Goal: Task Accomplishment & Management: Manage account settings

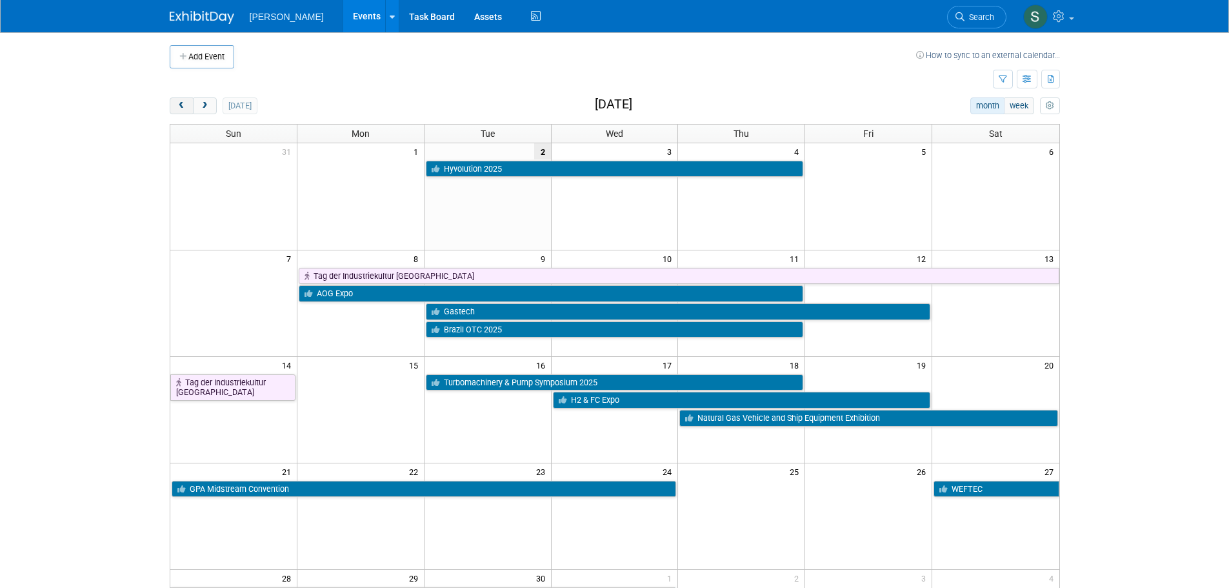
click at [180, 100] on button "prev" at bounding box center [182, 105] width 24 height 17
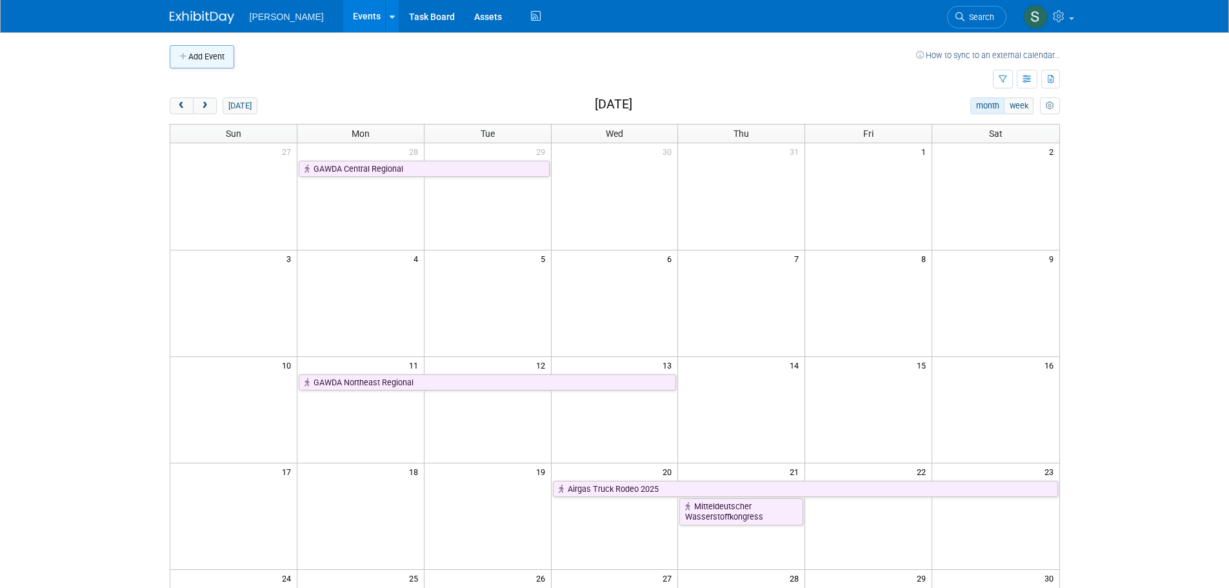
click at [221, 61] on button "Add Event" at bounding box center [202, 56] width 65 height 23
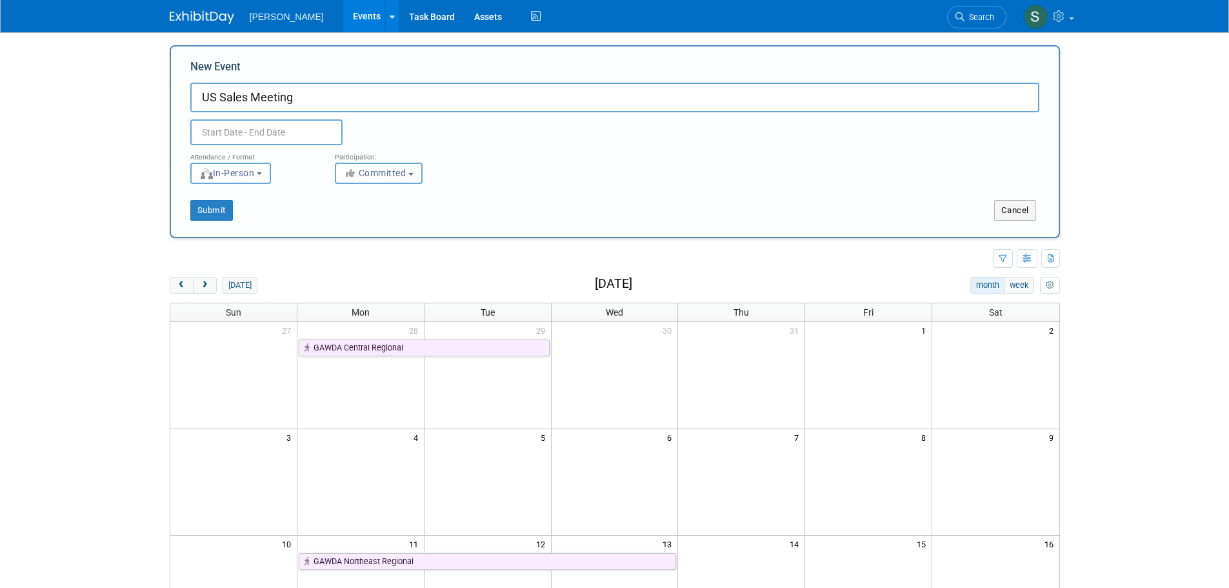
type input "US Sales Meeting"
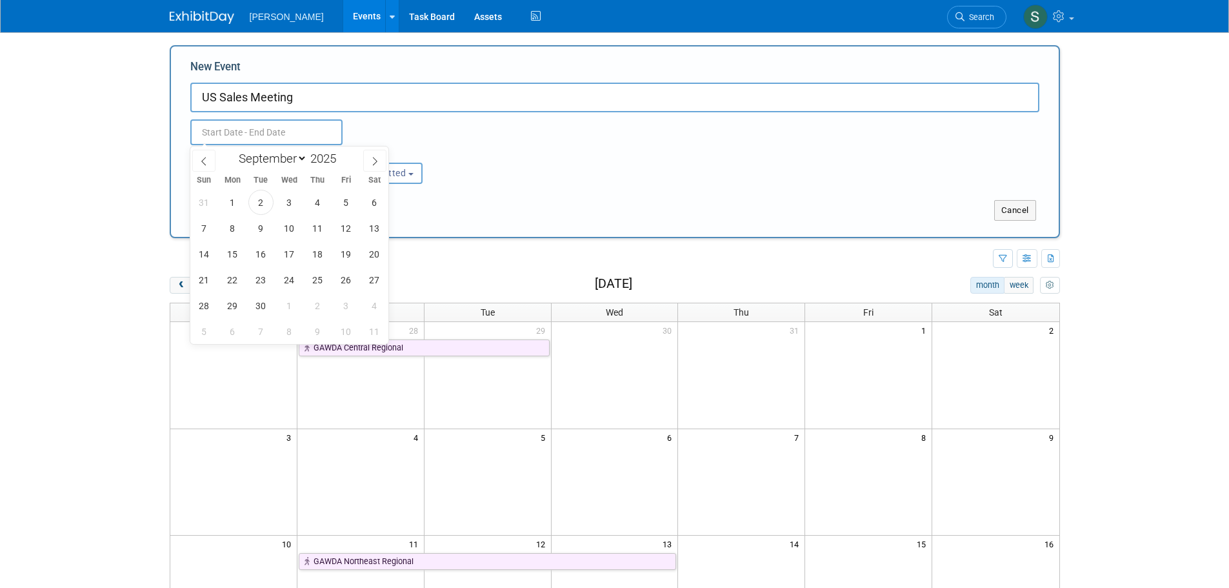
click at [306, 128] on input "text" at bounding box center [266, 132] width 152 height 26
click at [206, 157] on icon at bounding box center [203, 161] width 9 height 9
select select "7"
click at [256, 281] on span "19" at bounding box center [260, 279] width 25 height 25
click at [322, 283] on span "21" at bounding box center [317, 279] width 25 height 25
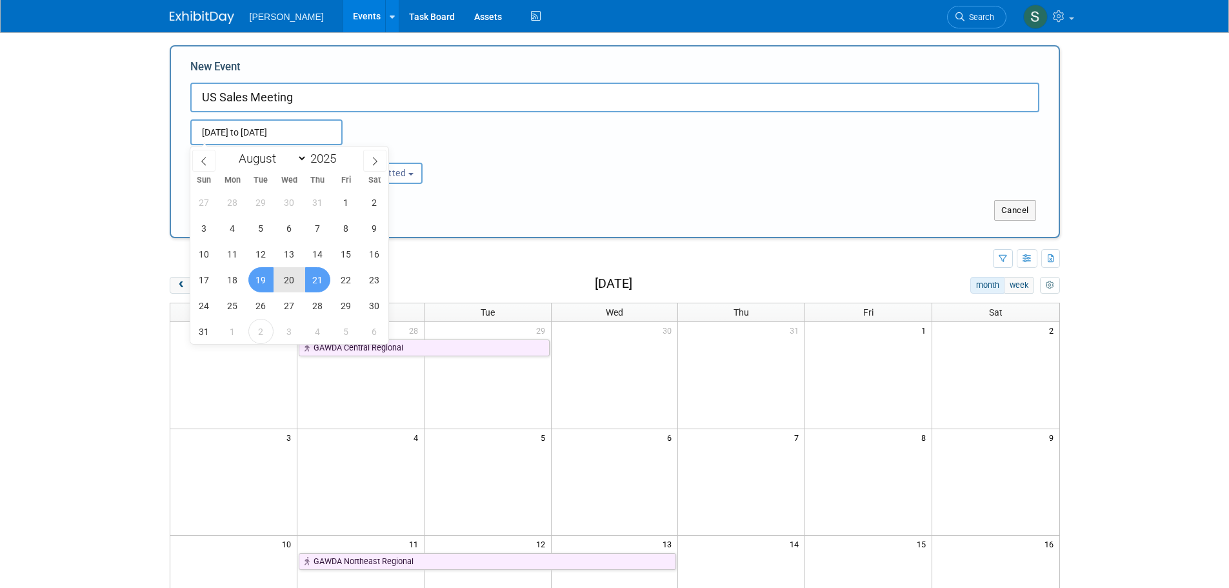
type input "Aug 19, 2025 to Aug 21, 2025"
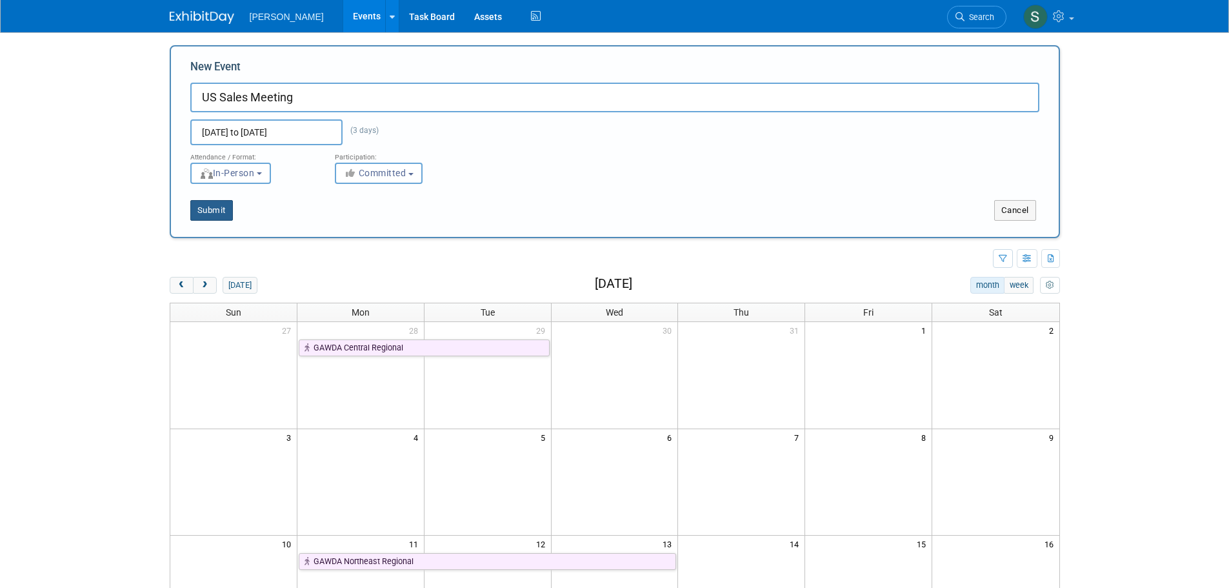
click at [212, 212] on button "Submit" at bounding box center [211, 210] width 43 height 21
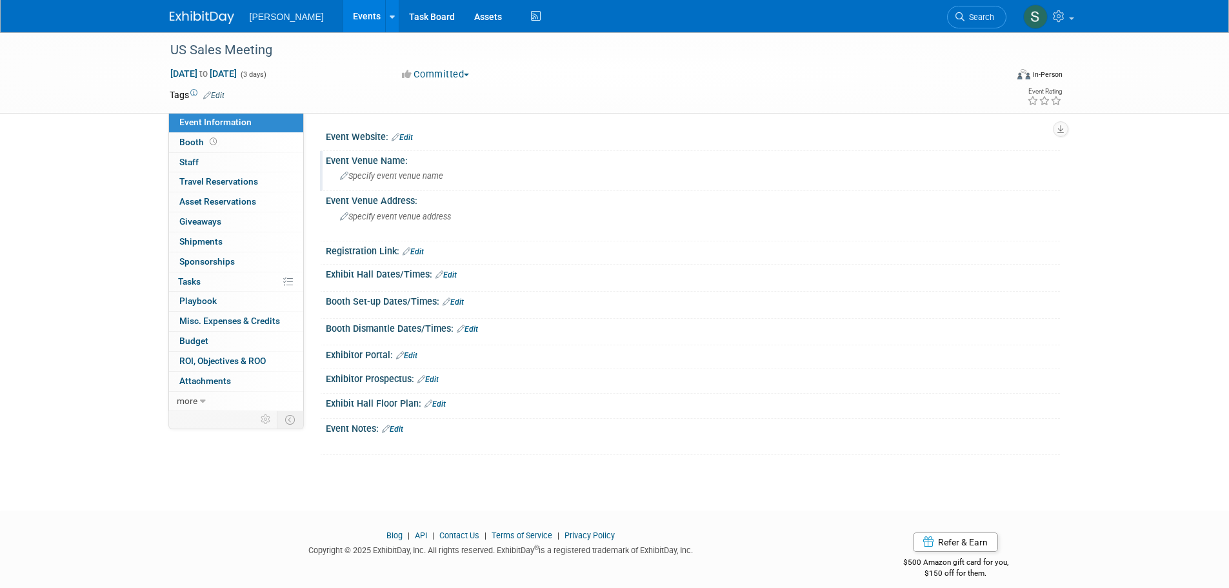
click at [419, 175] on span "Specify event venue name" at bounding box center [391, 176] width 103 height 10
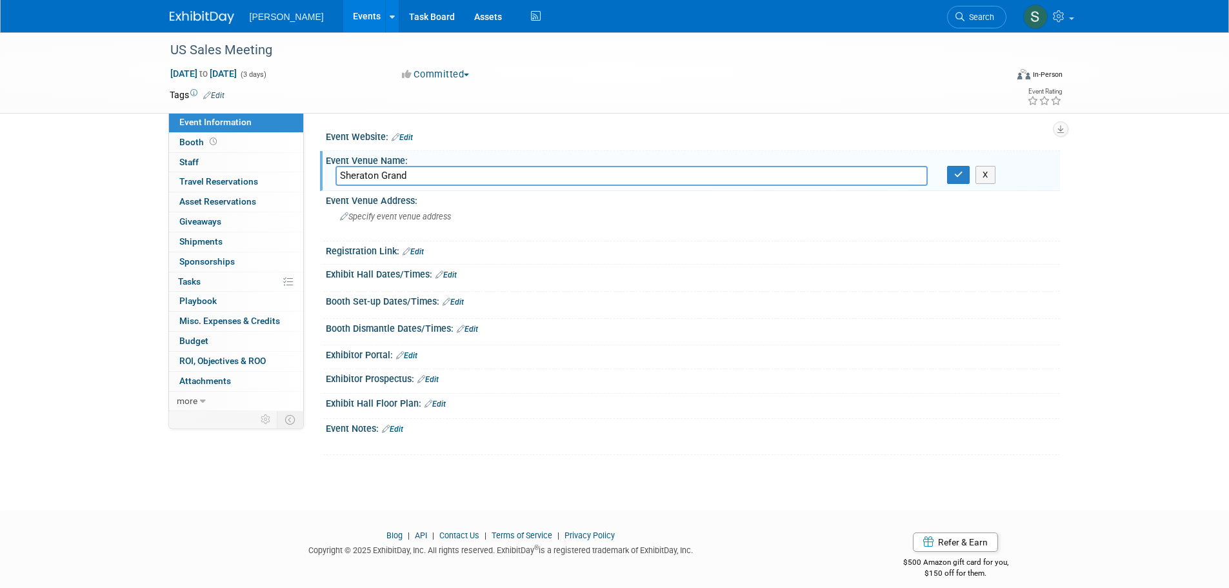
paste input "Nashville Downtown"
type input "Sheraton Grand Nashville Downtown"
click at [960, 174] on icon "button" at bounding box center [958, 174] width 9 height 8
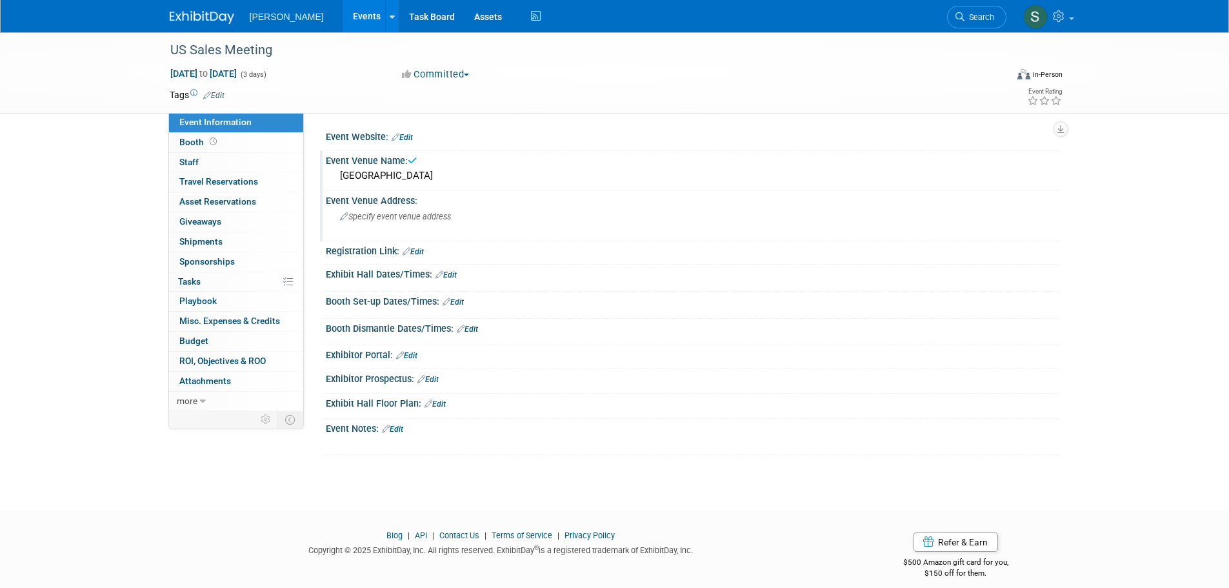
click at [802, 215] on div "Event Venue Address: Specify event venue address" at bounding box center [690, 216] width 740 height 50
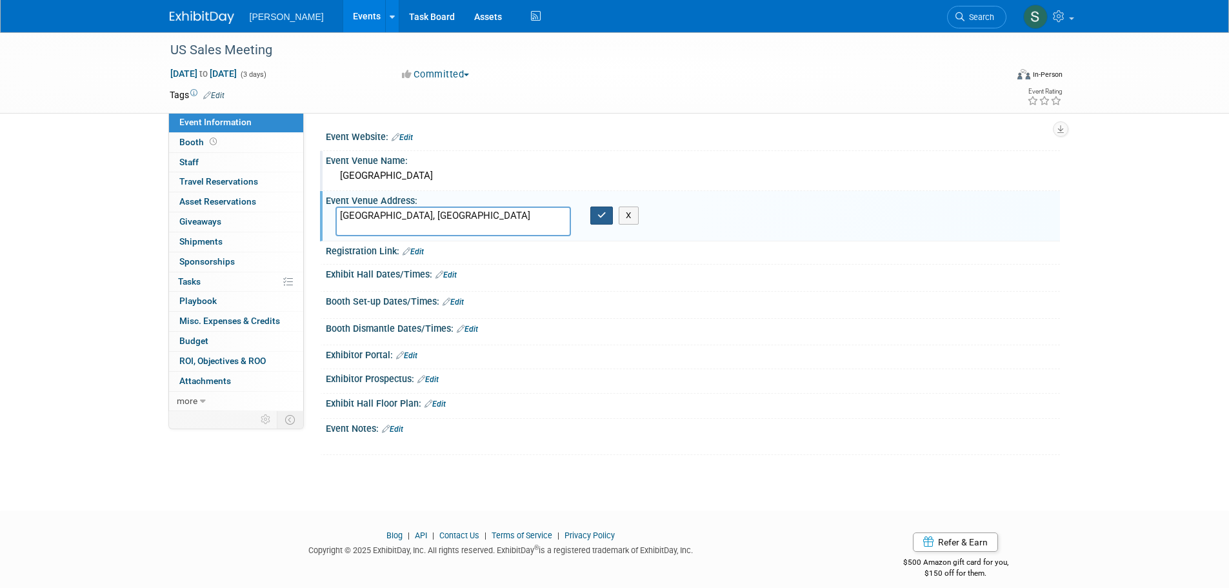
type textarea "Nashville, TN"
click at [603, 217] on icon "button" at bounding box center [601, 215] width 9 height 8
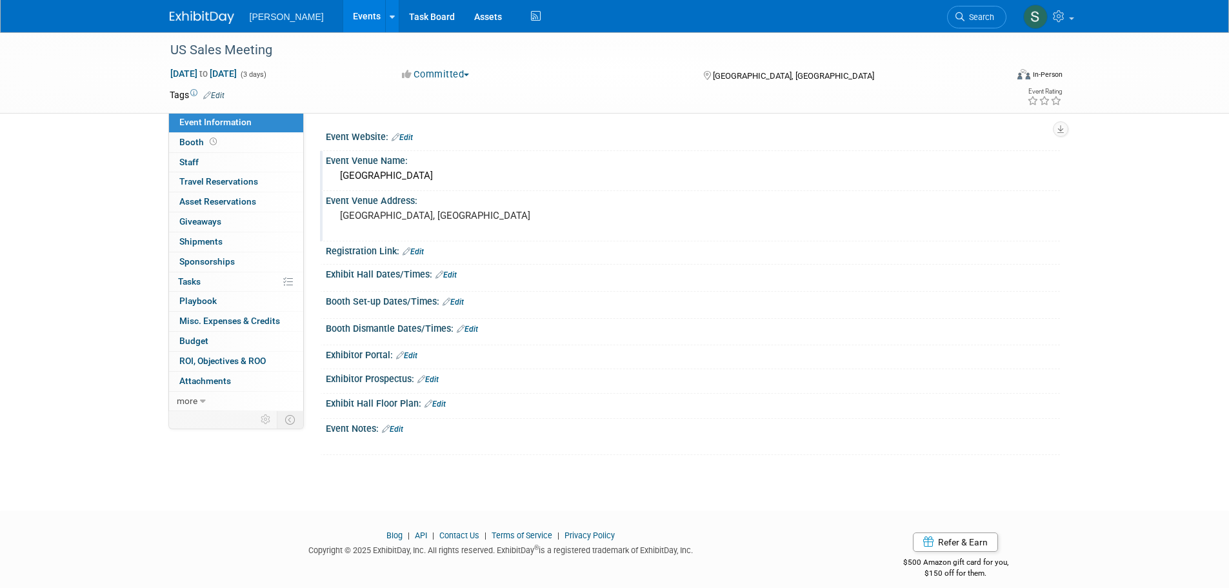
click at [401, 426] on link "Edit" at bounding box center [392, 428] width 21 height 9
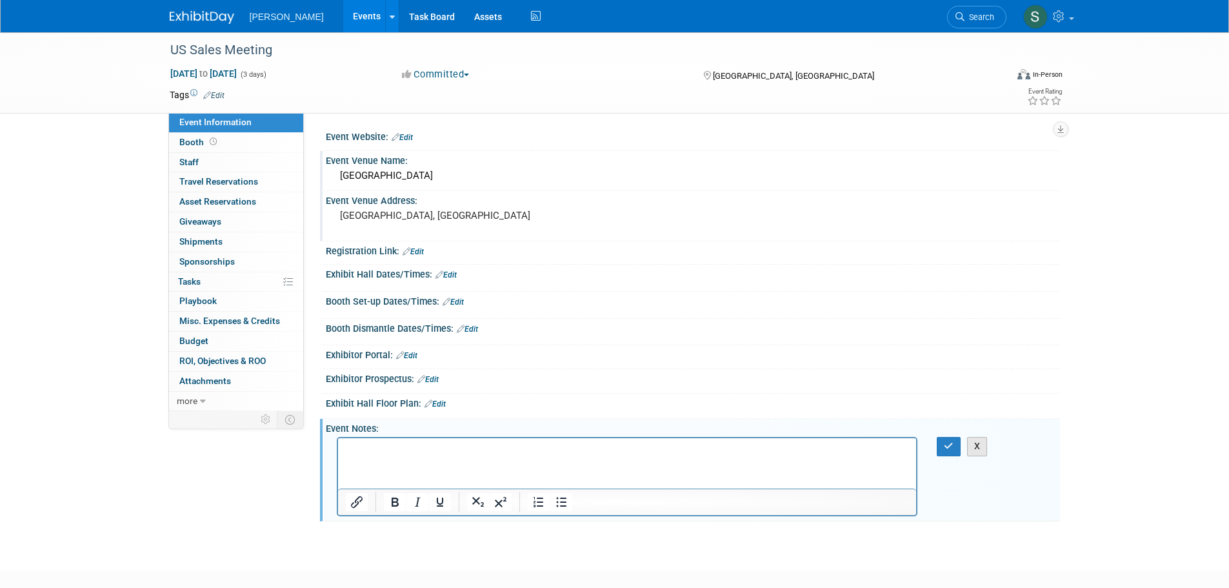
click at [979, 447] on button "X" at bounding box center [977, 446] width 21 height 19
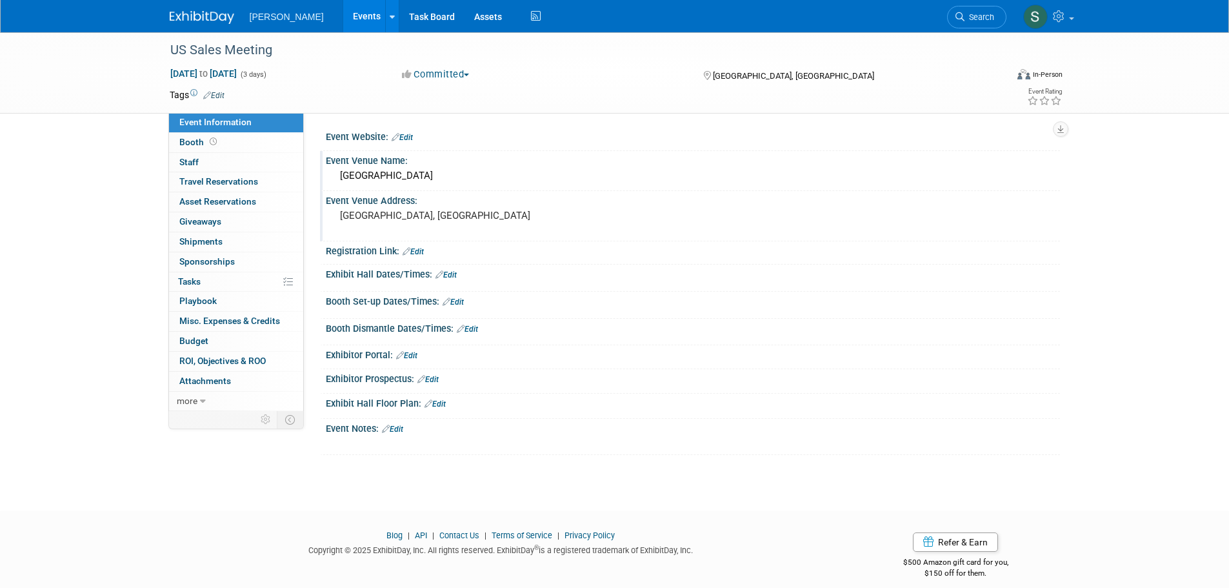
click at [343, 8] on link "Events" at bounding box center [366, 16] width 47 height 32
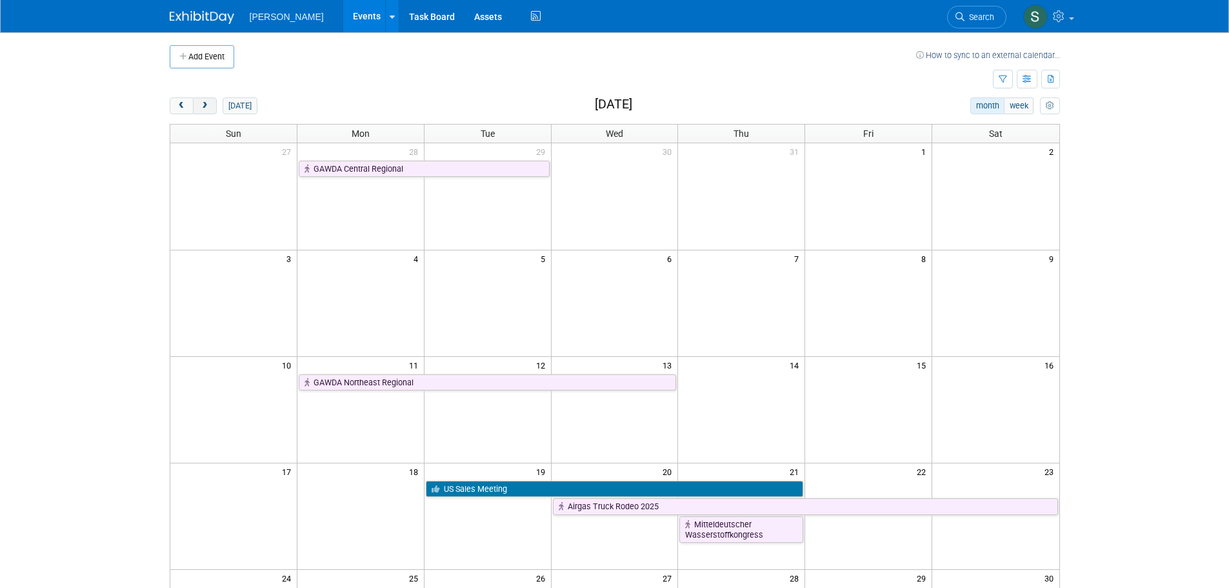
click at [216, 104] on button "next" at bounding box center [205, 105] width 24 height 17
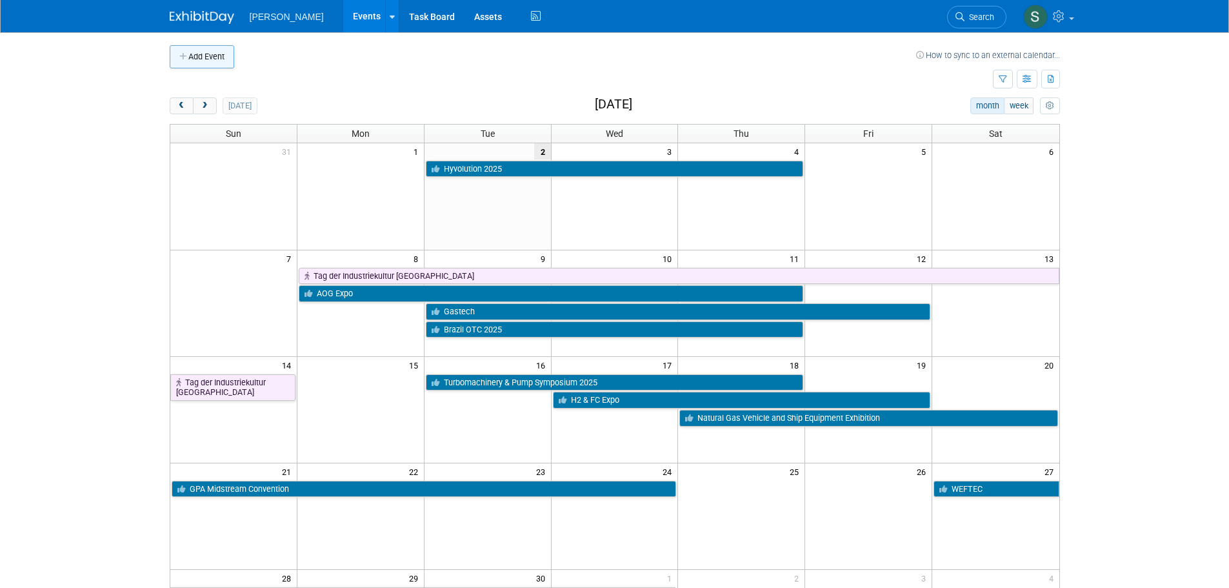
click at [222, 63] on button "Add Event" at bounding box center [202, 56] width 65 height 23
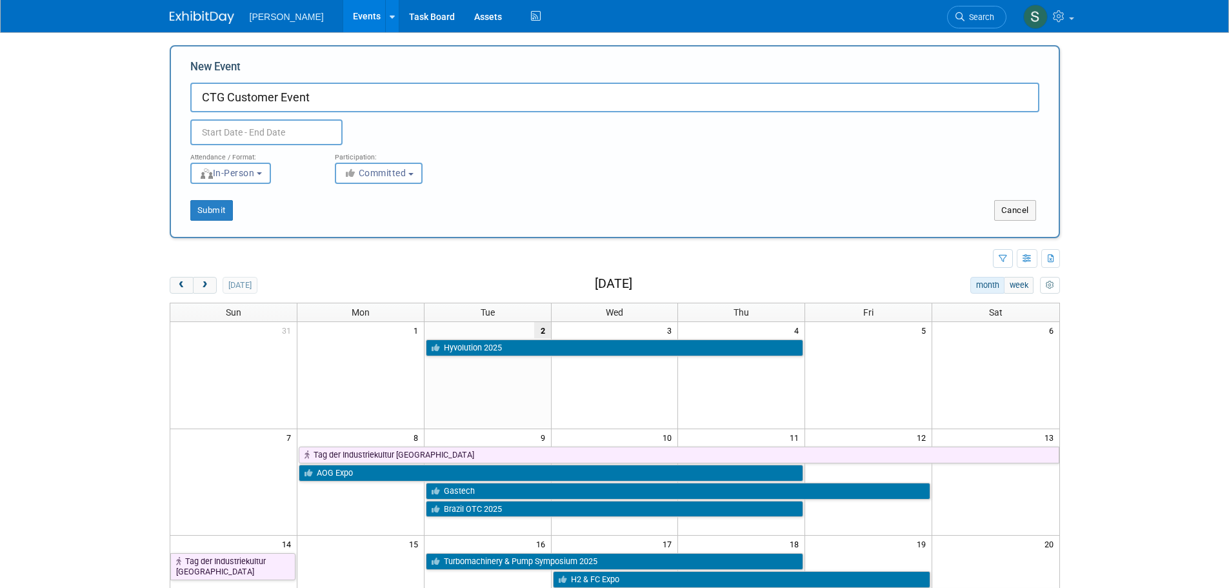
type input "CTG Customer Event"
click at [299, 132] on input "text" at bounding box center [266, 132] width 152 height 26
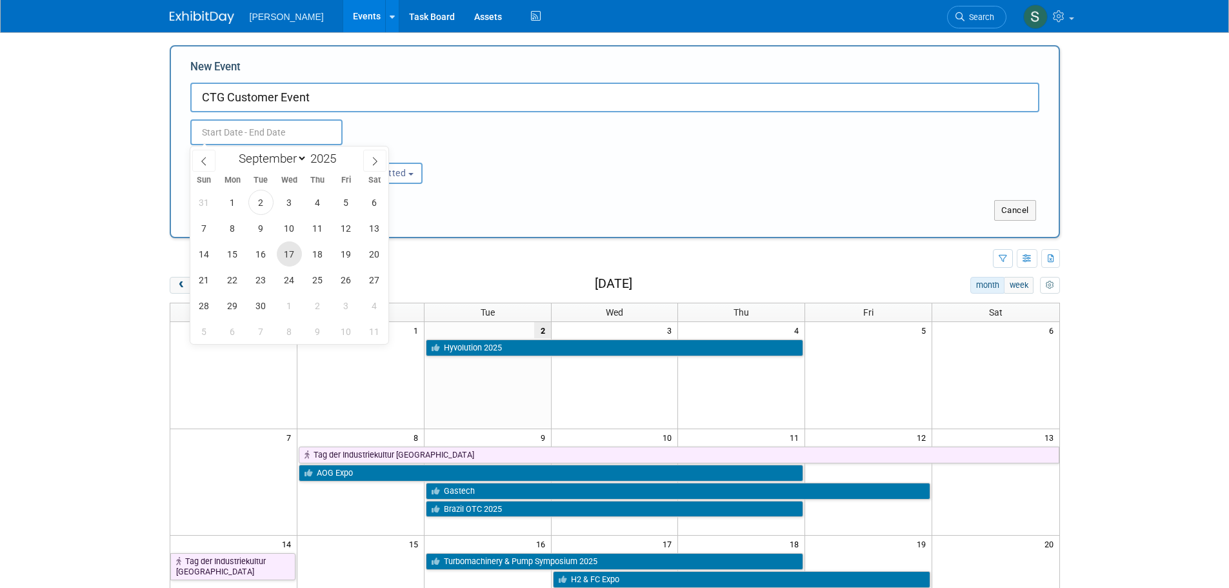
click at [289, 261] on span "17" at bounding box center [289, 253] width 25 height 25
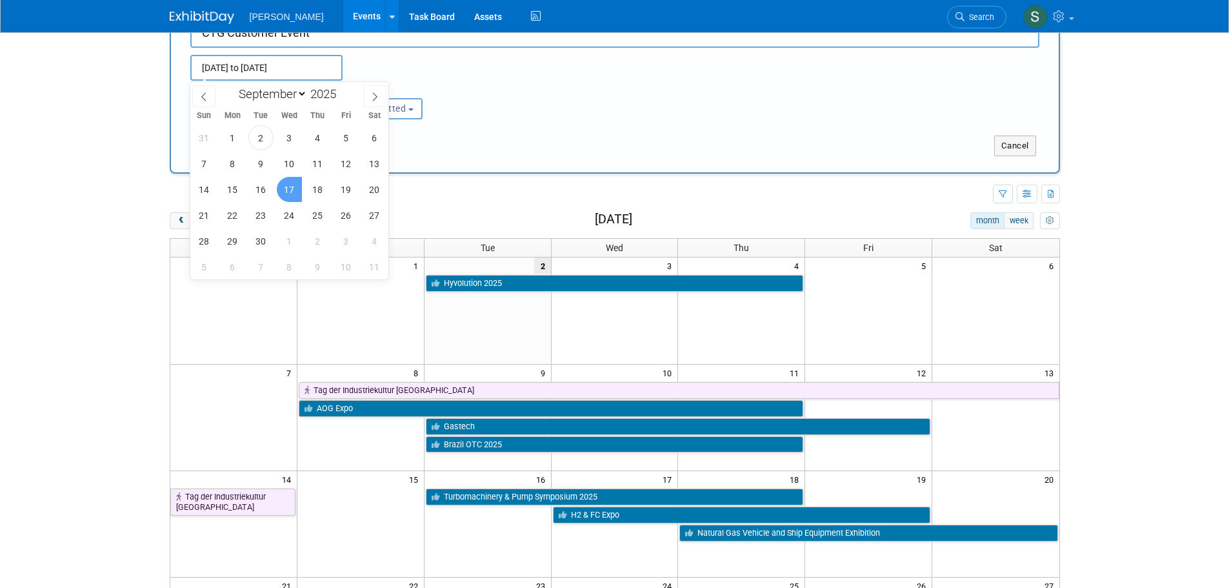
click at [292, 186] on span "17" at bounding box center [289, 189] width 25 height 25
type input "Sep 17, 2025 to Sep 17, 2025"
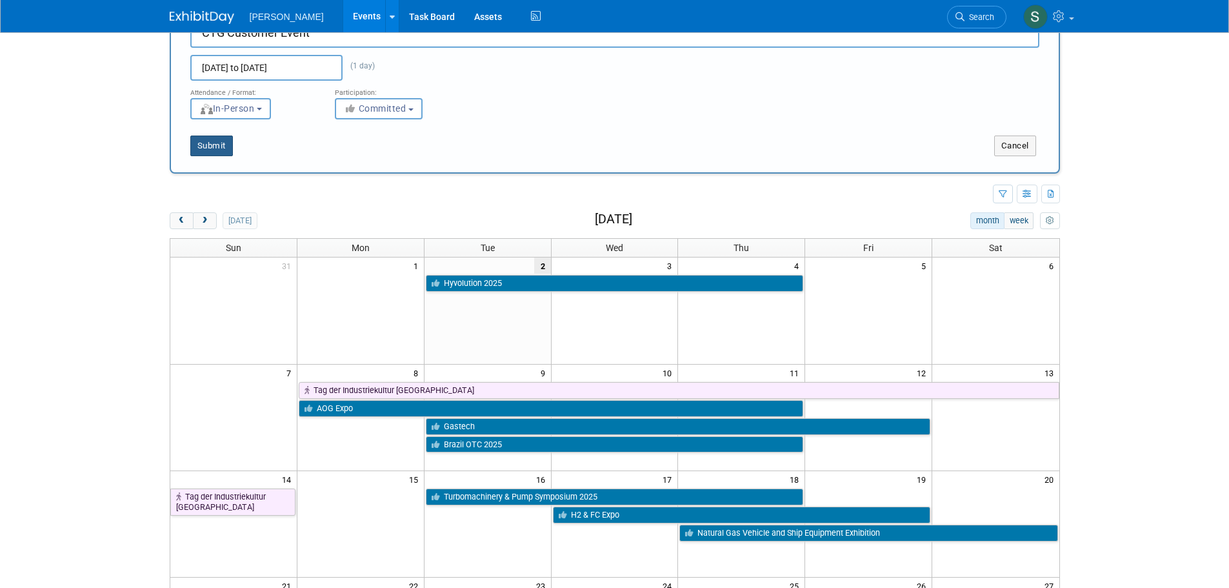
click at [222, 140] on button "Submit" at bounding box center [211, 145] width 43 height 21
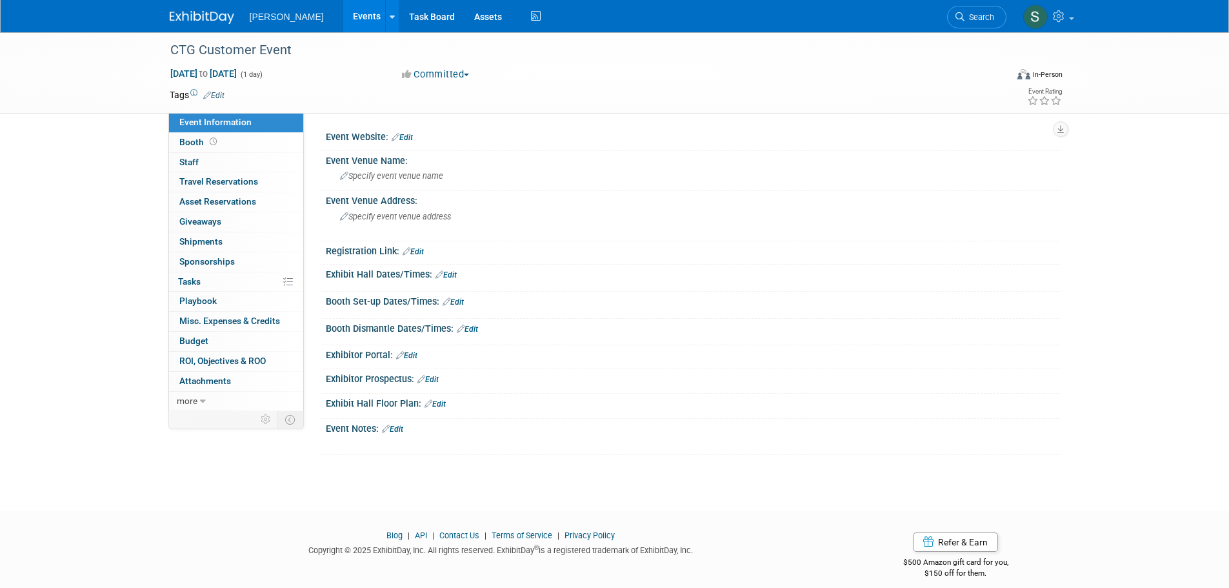
click at [399, 425] on link "Edit" at bounding box center [392, 428] width 21 height 9
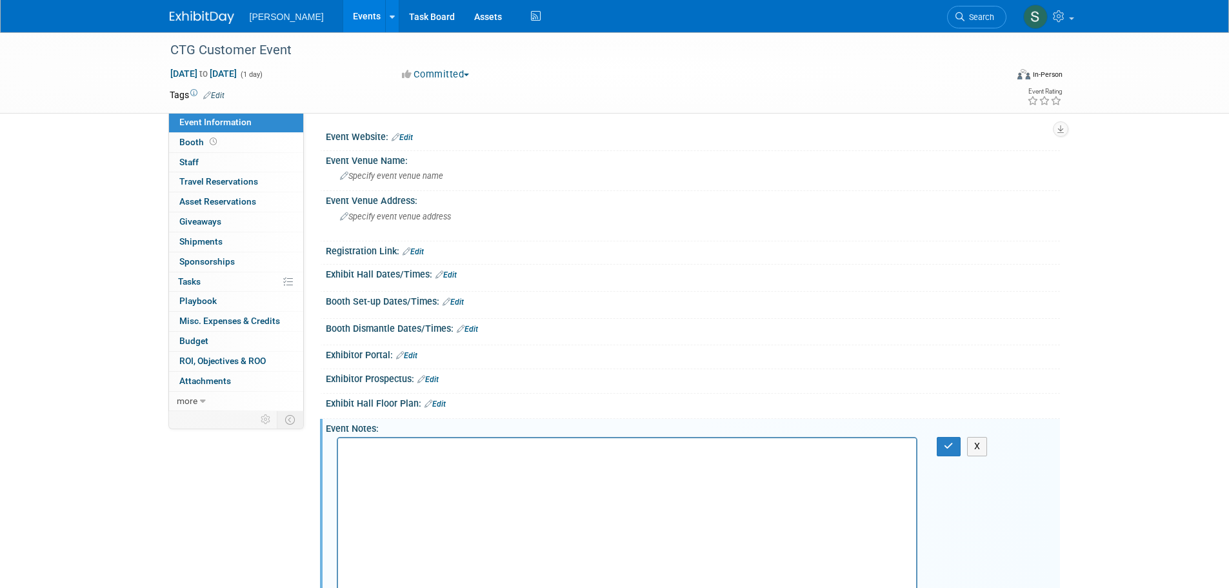
scroll to position [37, 0]
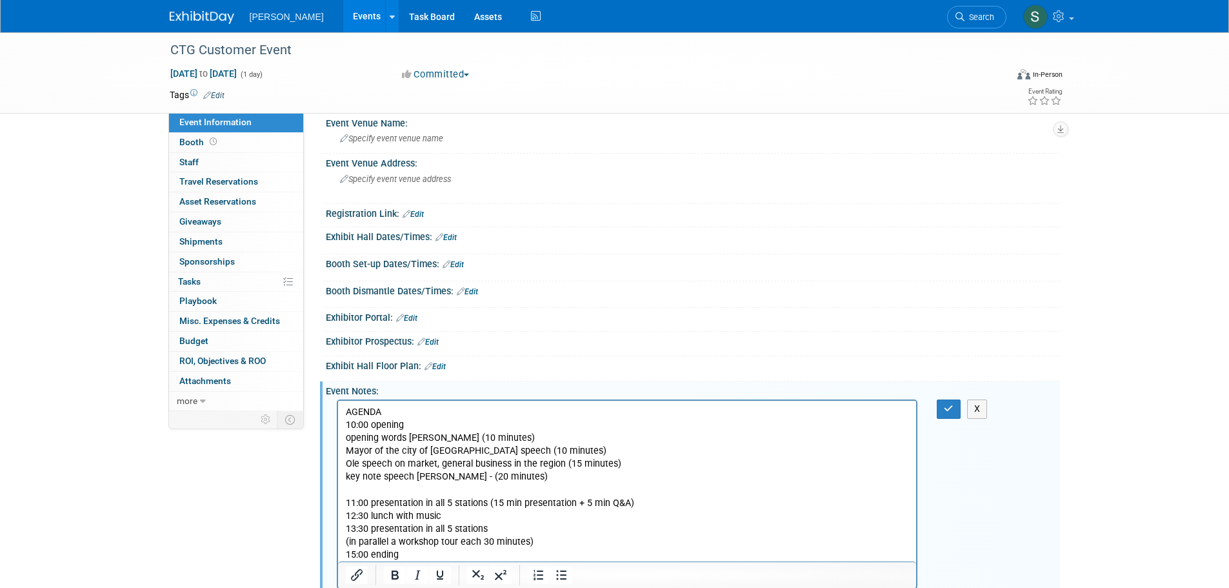
click at [366, 414] on p "AGENDA 10:00 opening​ opening words Corinne​ (10 minutes) Mayor of the city of …" at bounding box center [627, 483] width 564 height 155
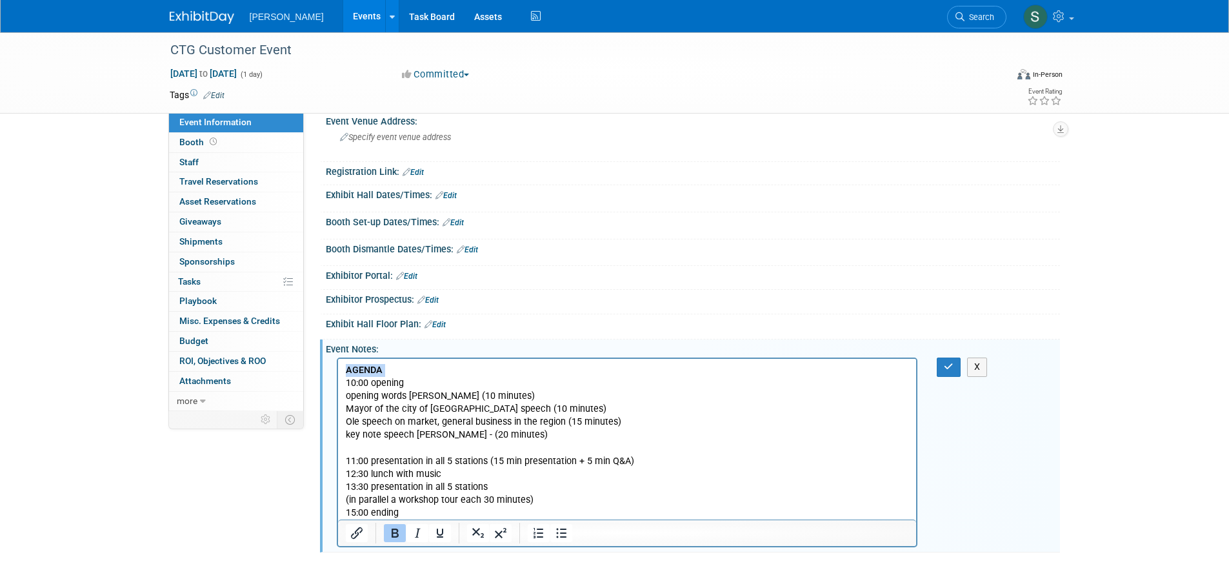
scroll to position [166, 0]
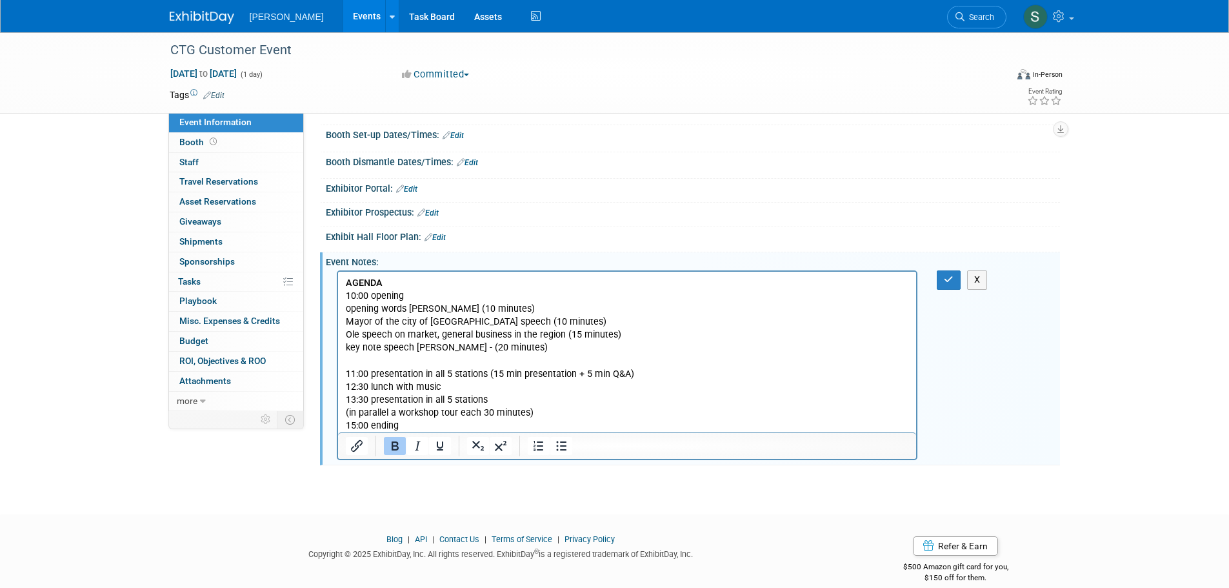
click at [353, 295] on p "AGENDA 10:00 opening​ opening words Corinne​ (10 minutes) Mayor of the city of …" at bounding box center [627, 354] width 564 height 155
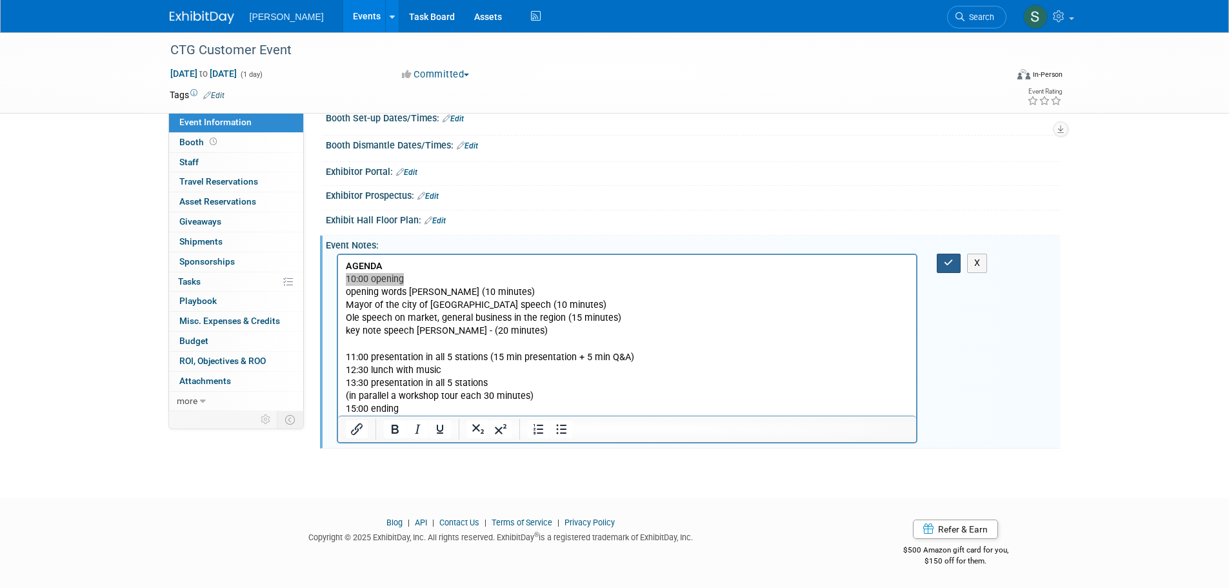
click at [950, 270] on button "button" at bounding box center [949, 262] width 24 height 19
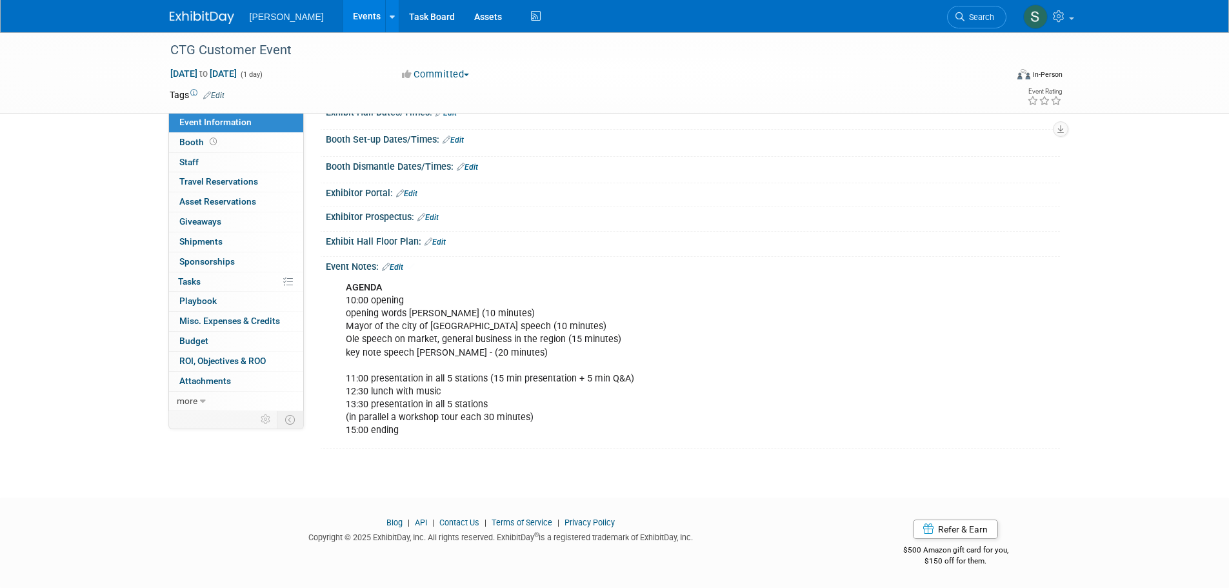
scroll to position [162, 0]
click at [583, 344] on div "AGENDA 10:00 opening​ opening words Corinne​ (10 minutes) Mayor of the city of …" at bounding box center [627, 359] width 581 height 168
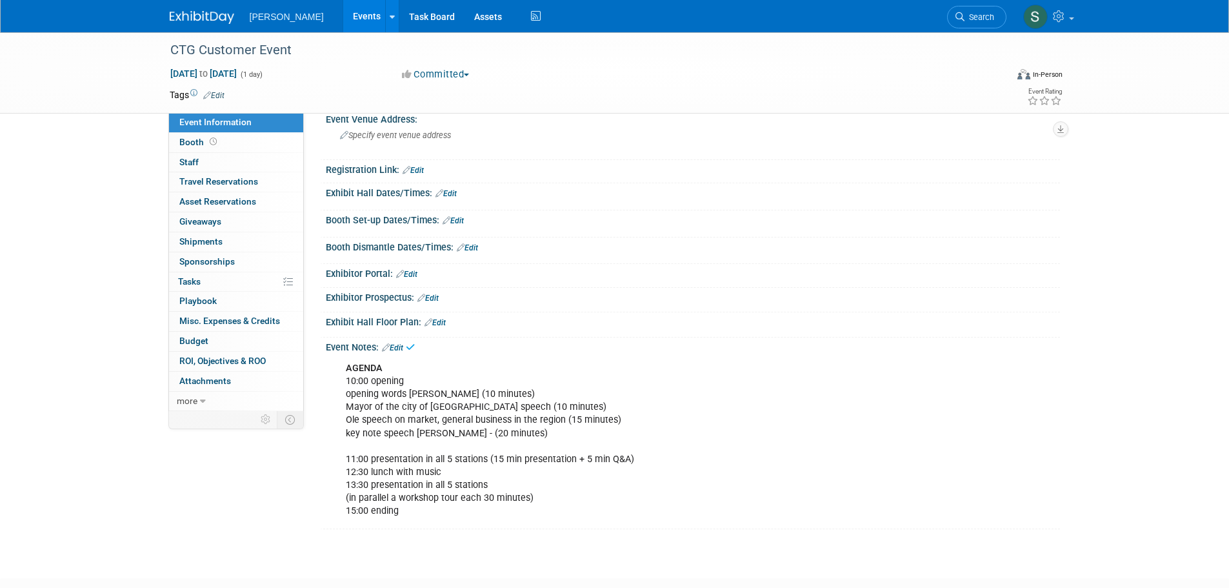
scroll to position [0, 0]
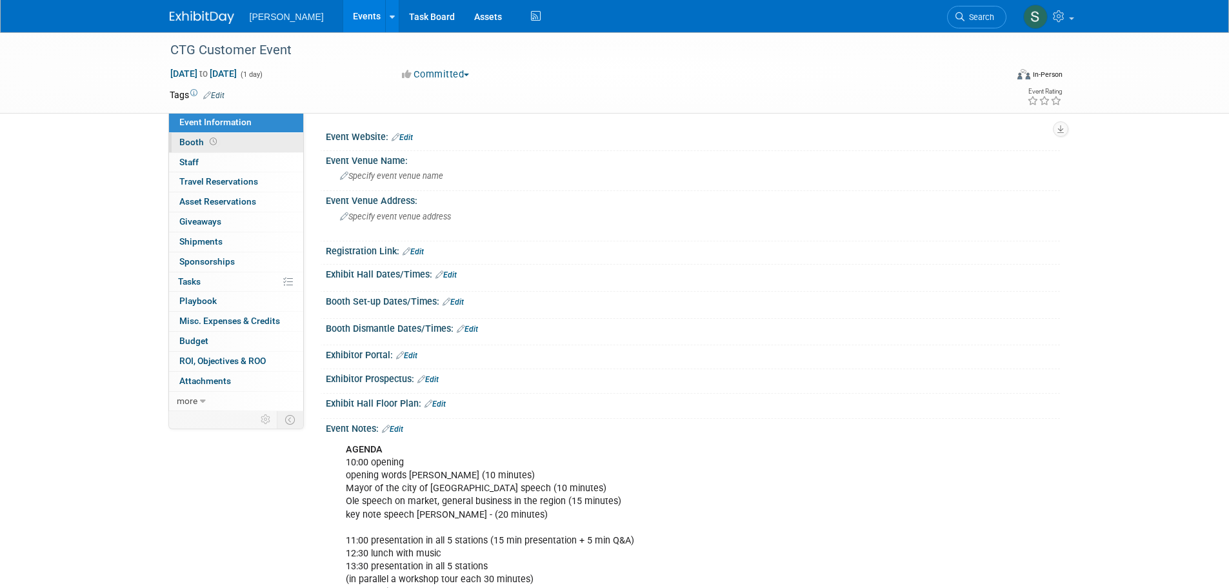
click at [270, 146] on link "Booth" at bounding box center [236, 142] width 134 height 19
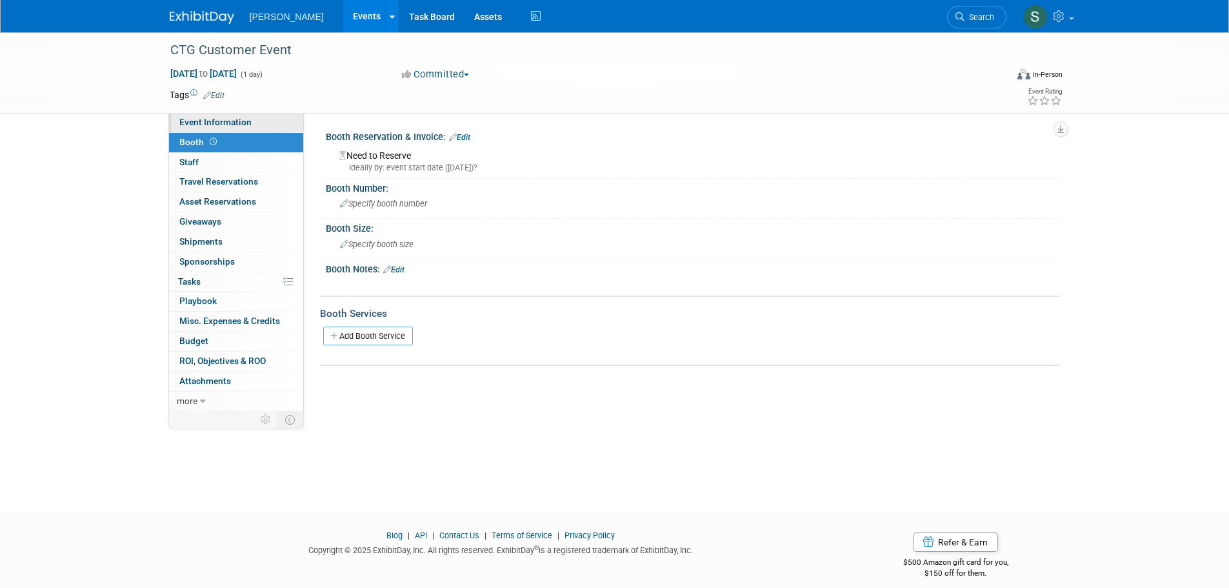
click at [255, 124] on link "Event Information" at bounding box center [236, 122] width 134 height 19
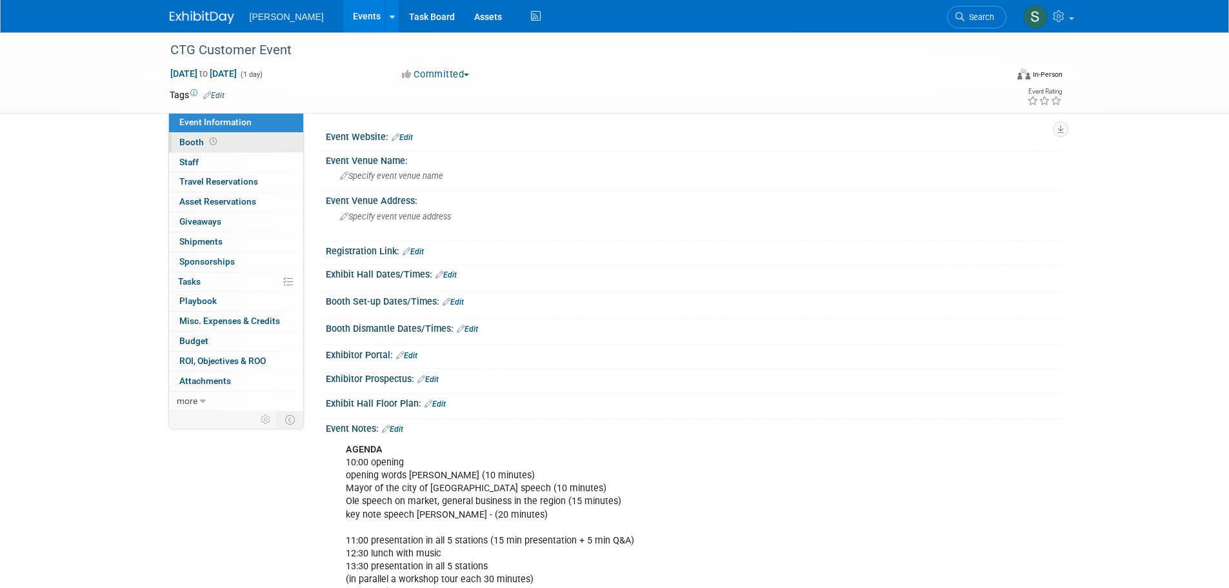
click at [268, 142] on link "Booth" at bounding box center [236, 142] width 134 height 19
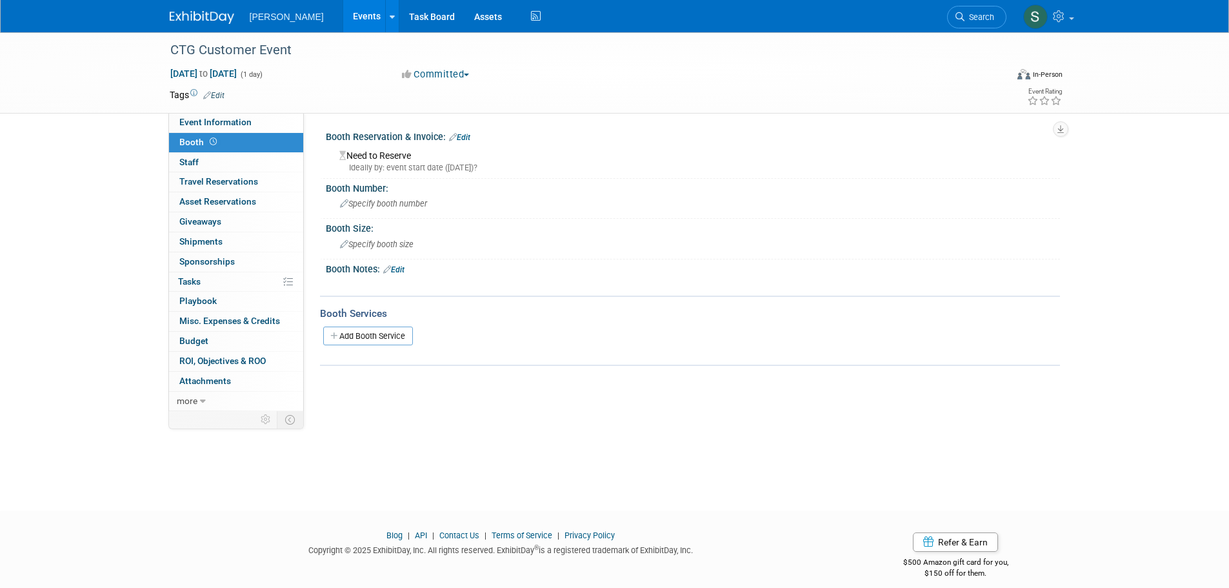
click at [450, 138] on icon at bounding box center [453, 137] width 8 height 8
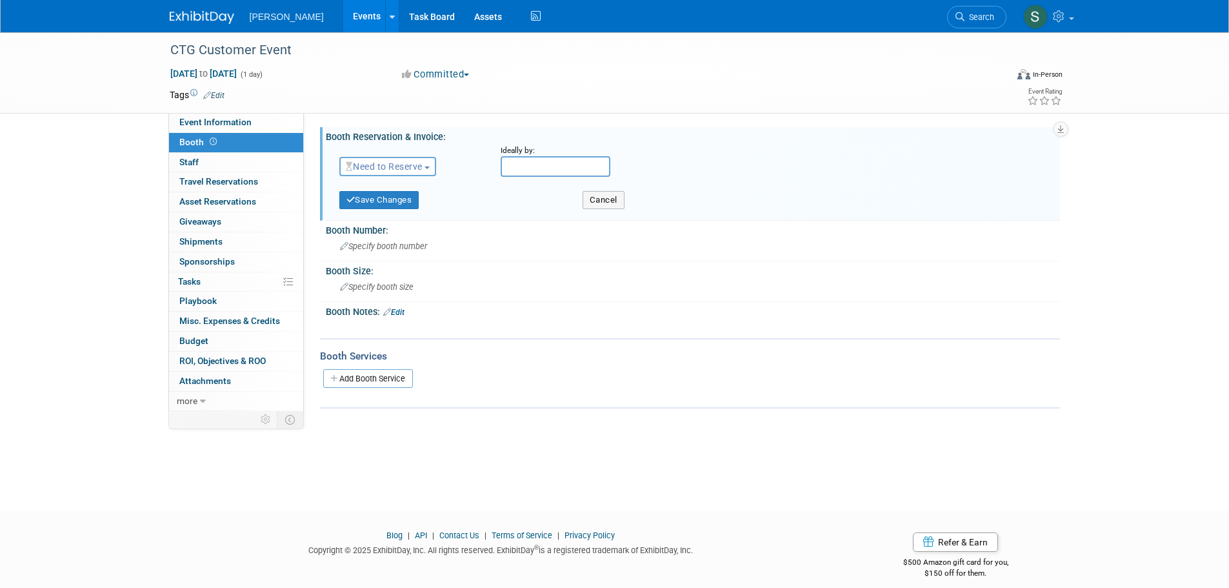
click at [406, 169] on span "Need to Reserve" at bounding box center [384, 166] width 77 height 10
drag, startPoint x: 411, startPoint y: 224, endPoint x: 402, endPoint y: 212, distance: 14.8
click at [410, 224] on link "No Reservation Required" at bounding box center [409, 224] width 138 height 18
click at [393, 195] on button "Save Changes" at bounding box center [379, 200] width 80 height 18
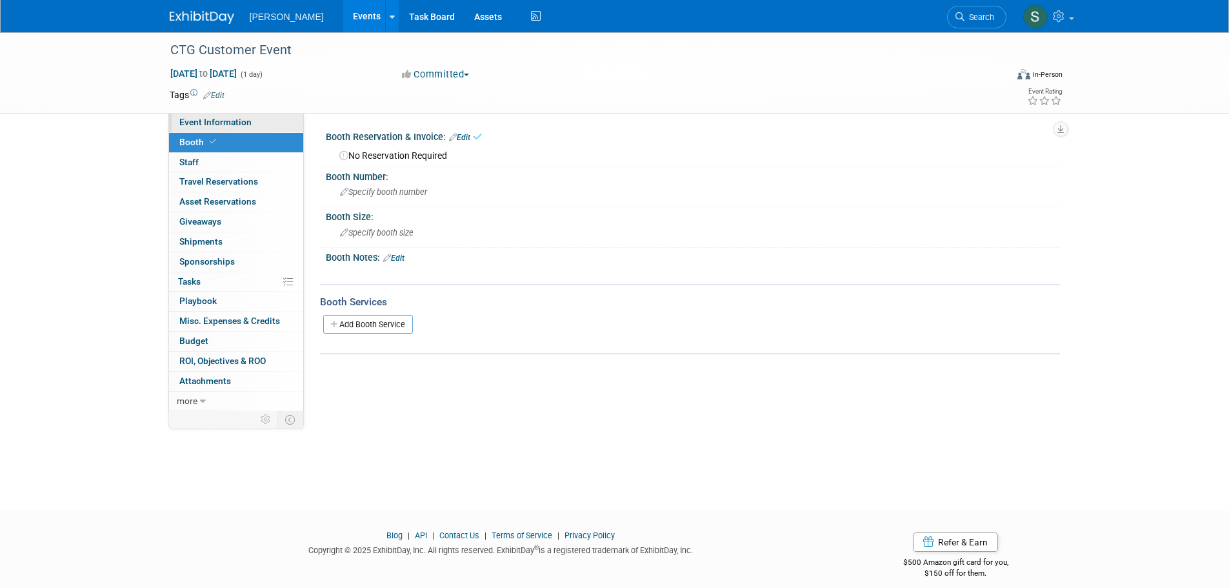
click at [267, 130] on link "Event Information" at bounding box center [236, 122] width 134 height 19
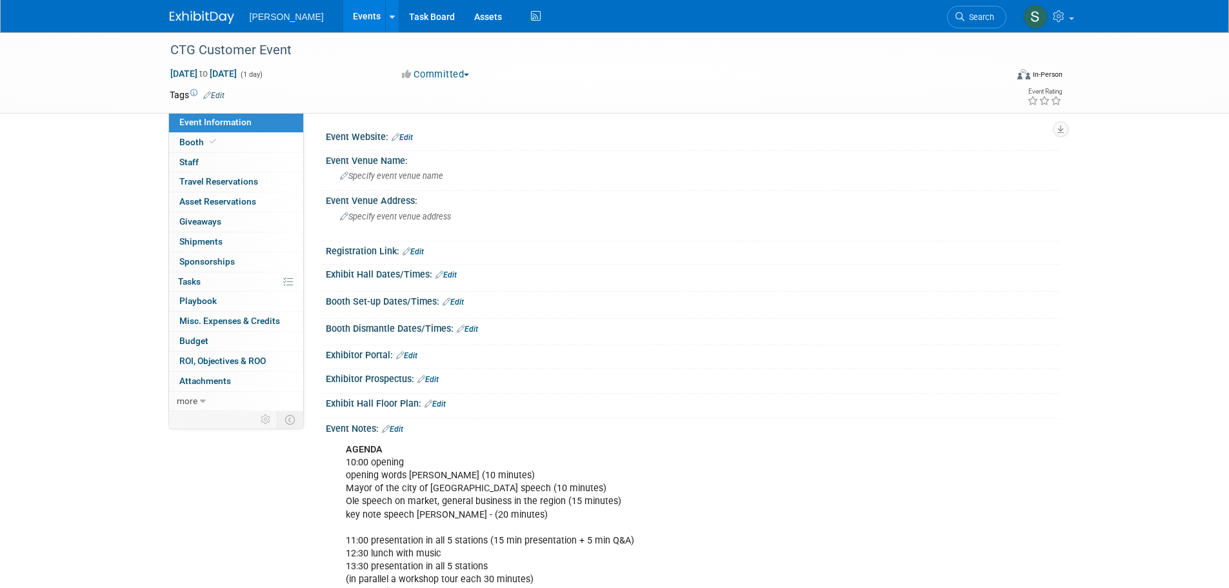
click at [679, 71] on div "Committed Committed Considering Not Going Attending" at bounding box center [539, 75] width 285 height 14
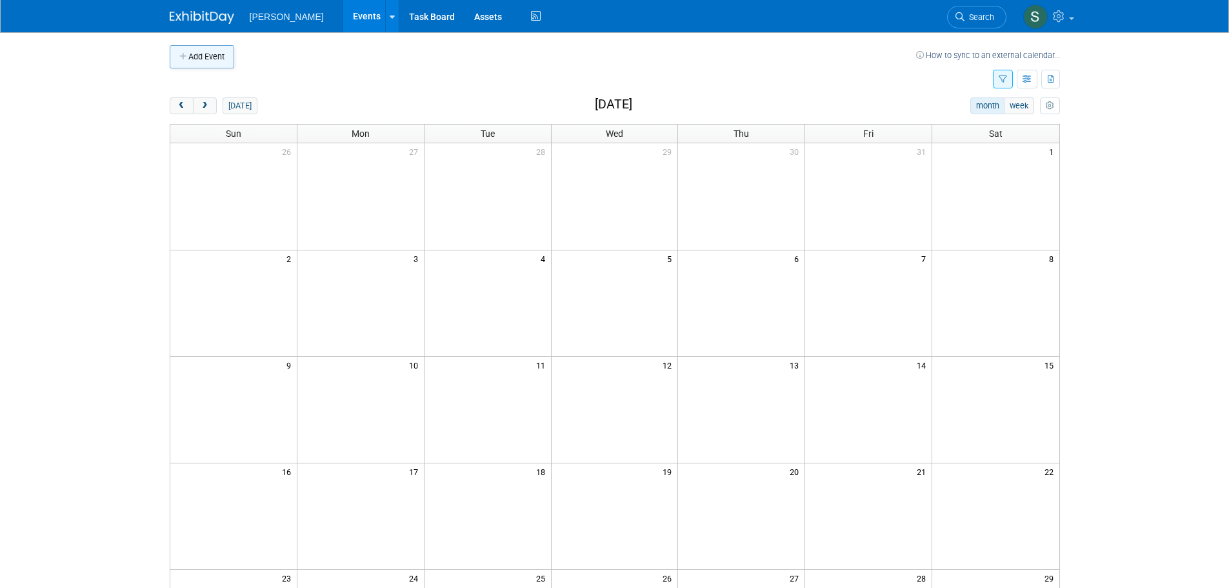
click at [204, 54] on button "Add Event" at bounding box center [202, 56] width 65 height 23
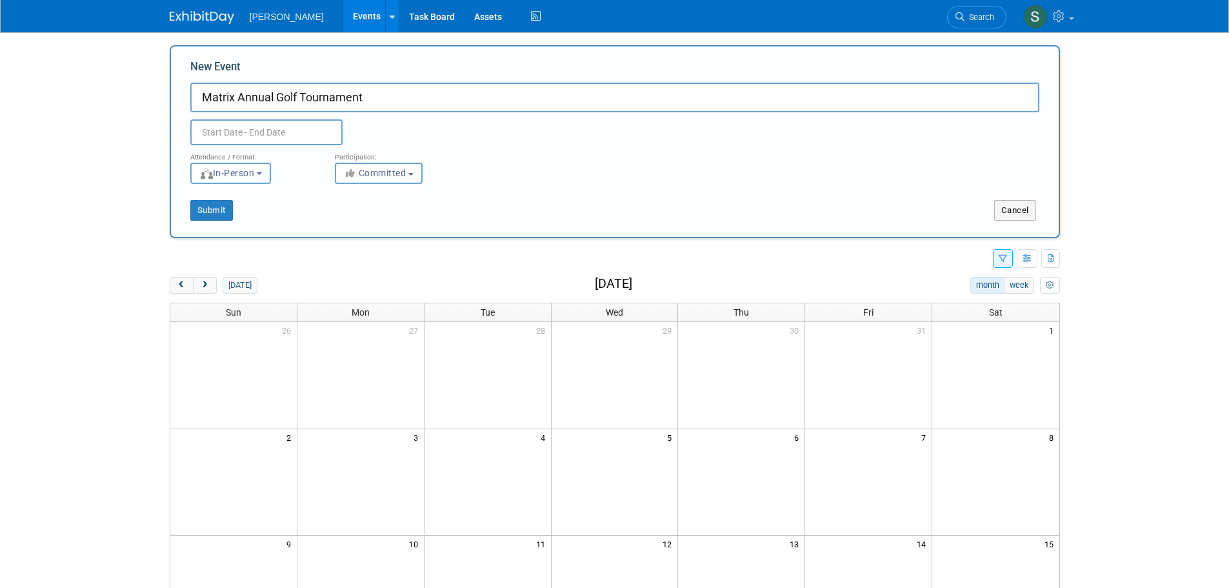
type input "Matrix Annual Golf Tournament"
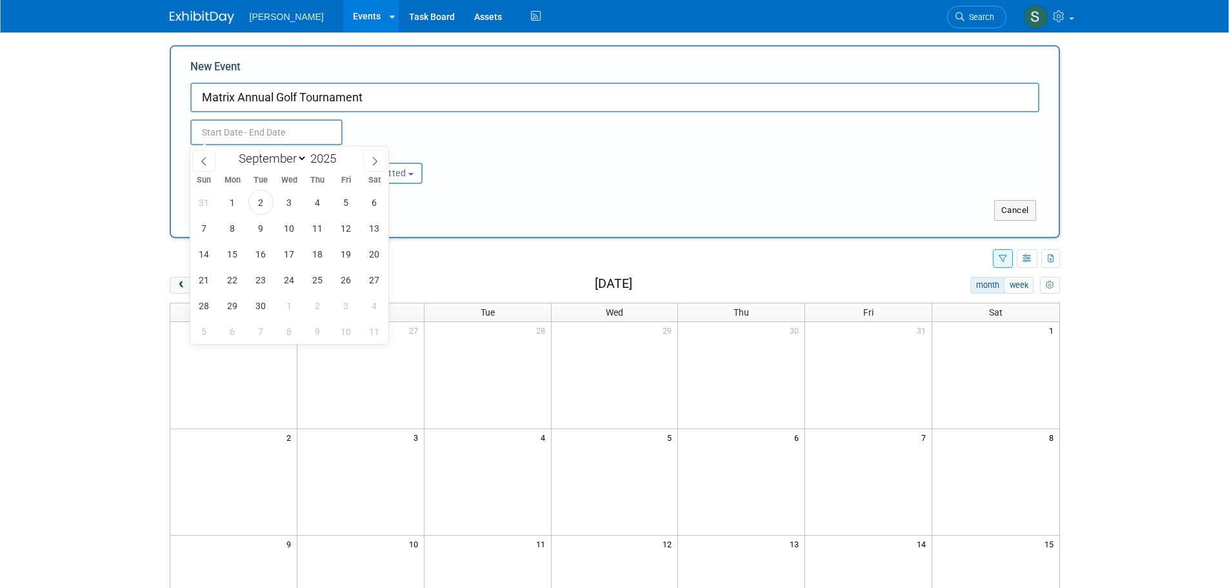
click at [293, 134] on input "text" at bounding box center [266, 132] width 152 height 26
click at [381, 163] on span at bounding box center [374, 161] width 23 height 22
select select "9"
click at [233, 220] on span "6" at bounding box center [232, 227] width 25 height 25
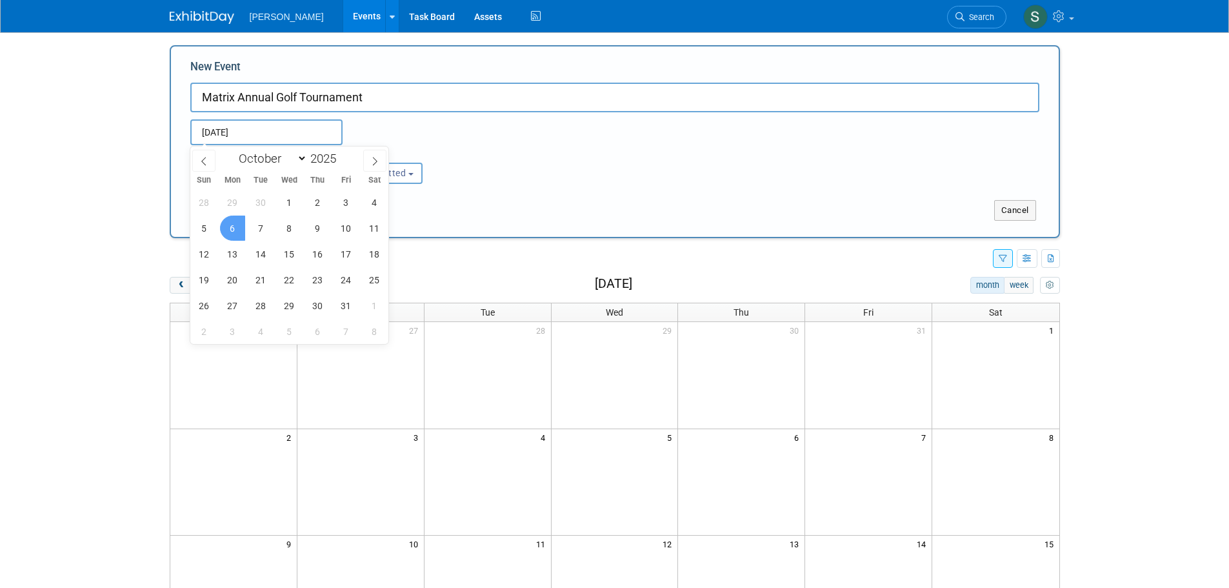
type input "[DATE] to [DATE]"
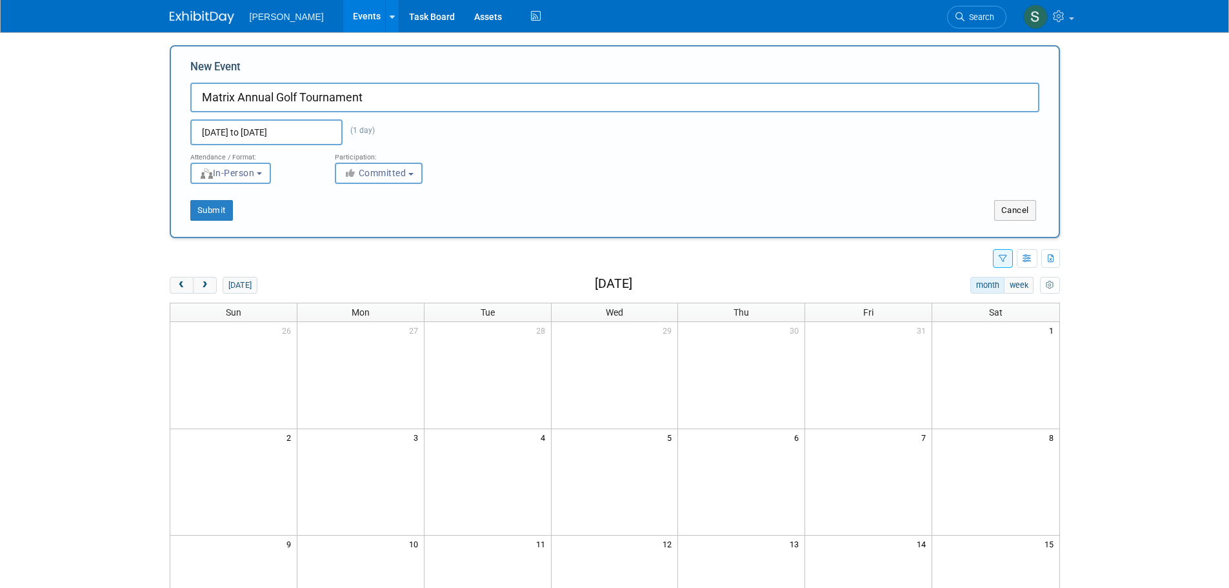
click at [372, 171] on span "Committed" at bounding box center [375, 173] width 63 height 10
click at [395, 244] on label "Attending" at bounding box center [384, 243] width 85 height 17
click at [347, 244] on input "Attending" at bounding box center [343, 244] width 8 height 8
select select "101"
click at [220, 211] on button "Submit" at bounding box center [211, 210] width 43 height 21
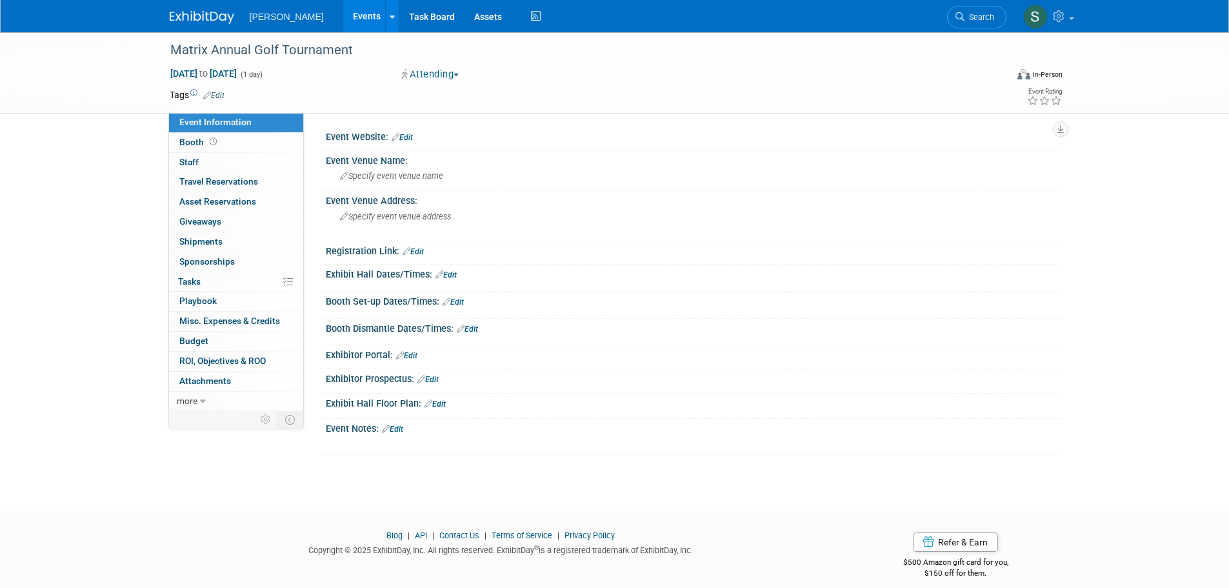
click at [404, 138] on link "Edit" at bounding box center [402, 137] width 21 height 9
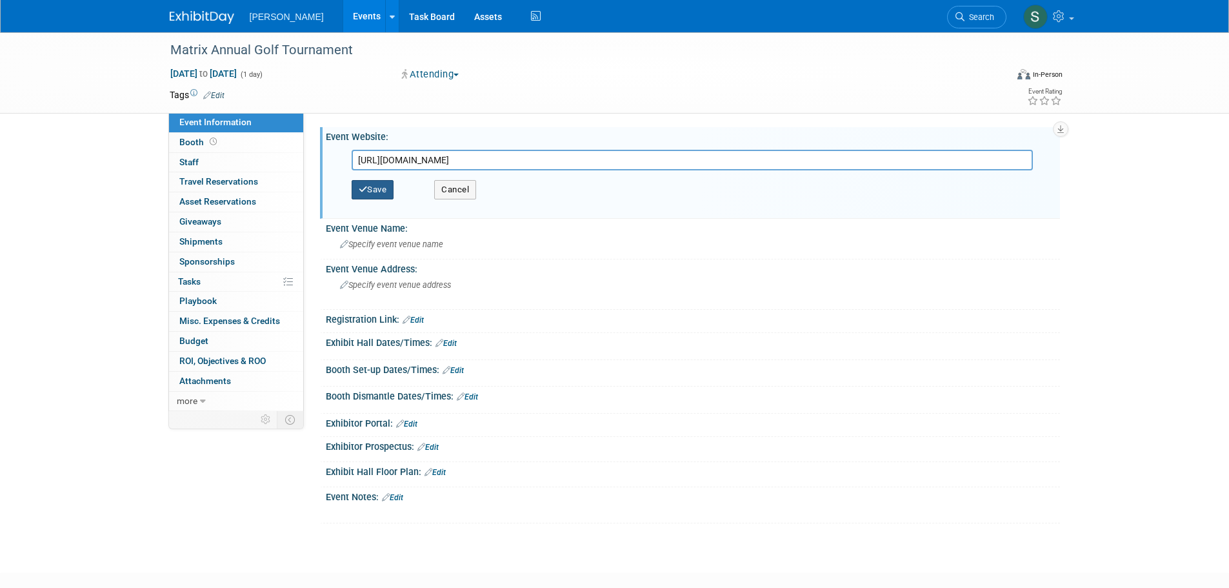
type input "[URL][DOMAIN_NAME]"
click at [375, 186] on button "Save" at bounding box center [373, 189] width 43 height 19
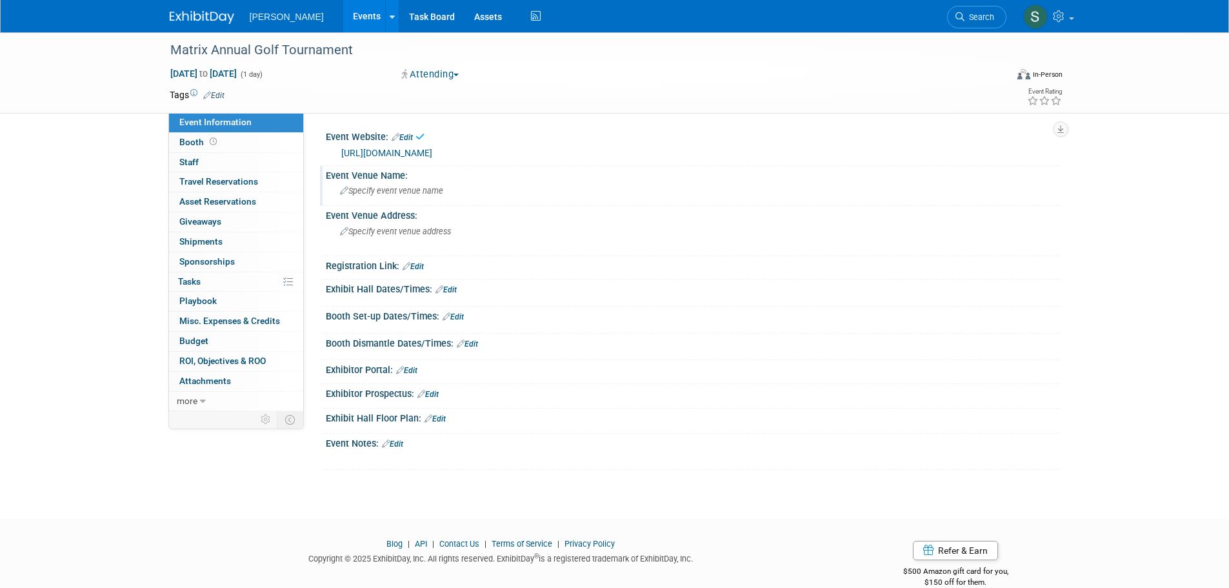
click at [448, 186] on div "Specify event venue name" at bounding box center [692, 191] width 715 height 20
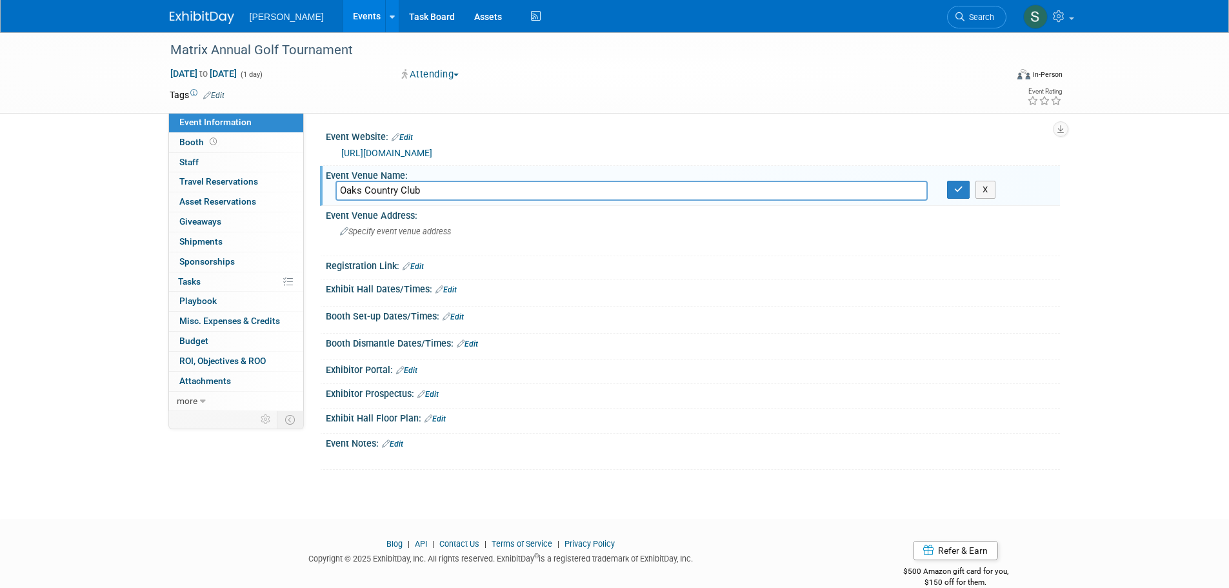
type input "Oaks Country Club"
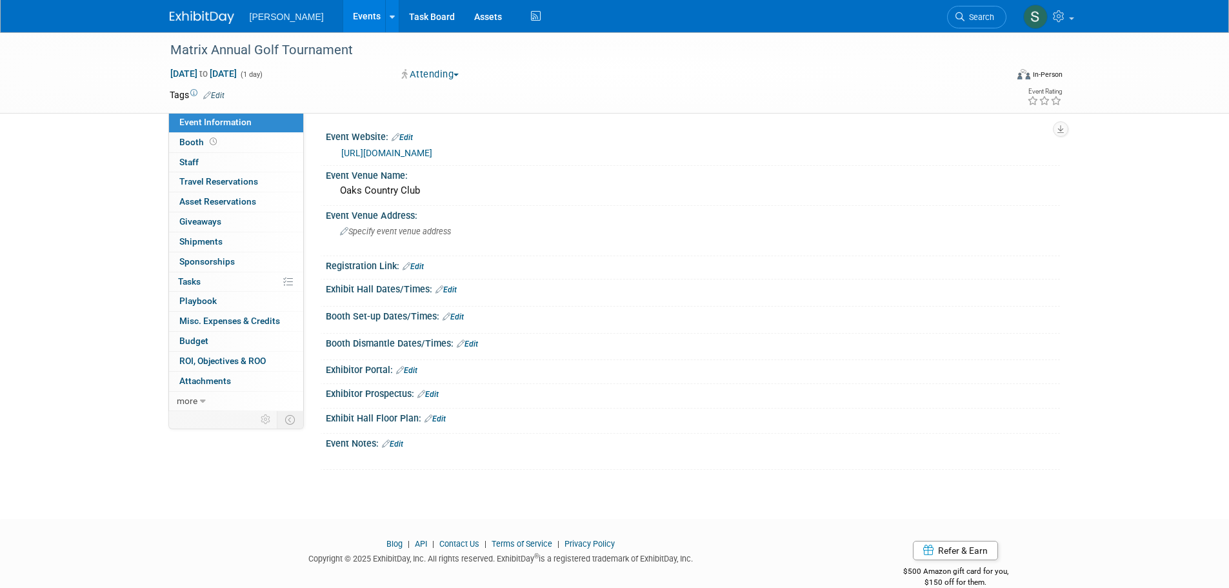
click at [397, 439] on link "Edit" at bounding box center [392, 443] width 21 height 9
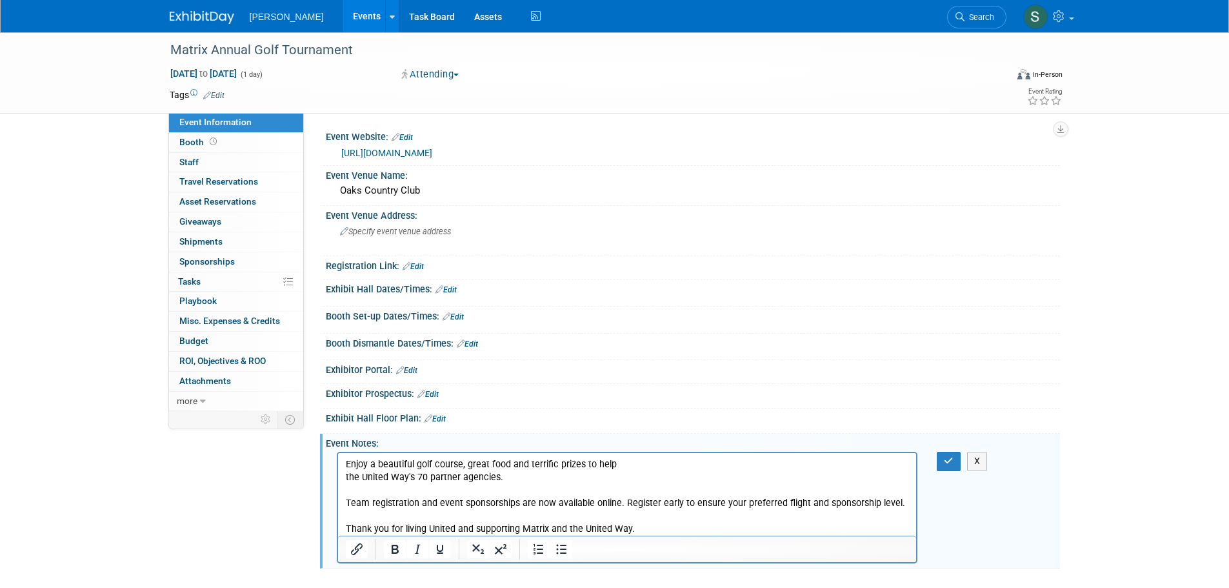
click at [622, 459] on p "Enjoy a beautiful golf course, great food and terrific prizes to help" at bounding box center [627, 464] width 564 height 13
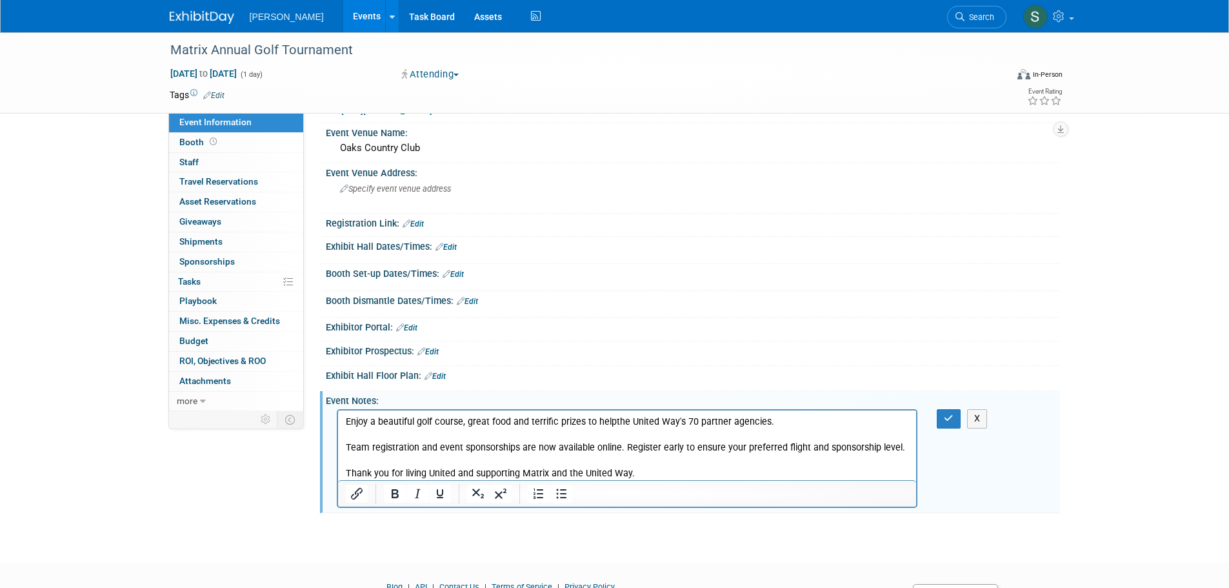
scroll to position [65, 0]
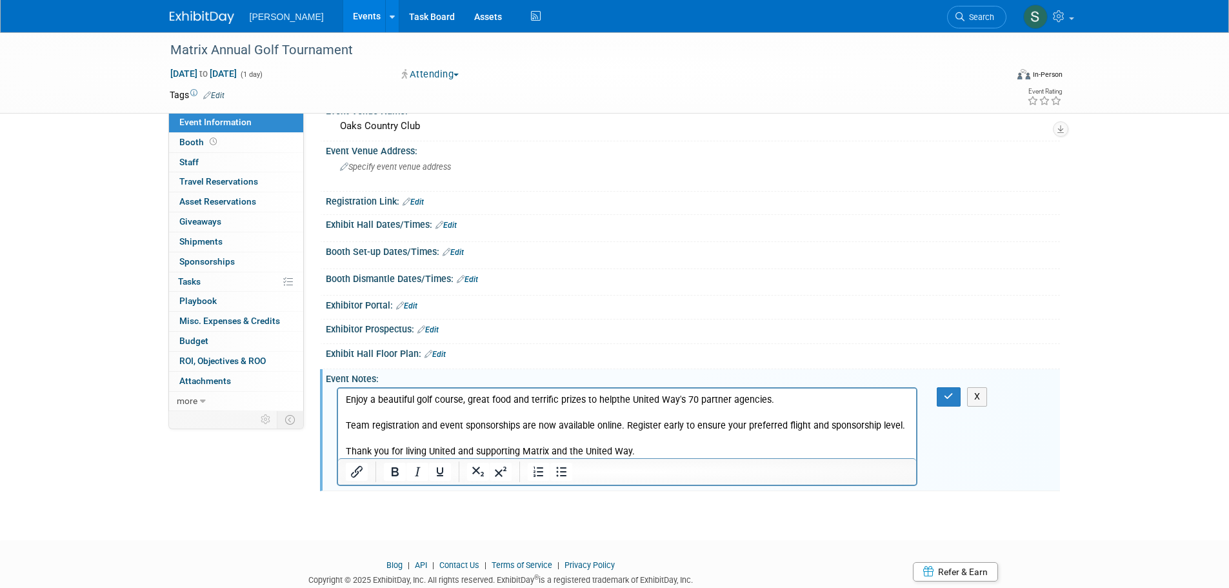
click at [626, 442] on p "Rich Text Area. Press ALT-0 for help." at bounding box center [627, 438] width 564 height 13
click at [468, 416] on p "Rich Text Area. Press ALT-0 for help." at bounding box center [627, 412] width 564 height 13
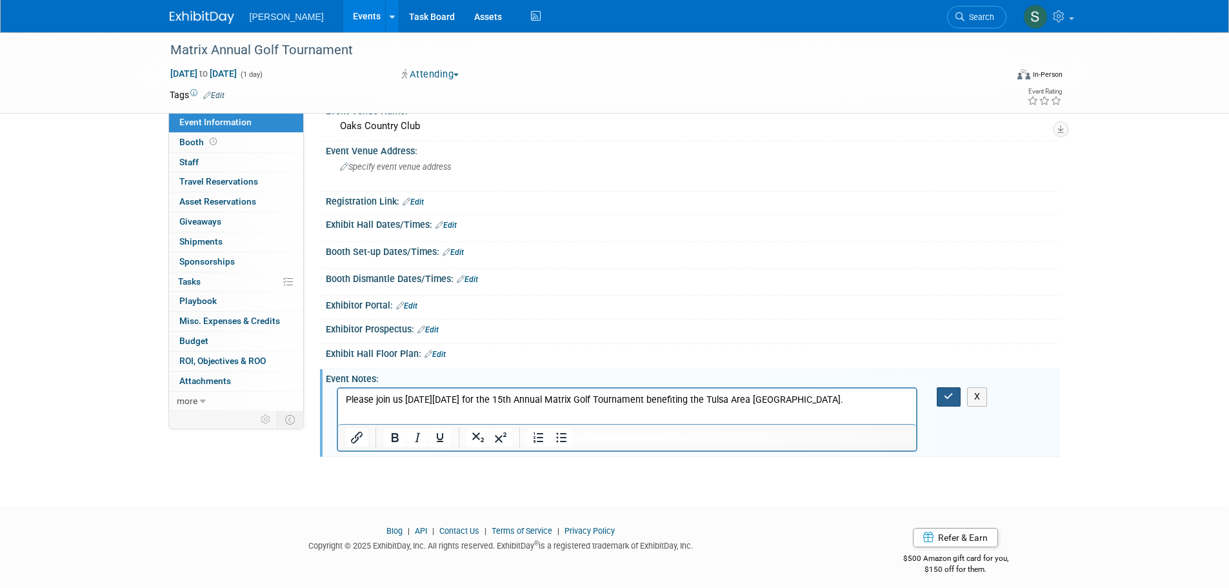
click at [946, 396] on icon "button" at bounding box center [949, 396] width 10 height 9
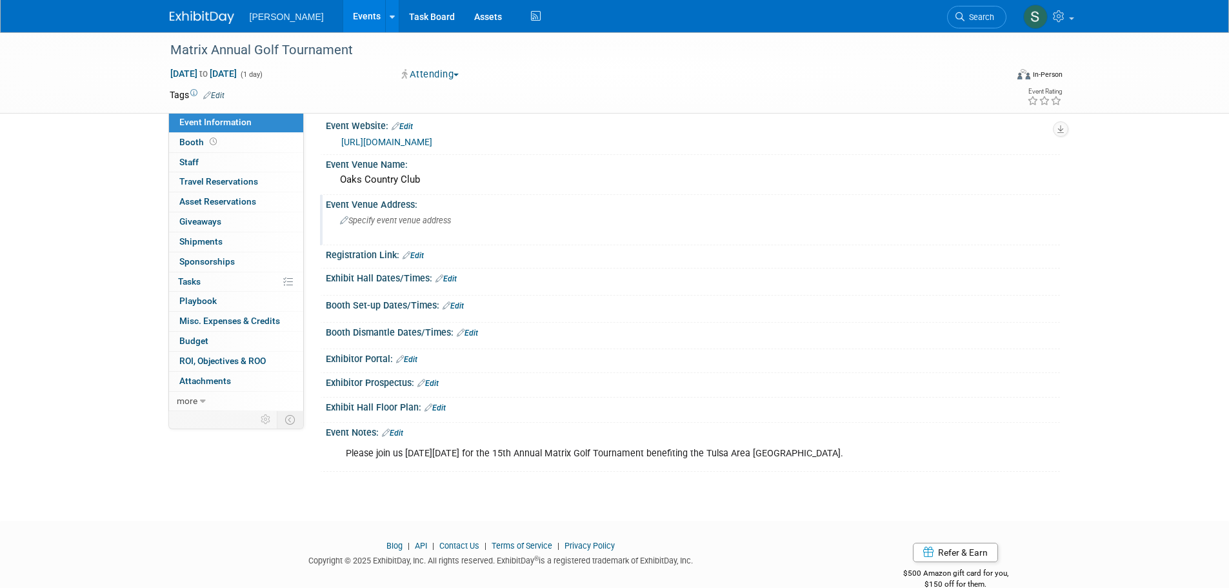
scroll to position [0, 0]
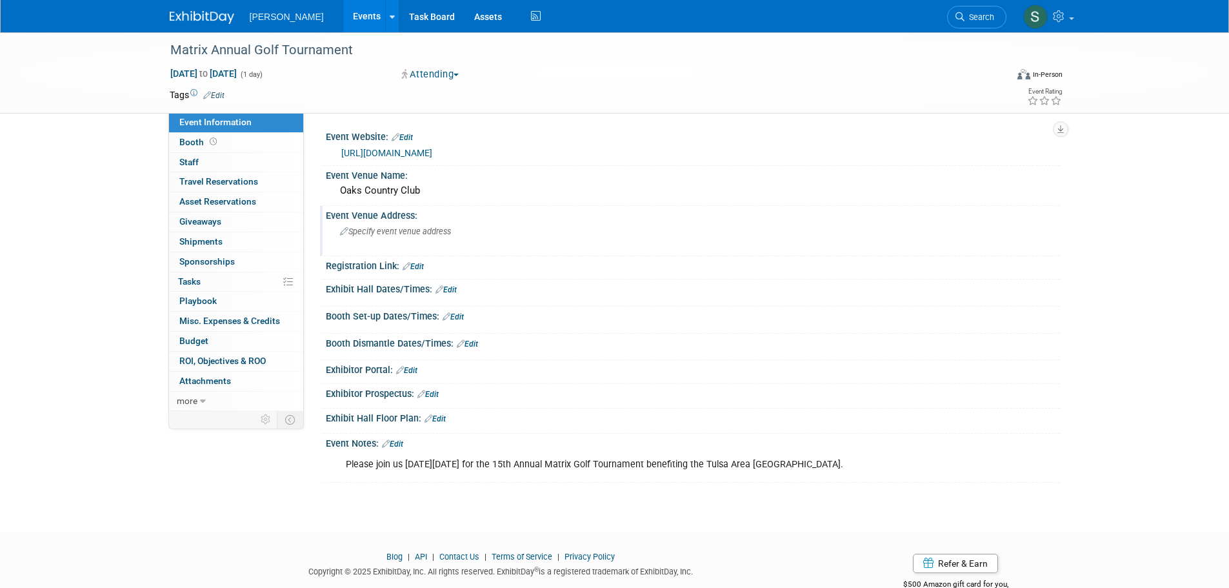
click at [397, 235] on span "Specify event venue address" at bounding box center [395, 231] width 111 height 10
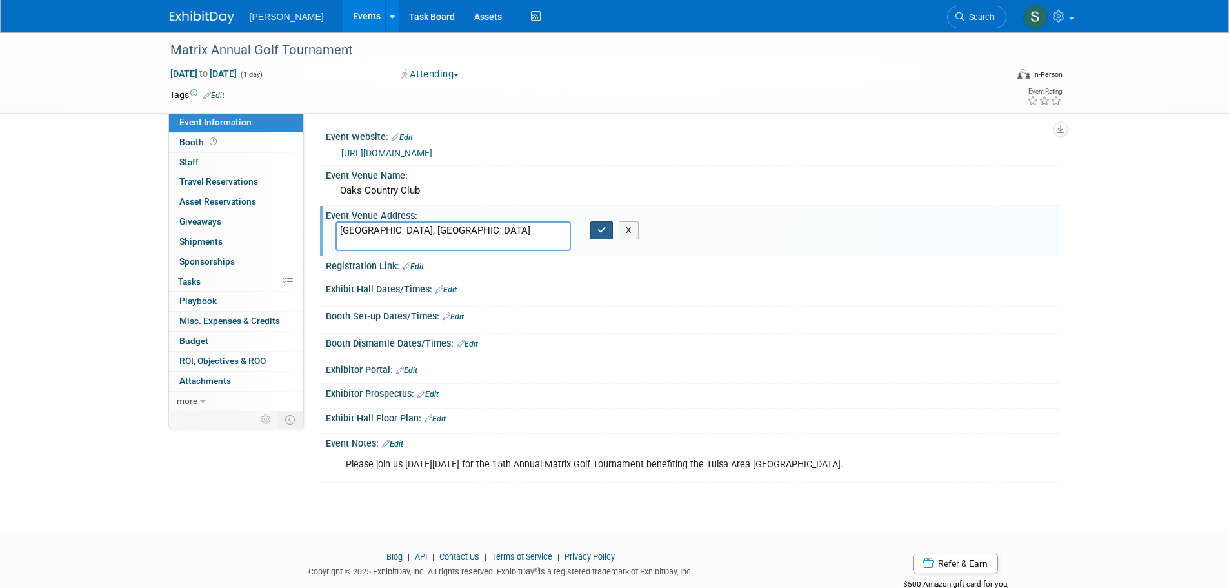
type textarea "Kingwood, TX"
click at [602, 231] on icon "button" at bounding box center [601, 230] width 9 height 8
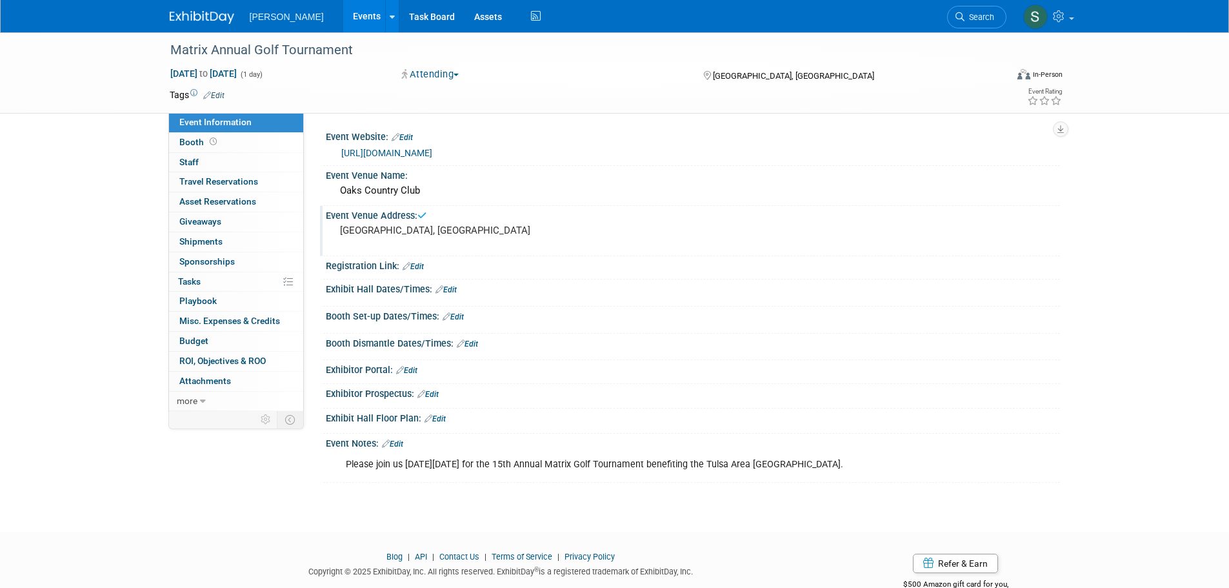
click at [210, 95] on icon at bounding box center [207, 95] width 8 height 8
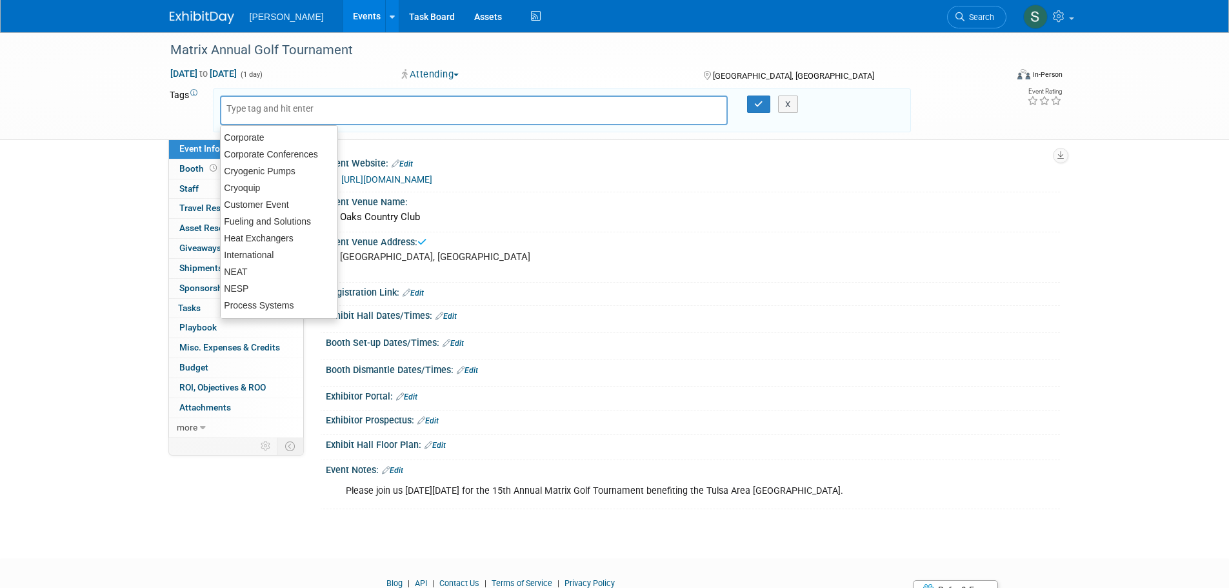
click at [253, 104] on input "text" at bounding box center [277, 108] width 103 height 13
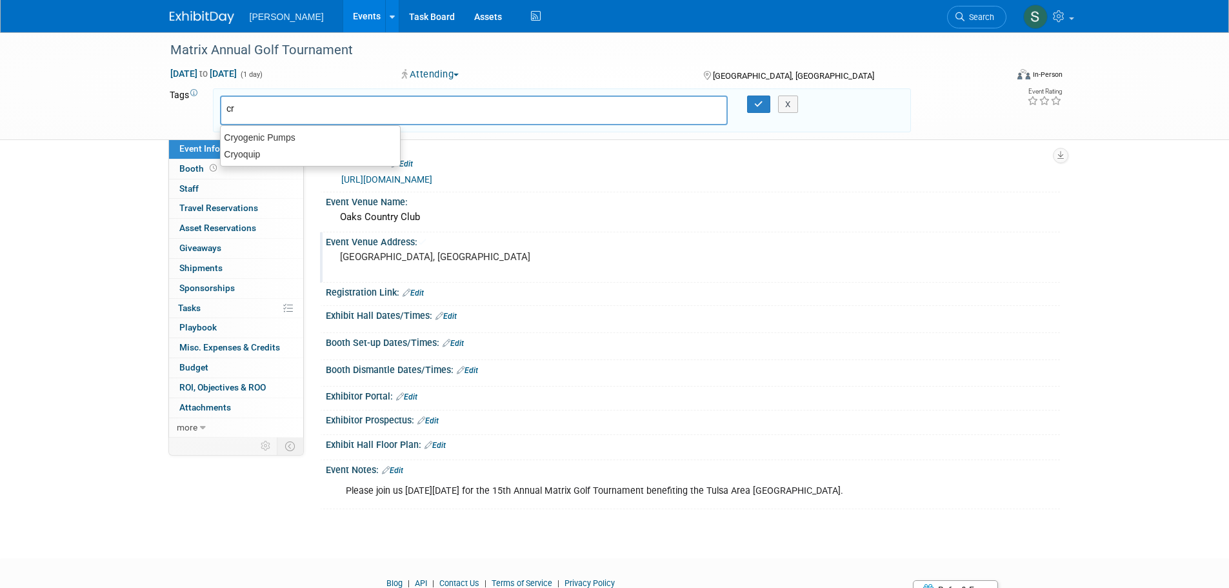
type input "cry"
click at [264, 131] on div "Cryogenic Pumps" at bounding box center [310, 137] width 181 height 18
type input "Cryogenic Pumps"
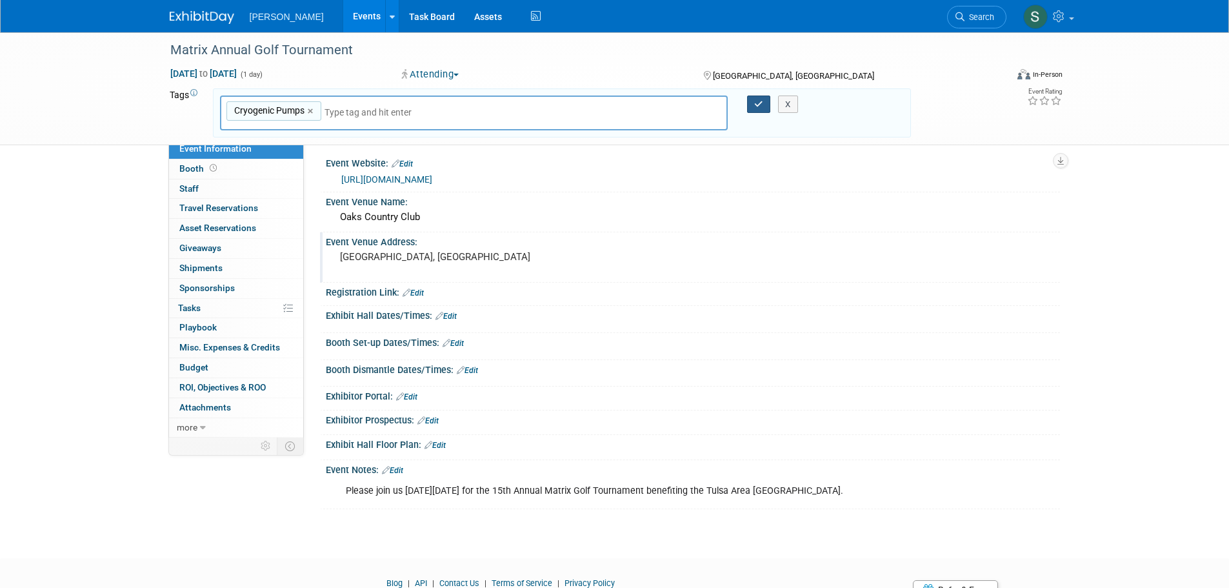
click at [759, 104] on icon "button" at bounding box center [758, 104] width 9 height 8
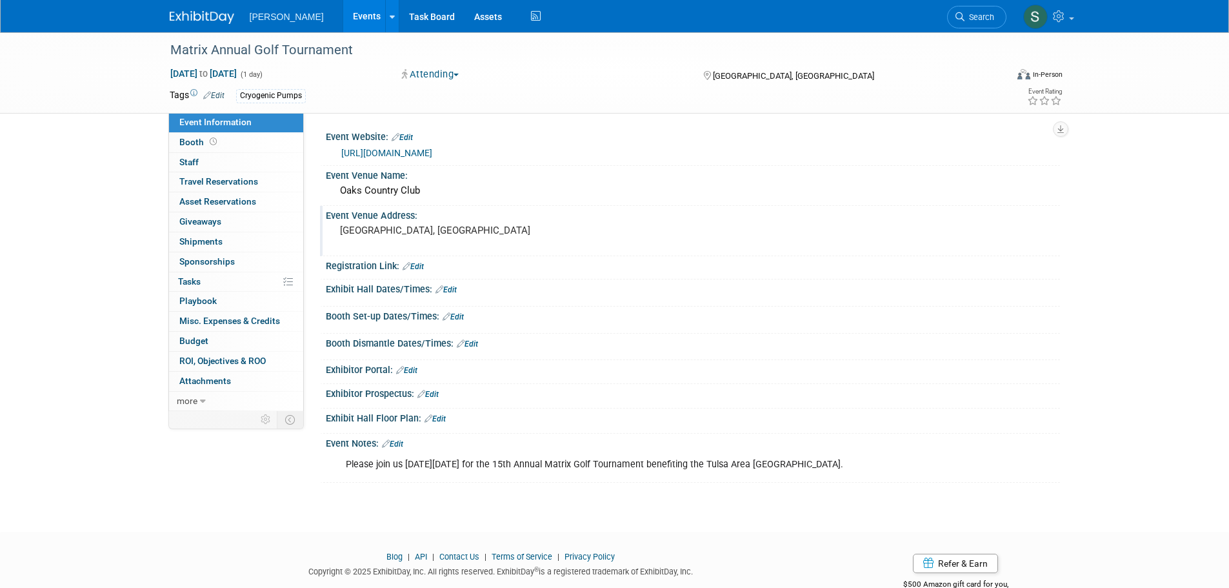
click at [405, 225] on pre "Kingwood, TX" at bounding box center [478, 230] width 277 height 12
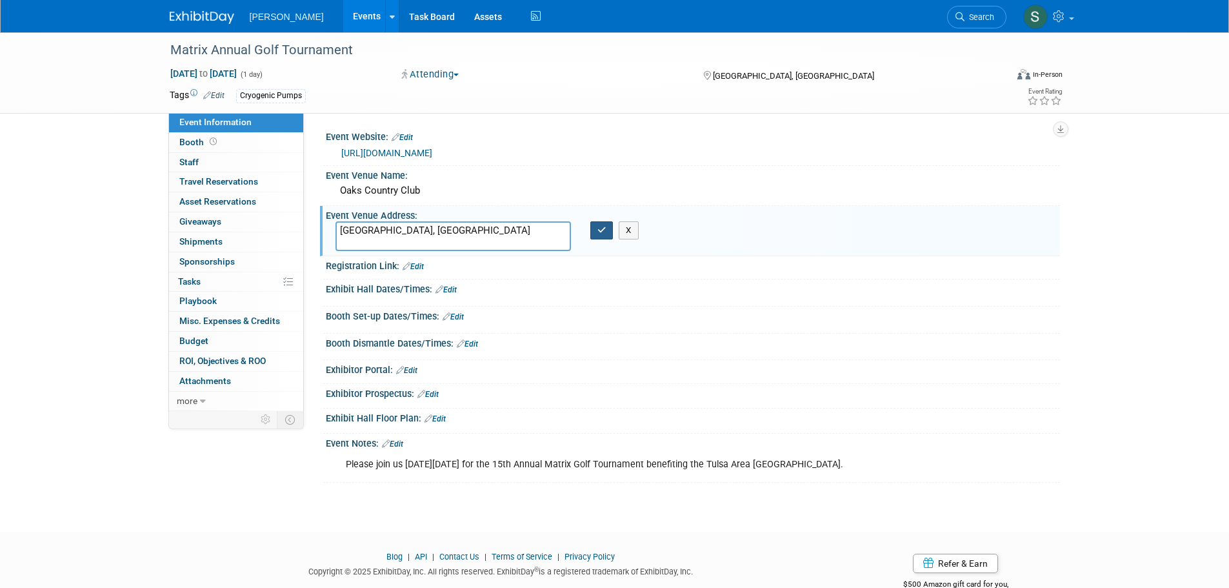
type textarea "[GEOGRAPHIC_DATA], [GEOGRAPHIC_DATA]"
click at [608, 230] on button "button" at bounding box center [601, 230] width 23 height 18
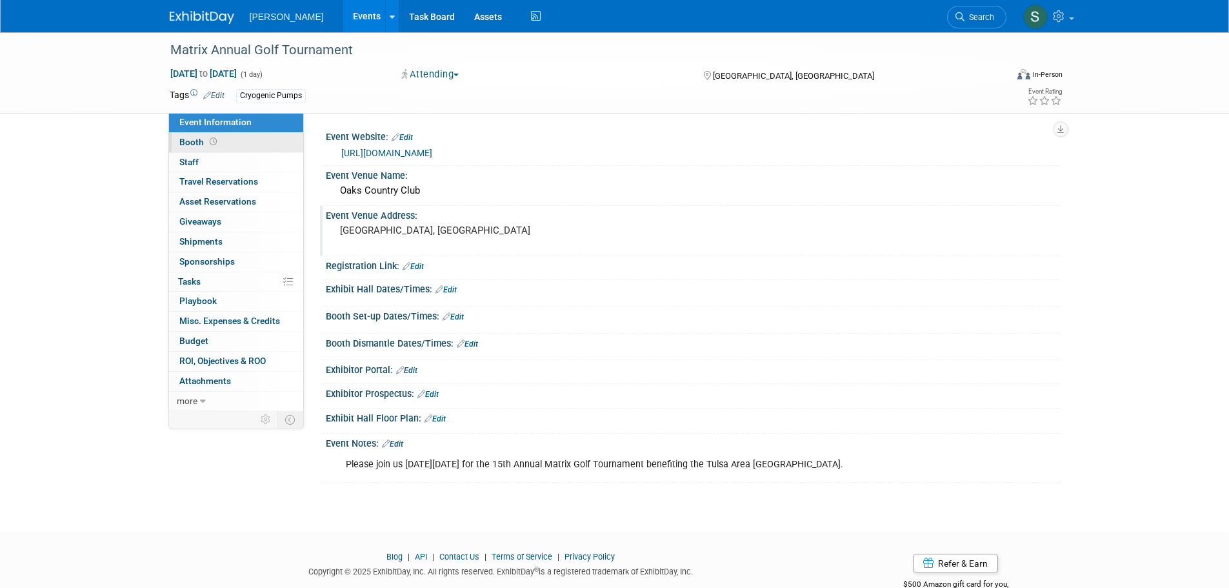
click at [262, 144] on link "Booth" at bounding box center [236, 142] width 134 height 19
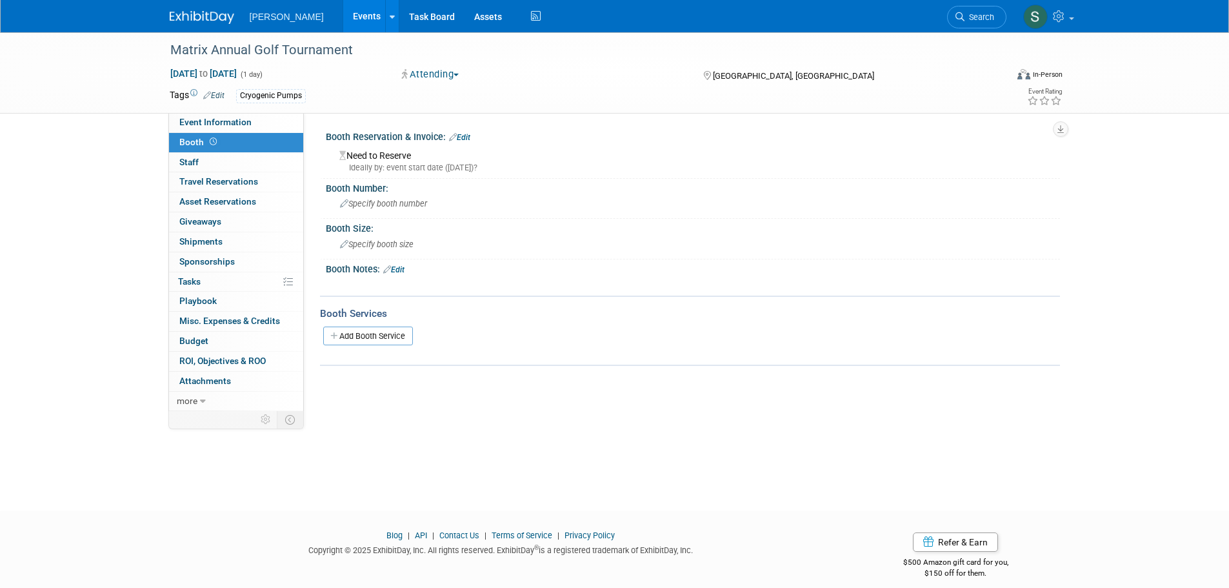
click at [402, 140] on div "Booth Reservation & Invoice: Edit" at bounding box center [693, 135] width 734 height 17
click at [460, 135] on link "Edit" at bounding box center [459, 137] width 21 height 9
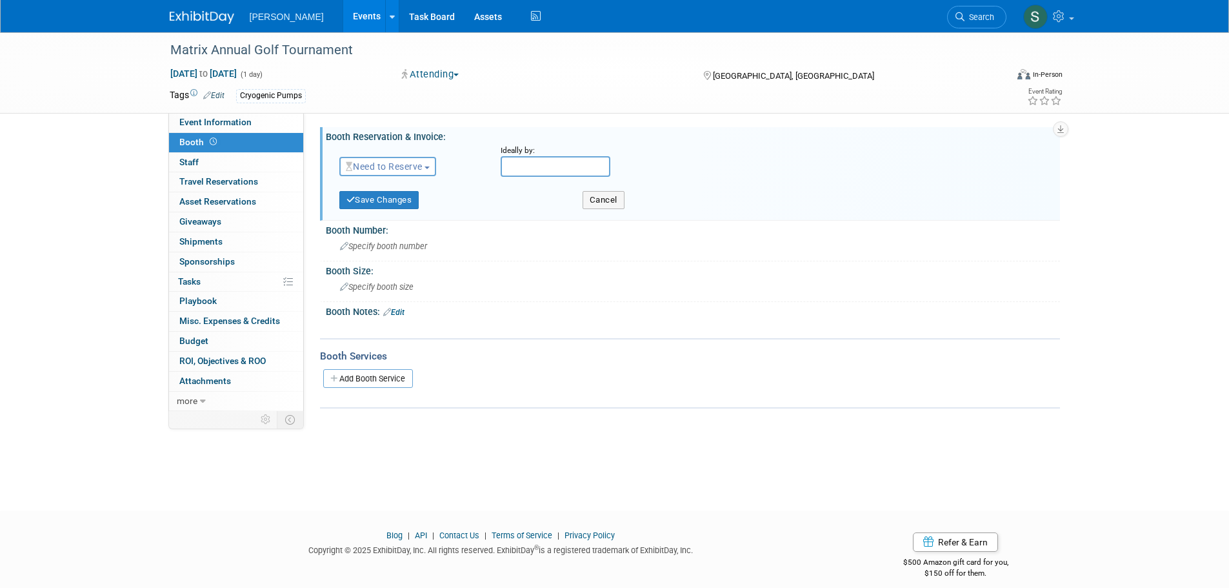
click at [411, 161] on span "Need to Reserve" at bounding box center [384, 166] width 77 height 10
click at [397, 224] on link "No Reservation Required" at bounding box center [409, 224] width 138 height 18
click at [397, 204] on button "Save Changes" at bounding box center [379, 200] width 80 height 18
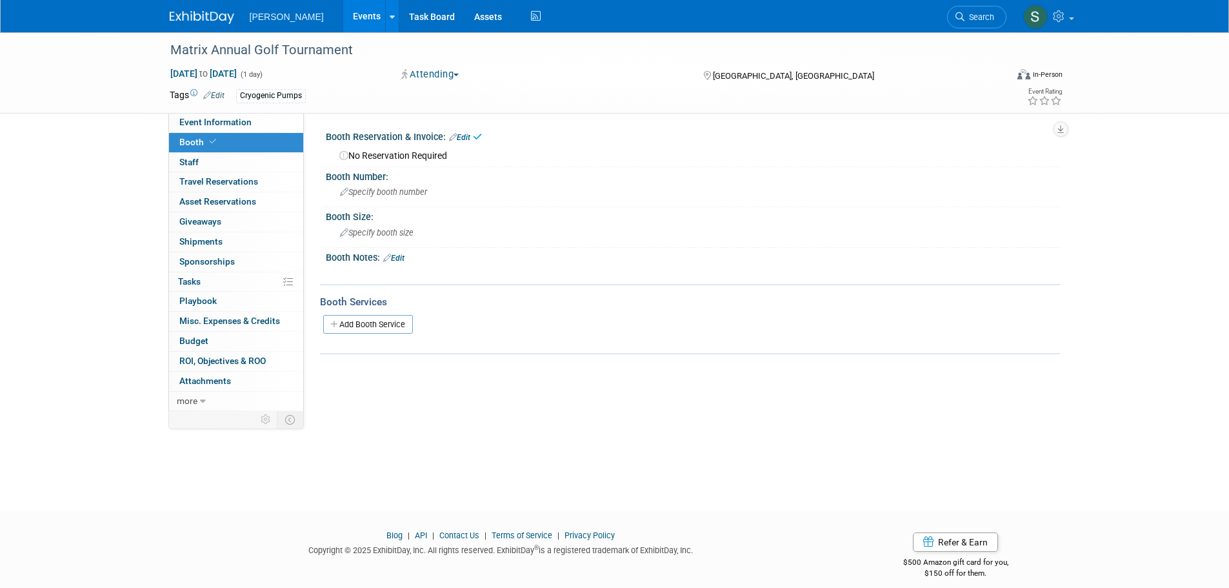
click at [118, 97] on div "Matrix Annual Golf Tournament Oct 6, 2025 to Oct 6, 2025 (1 day) Oct 6, 2025 to…" at bounding box center [614, 72] width 1229 height 81
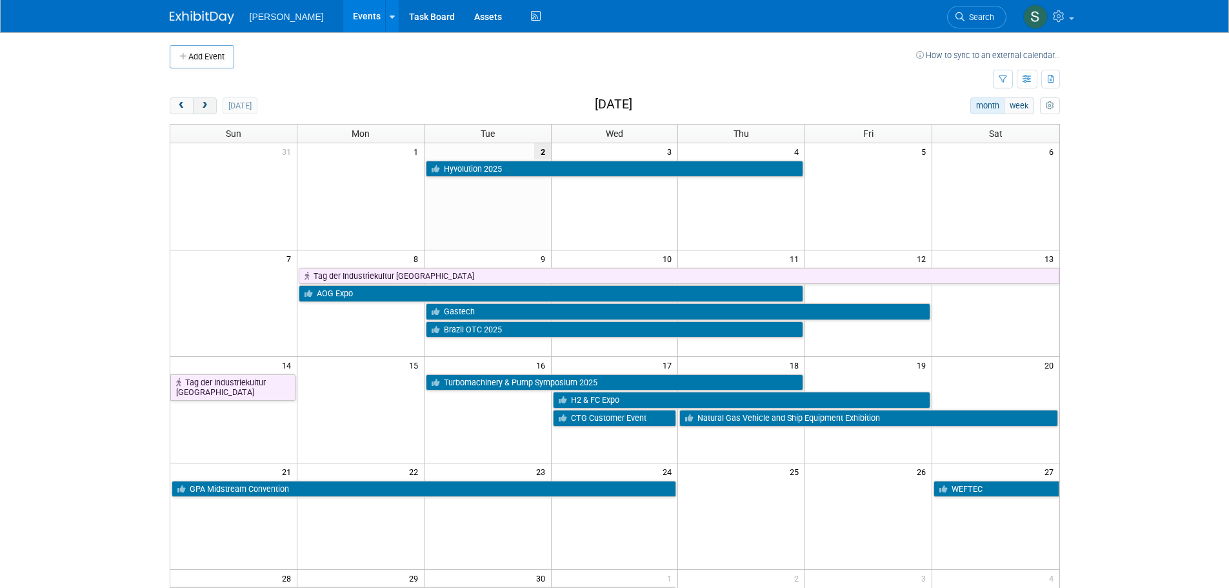
click at [210, 103] on button "next" at bounding box center [205, 105] width 24 height 17
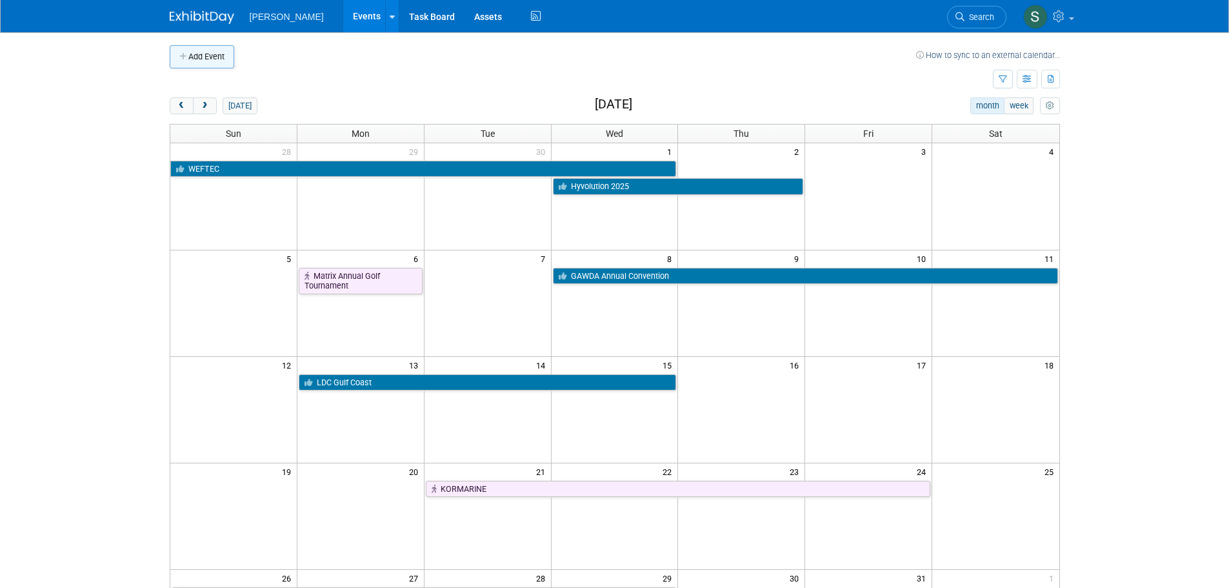
click at [199, 54] on button "Add Event" at bounding box center [202, 56] width 65 height 23
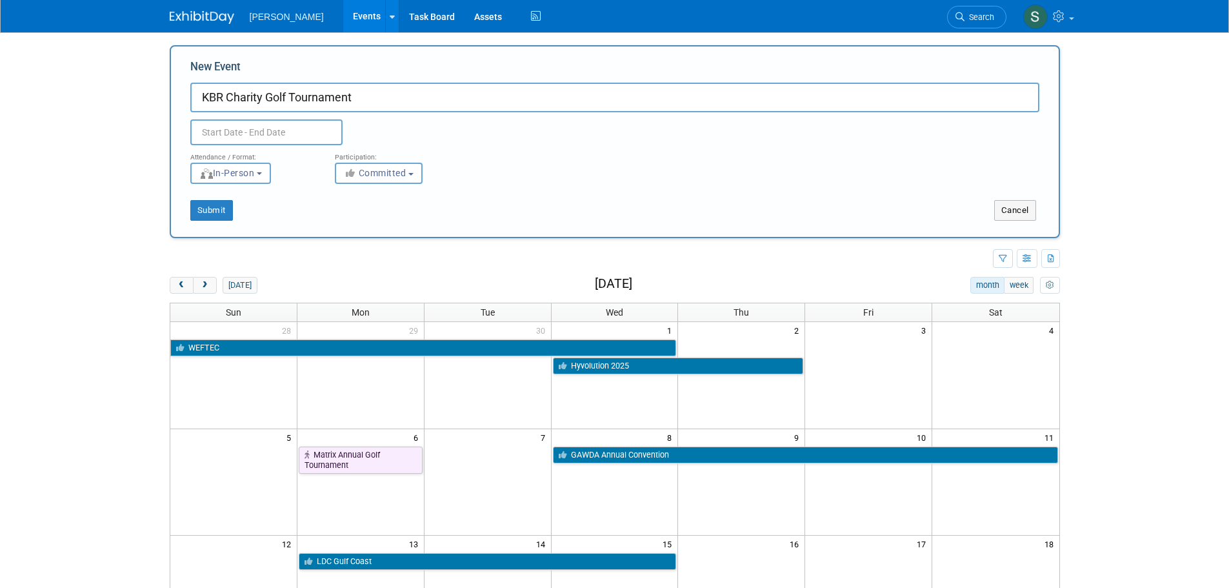
type input "KBR Charity Golf Tournament"
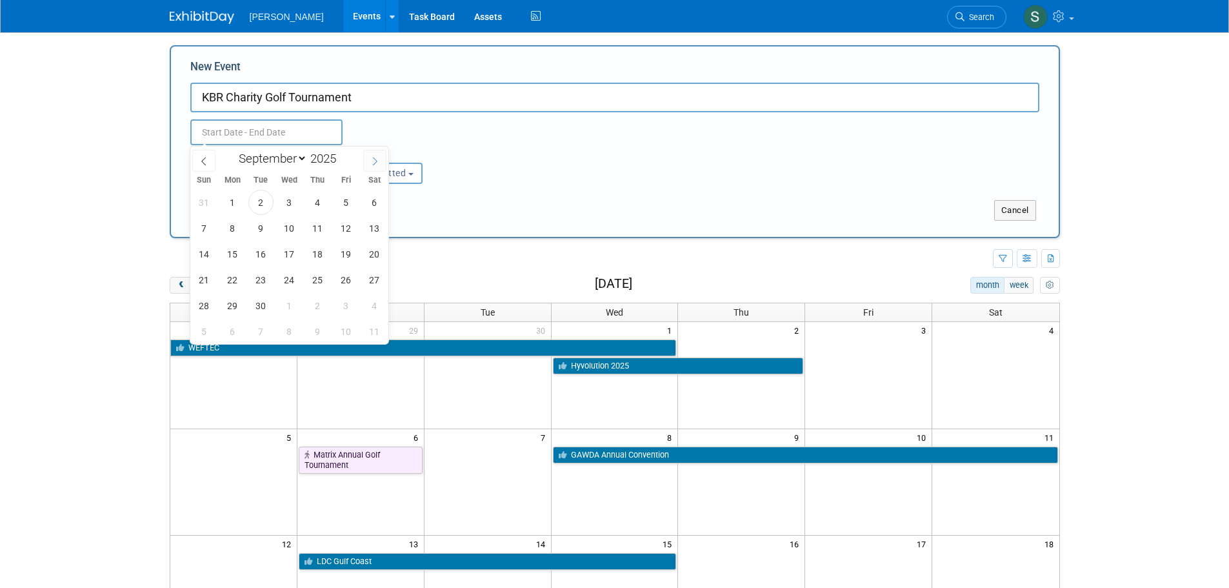
click at [373, 164] on icon at bounding box center [374, 161] width 9 height 9
select select "9"
click at [235, 281] on span "20" at bounding box center [232, 279] width 25 height 25
type input "Oct 20, 2025 to Oct 20, 2025"
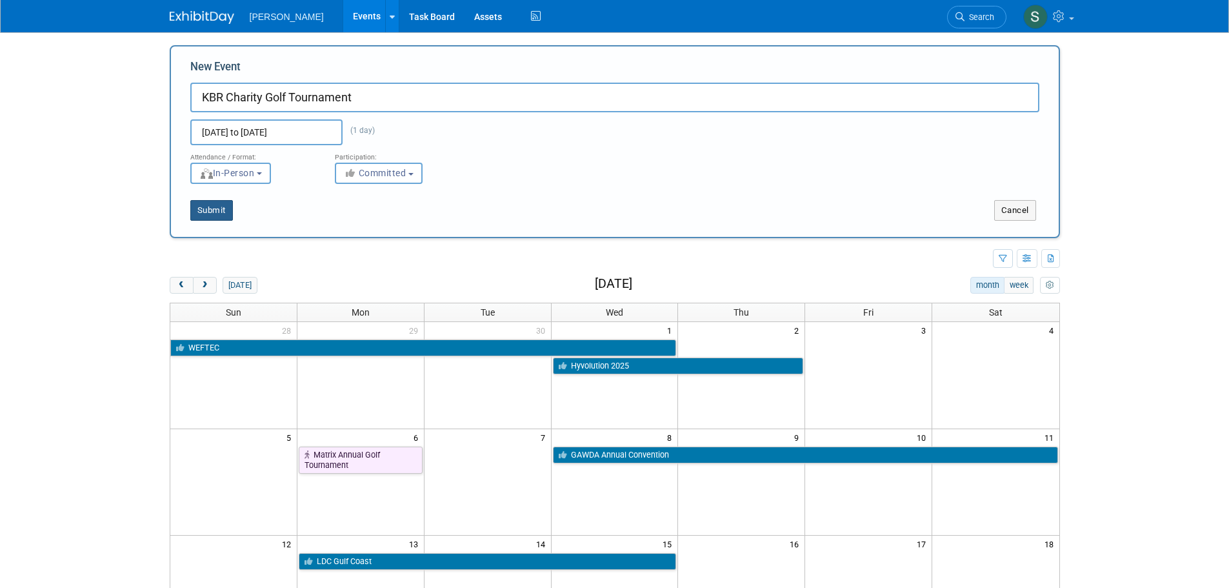
click at [221, 210] on button "Submit" at bounding box center [211, 210] width 43 height 21
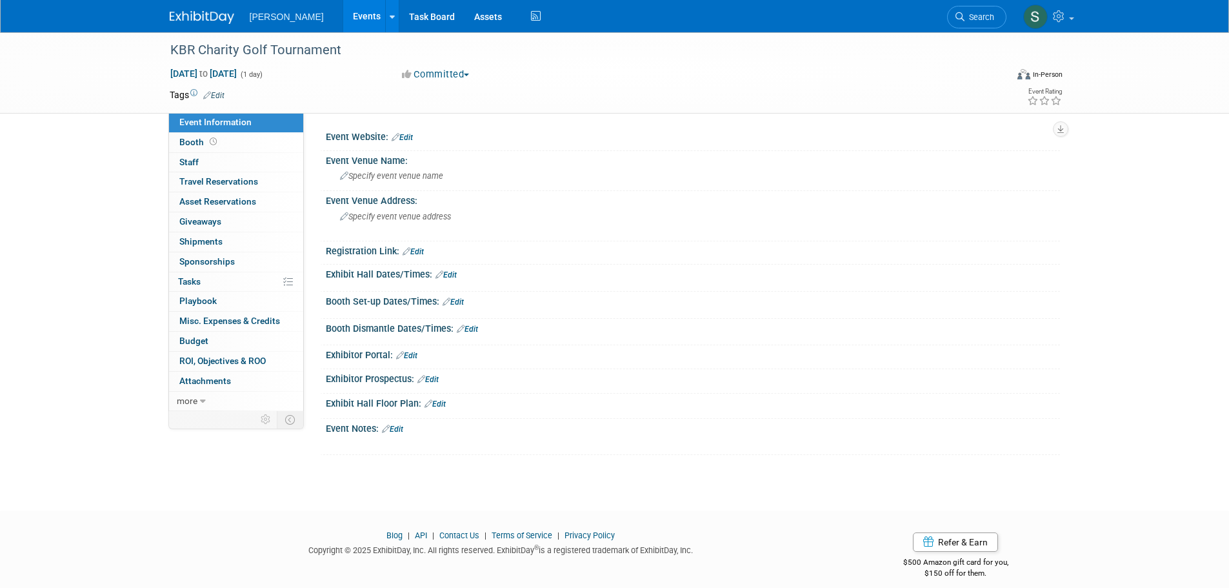
click at [411, 139] on link "Edit" at bounding box center [402, 137] width 21 height 9
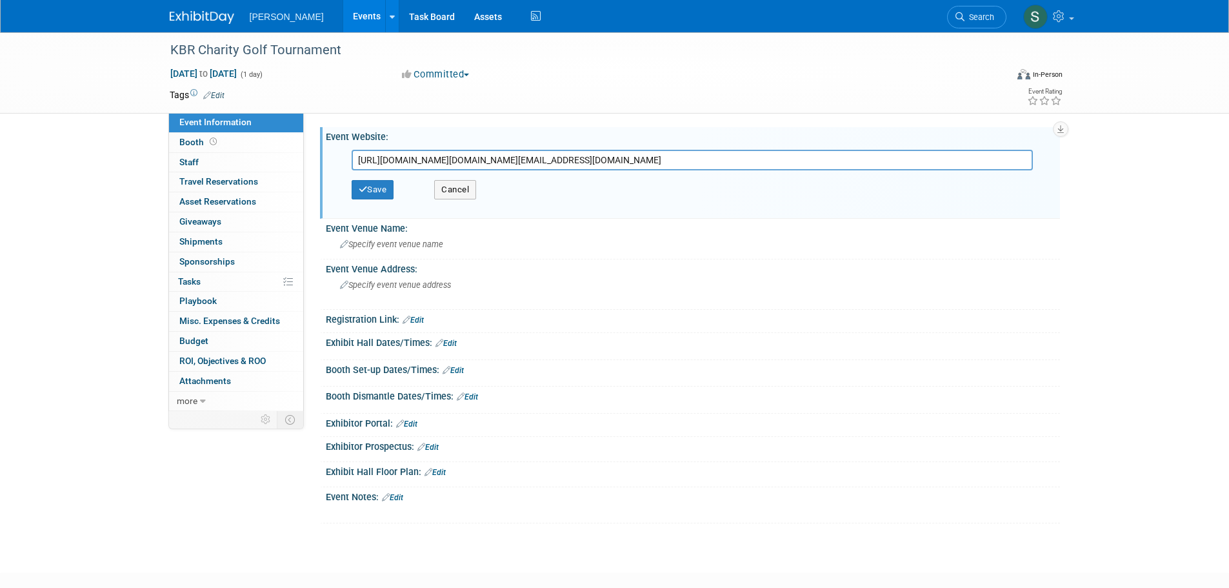
scroll to position [0, 1405]
type input "[URL][DOMAIN_NAME][DOMAIN_NAME][EMAIL_ADDRESS][DOMAIN_NAME]"
click at [380, 187] on button "Save" at bounding box center [373, 189] width 43 height 19
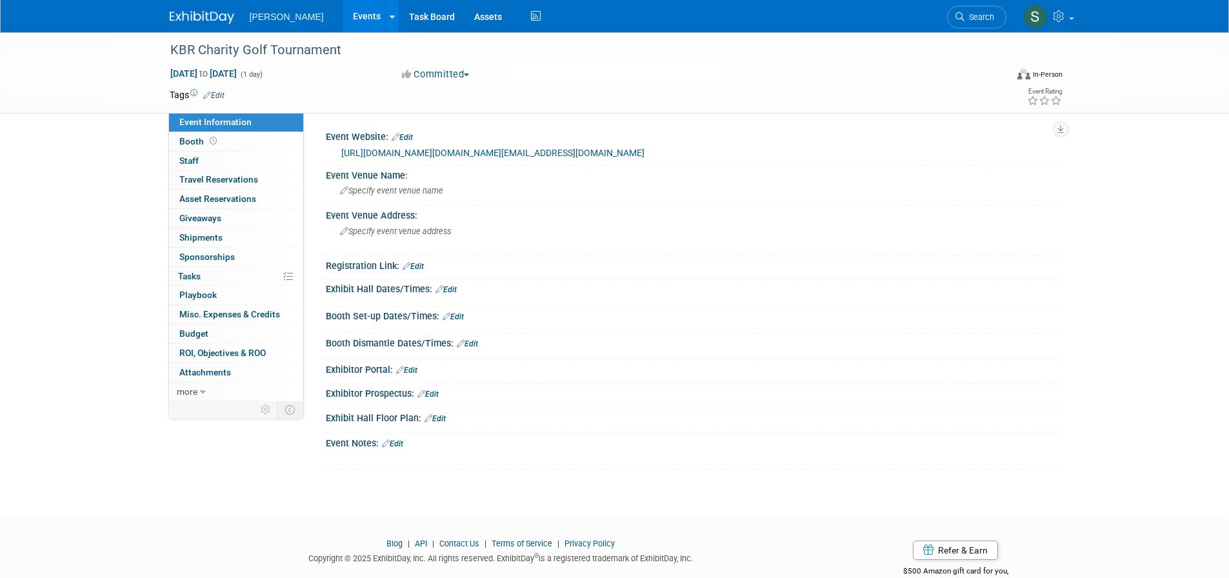
click at [406, 137] on link "Edit" at bounding box center [402, 137] width 21 height 9
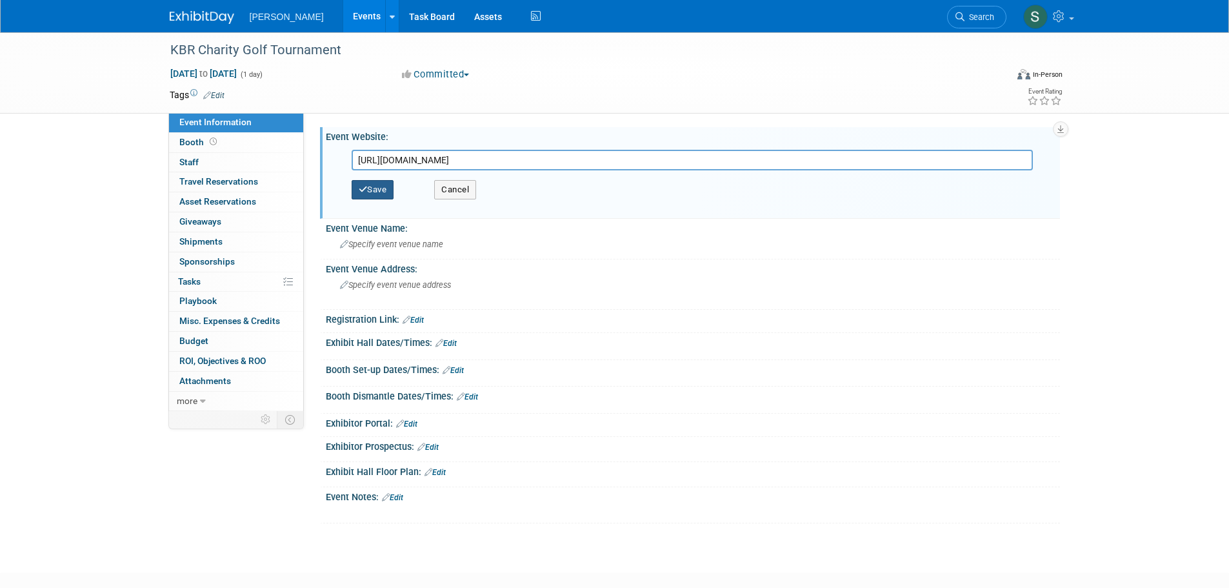
type input "https://charitygolf.kbr.com/"
click at [382, 185] on button "Save" at bounding box center [373, 189] width 43 height 19
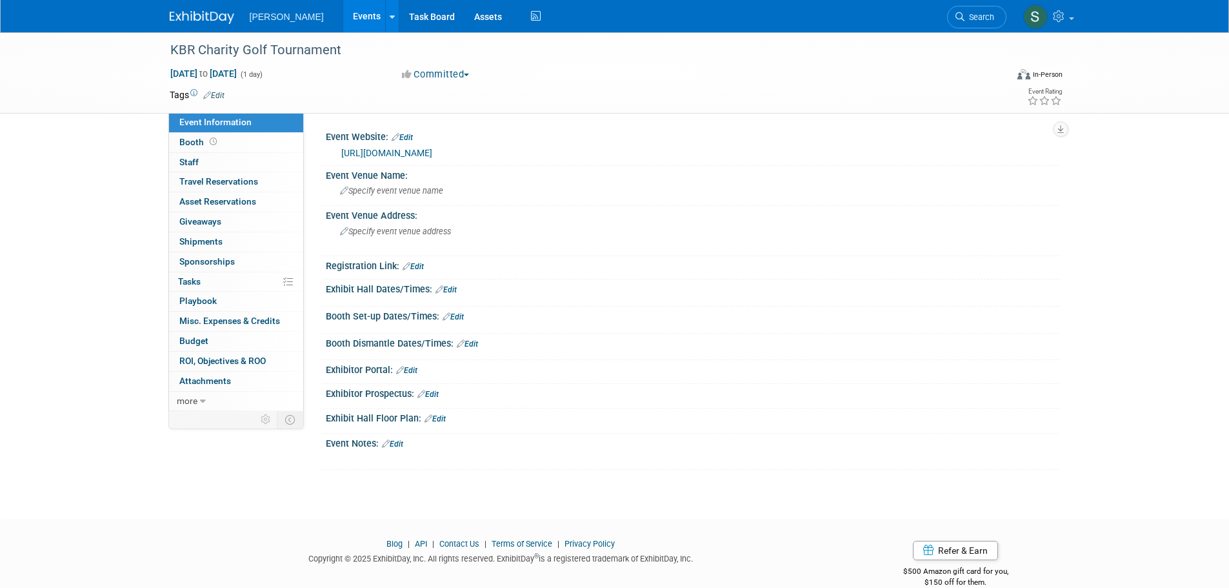
click at [217, 92] on link "Edit" at bounding box center [213, 95] width 21 height 9
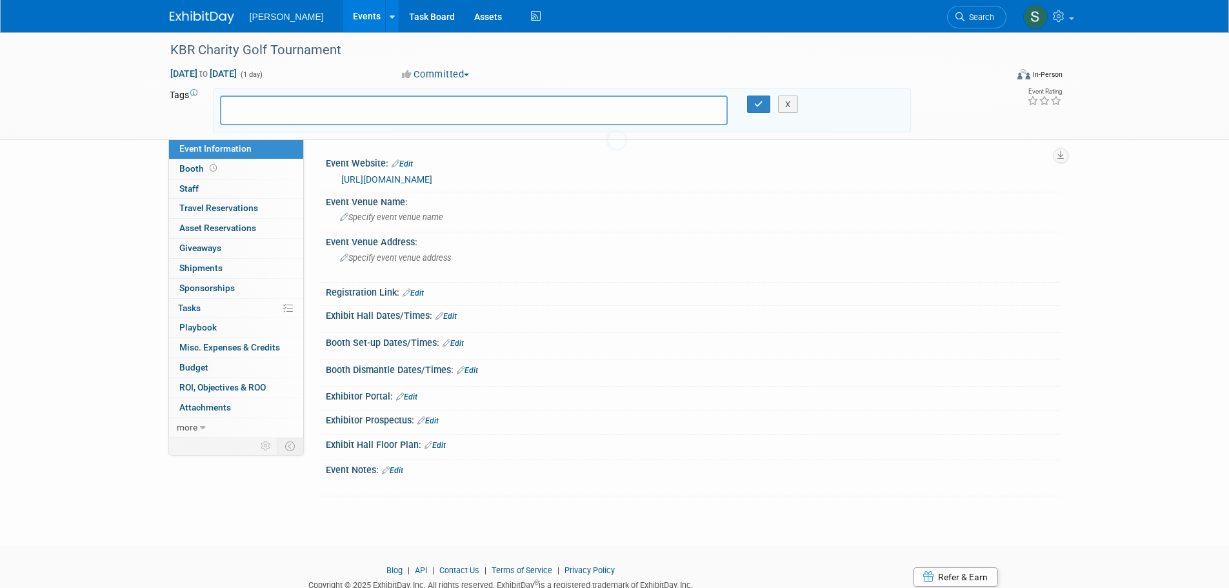
click at [280, 108] on input "text" at bounding box center [277, 108] width 103 height 13
type input "cry"
click at [290, 134] on div "Cryogenic Pumps" at bounding box center [310, 137] width 179 height 17
type input "Cryogenic Pumps"
click at [764, 103] on button "button" at bounding box center [758, 104] width 23 height 18
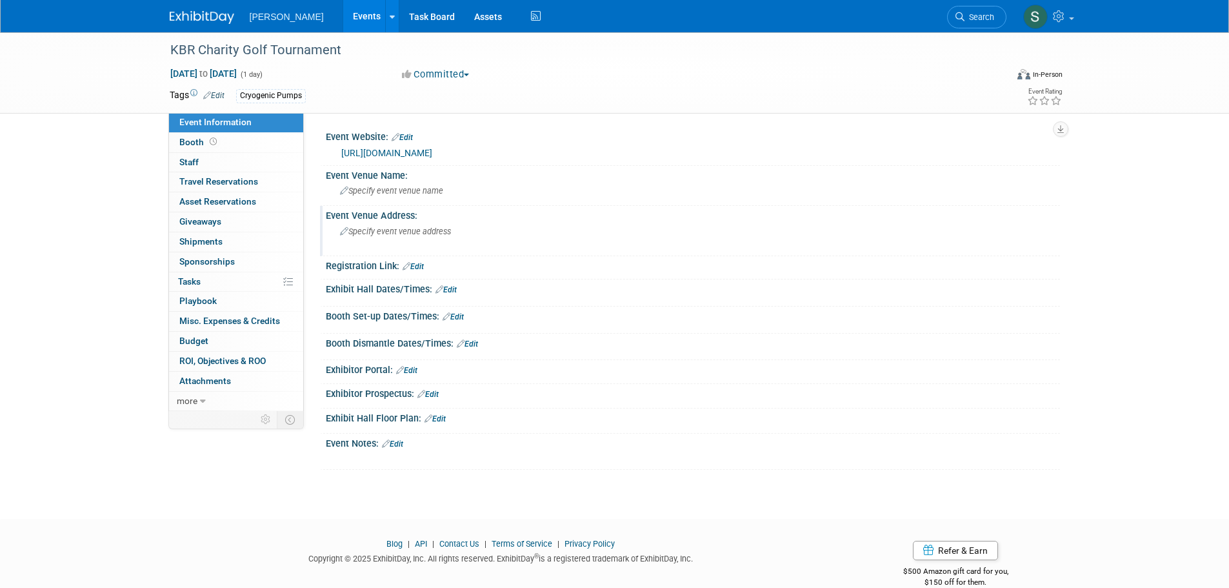
click at [411, 232] on span "Specify event venue address" at bounding box center [395, 231] width 111 height 10
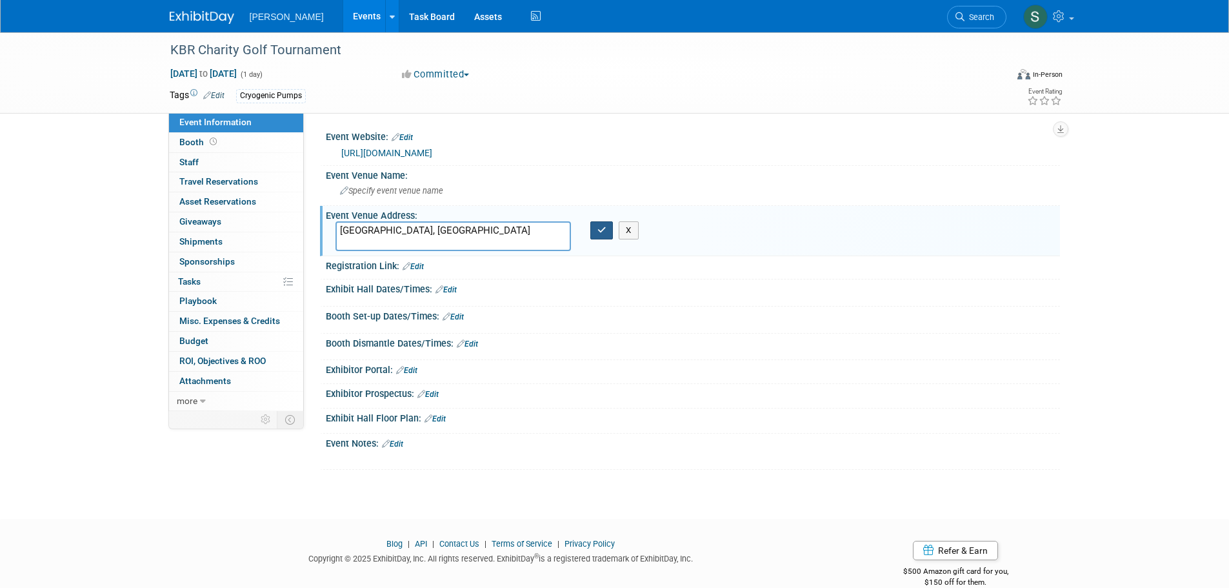
type textarea "Kingwood, TX"
click at [603, 228] on icon "button" at bounding box center [601, 230] width 9 height 8
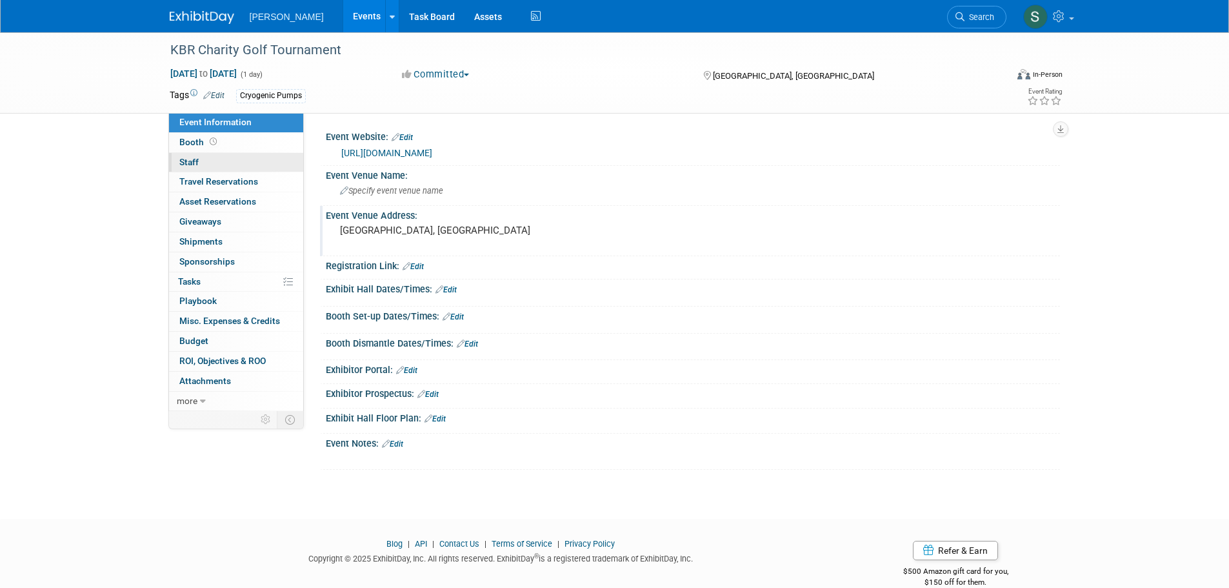
click at [231, 159] on link "0 Staff 0" at bounding box center [236, 162] width 134 height 19
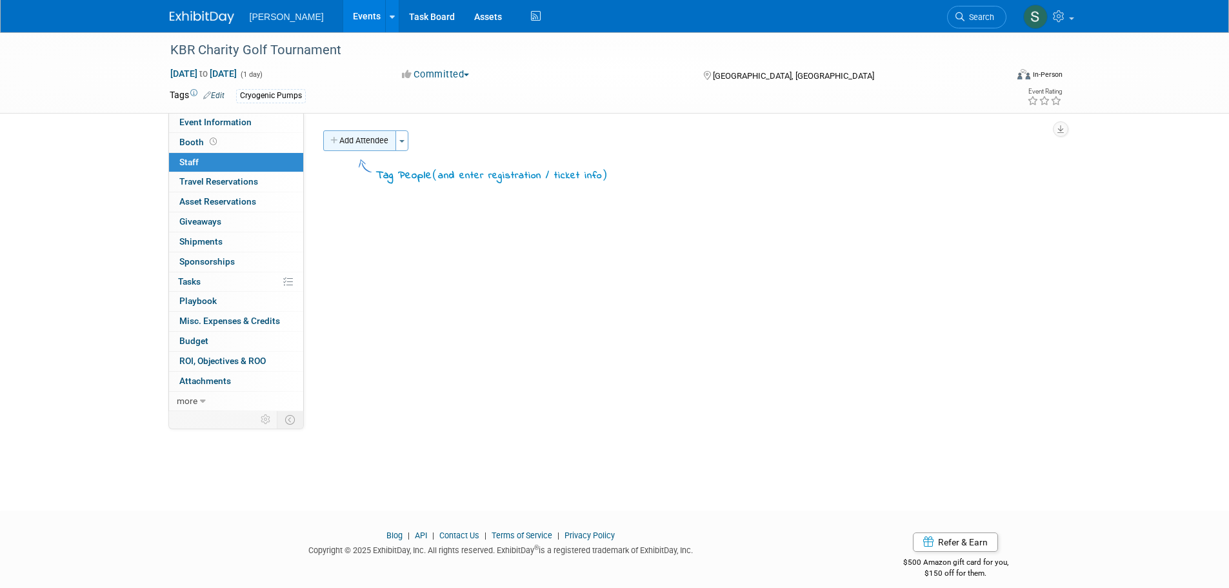
click at [376, 142] on button "Add Attendee" at bounding box center [359, 140] width 73 height 21
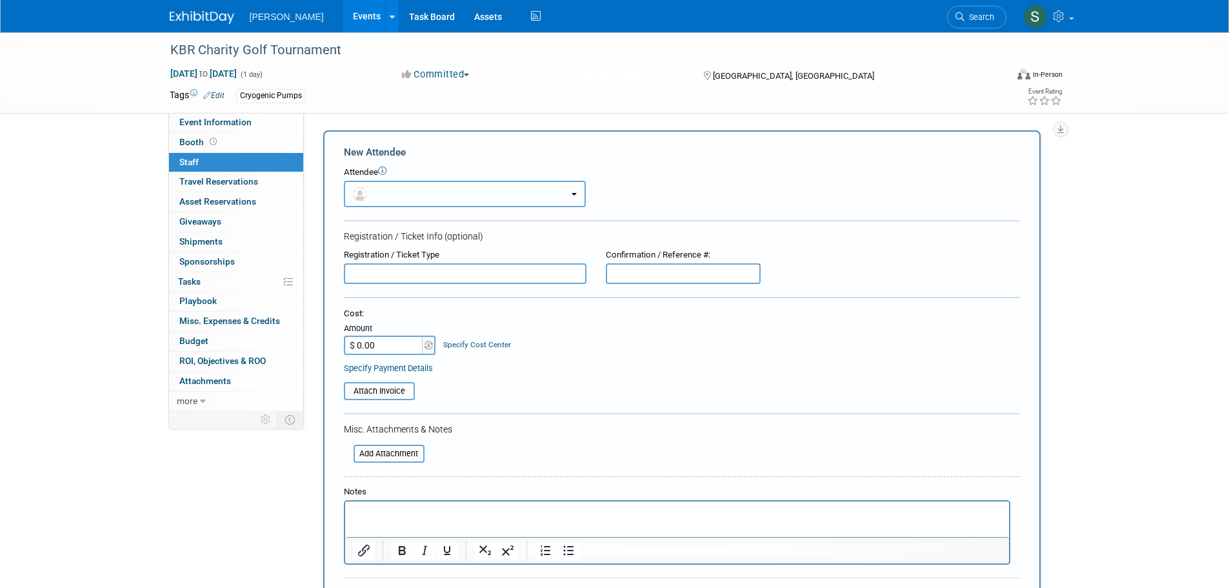
click at [406, 192] on button "button" at bounding box center [465, 194] width 242 height 26
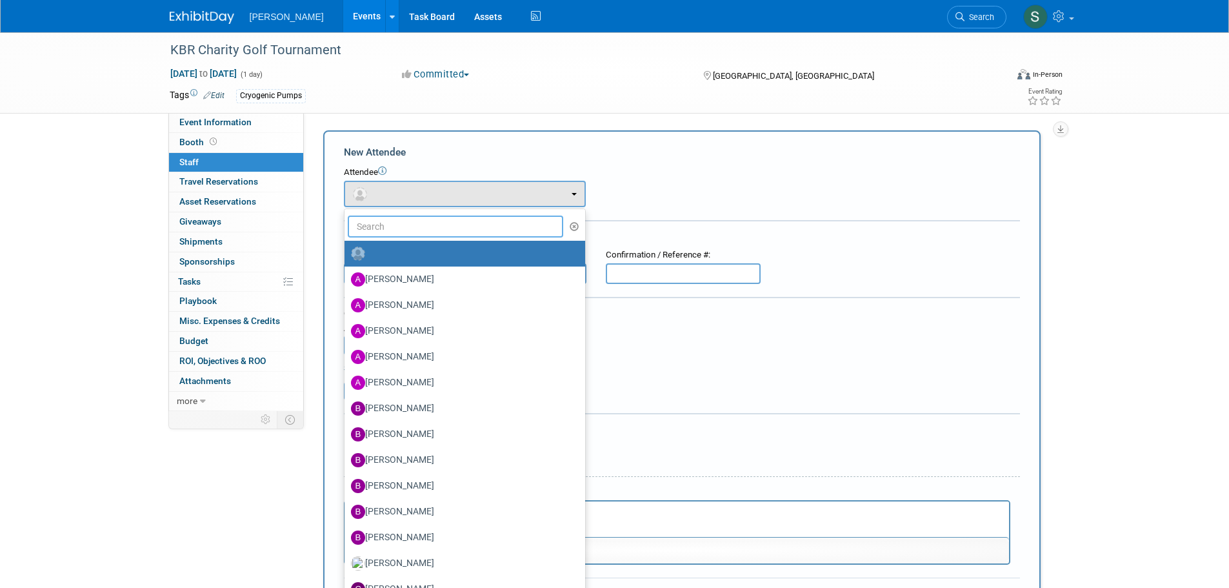
click at [413, 219] on input "text" at bounding box center [456, 226] width 216 height 22
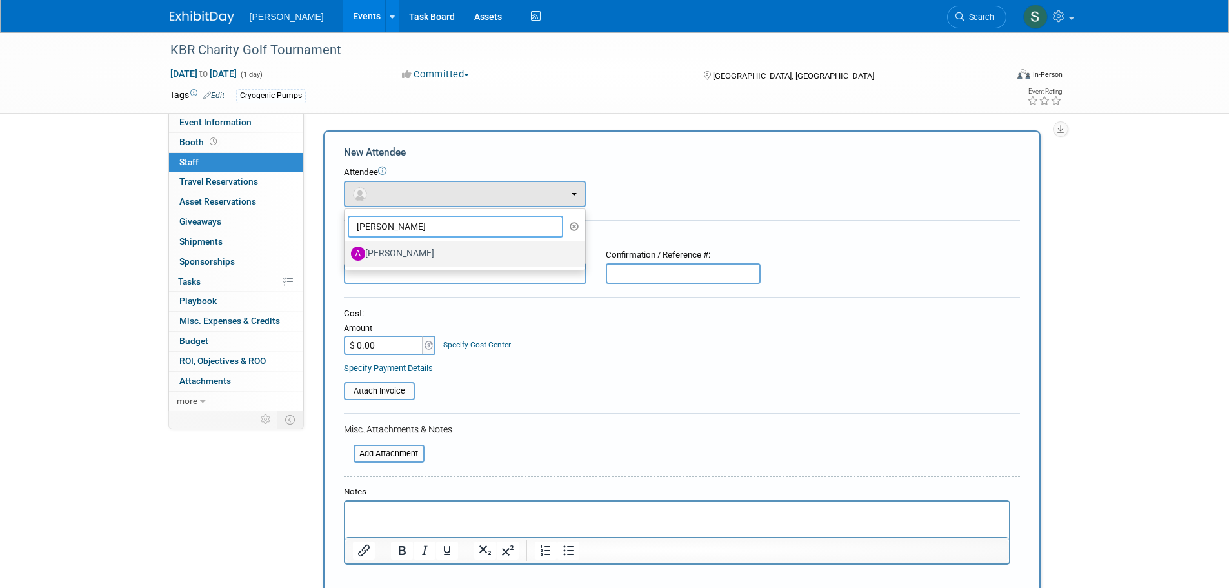
type input "anna"
click at [422, 253] on label "Anna Mizell" at bounding box center [461, 253] width 221 height 21
click at [346, 253] on input "Anna Mizell" at bounding box center [342, 252] width 8 height 8
select select "325d4fd4-784b-40c3-8c05-32f061a75154"
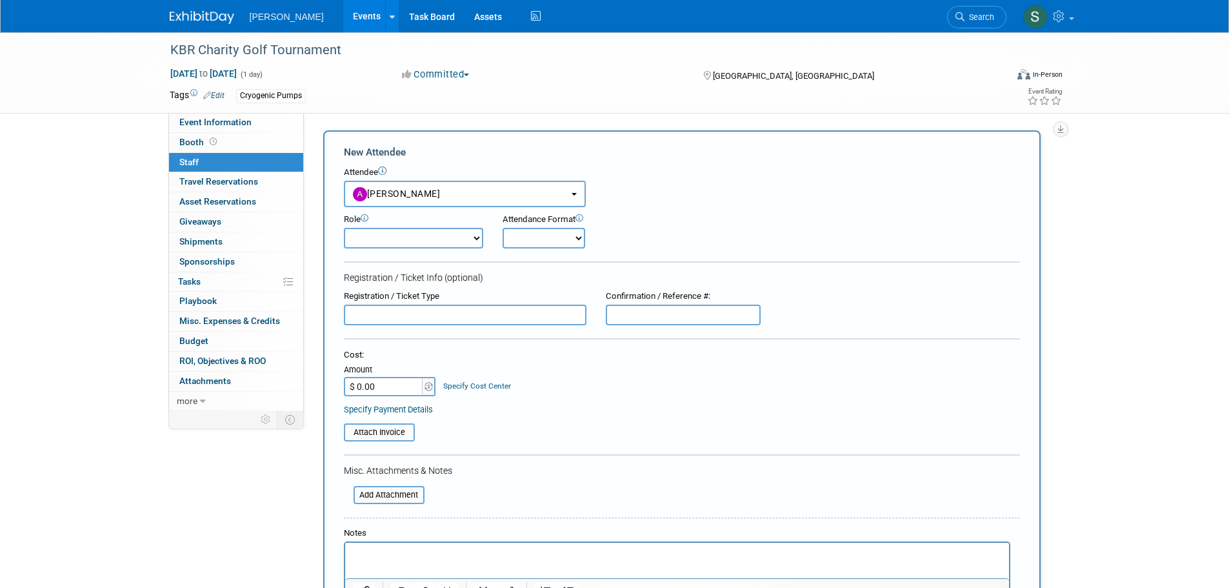
click at [452, 248] on select "Demonstrator Host Planner Presenter Sales Representative Set-up/Dismantle Crew …" at bounding box center [413, 238] width 139 height 21
select select "4"
click at [344, 228] on select "Demonstrator Host Planner Presenter Sales Representative Set-up/Dismantle Crew …" at bounding box center [413, 238] width 139 height 21
click at [530, 244] on select "Onsite Remote" at bounding box center [543, 238] width 83 height 21
select select "1"
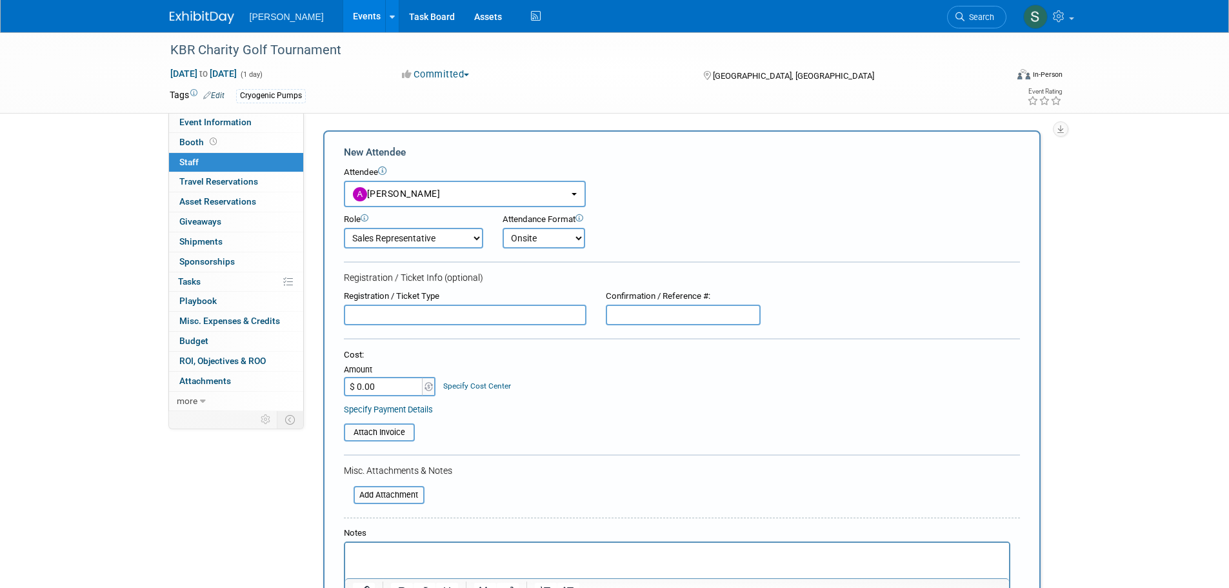
click at [502, 228] on select "Onsite Remote" at bounding box center [543, 238] width 83 height 21
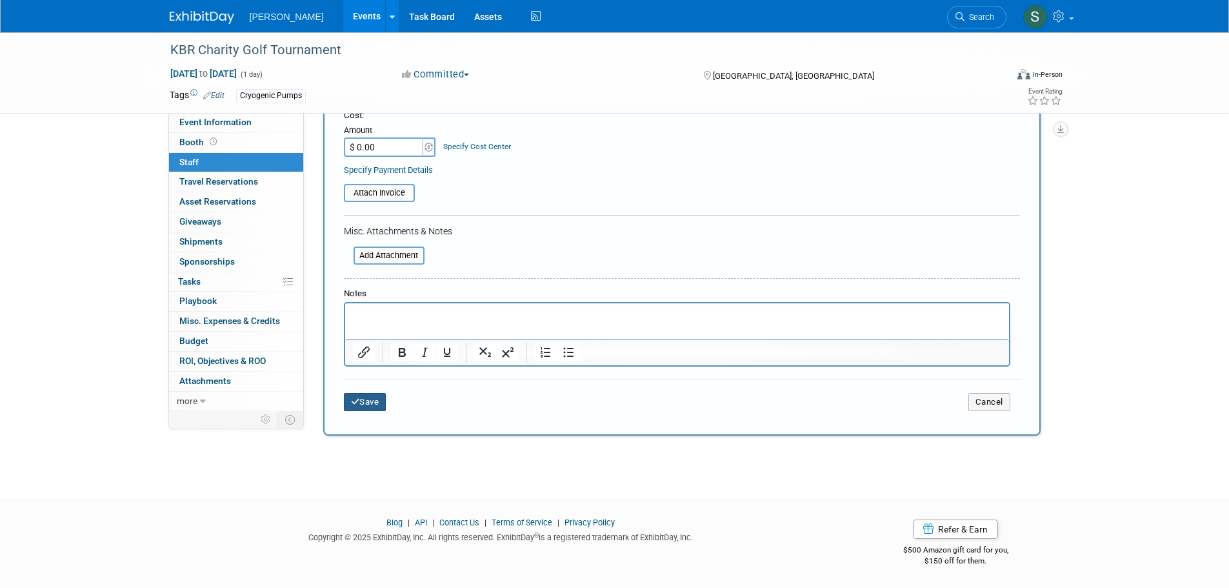
click at [372, 399] on button "Save" at bounding box center [365, 402] width 43 height 18
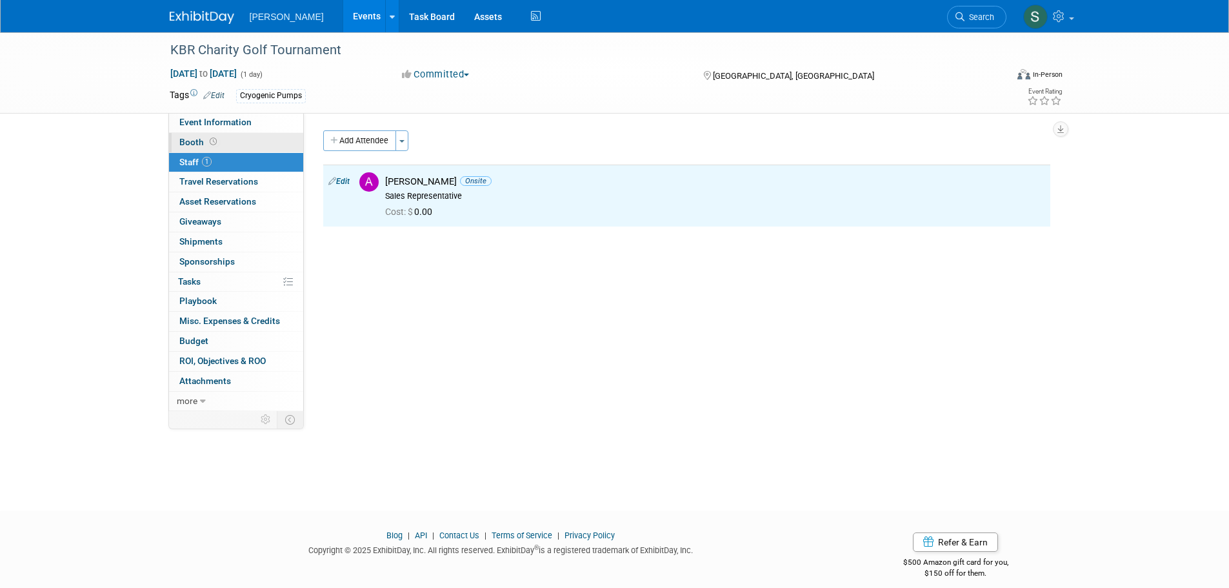
click at [253, 139] on link "Booth" at bounding box center [236, 142] width 134 height 19
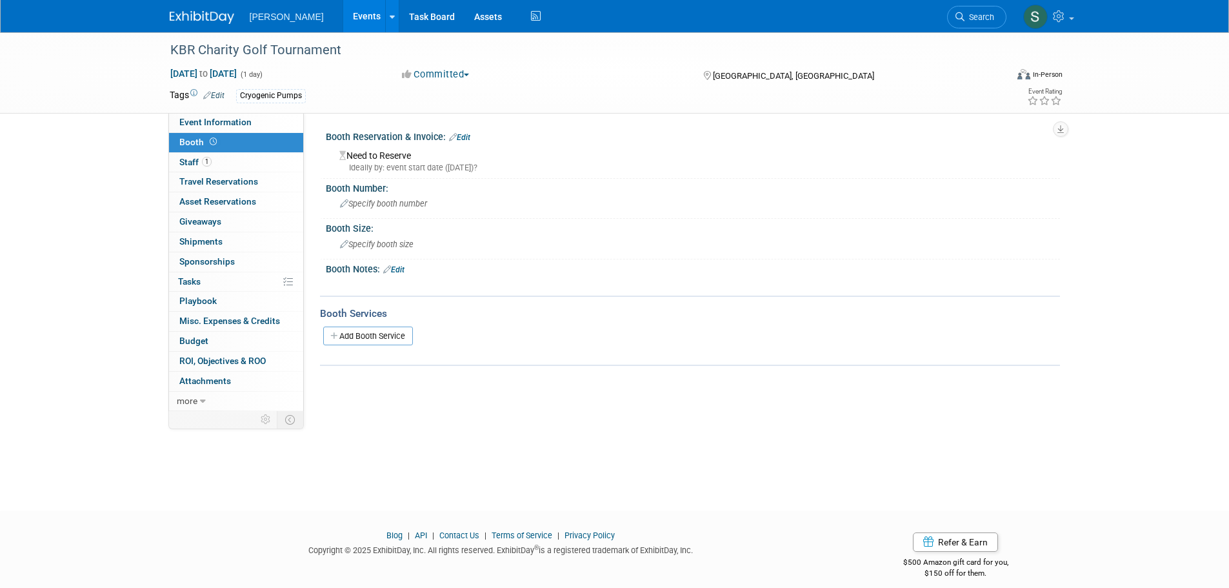
click at [464, 135] on link "Edit" at bounding box center [459, 137] width 21 height 9
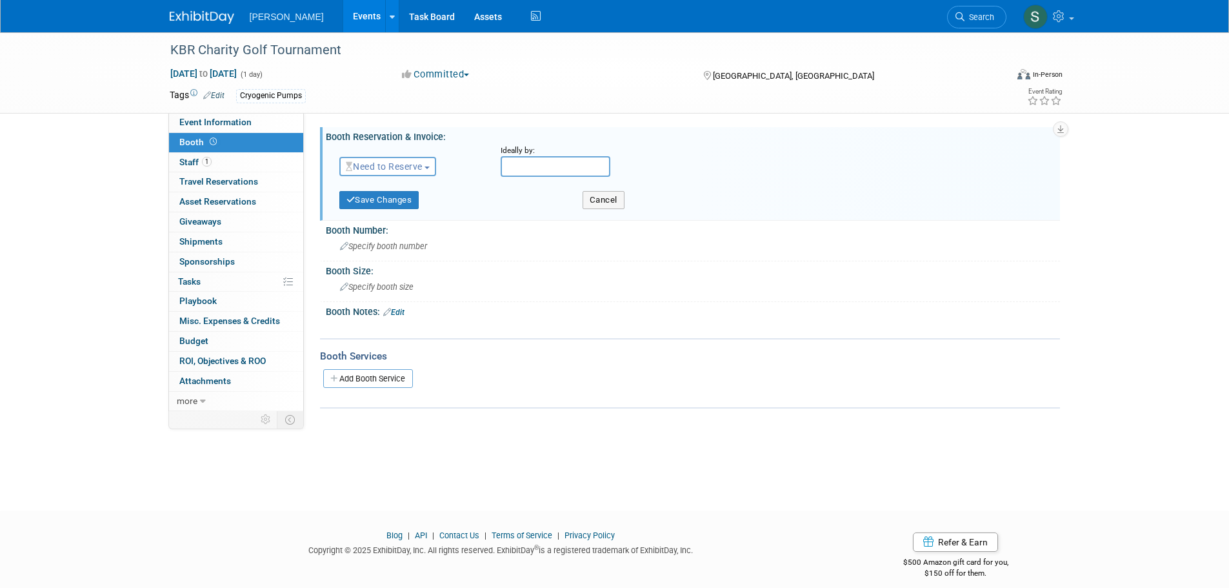
click at [394, 165] on span "Need to Reserve" at bounding box center [384, 166] width 77 height 10
click at [396, 216] on link "No Reservation Required" at bounding box center [409, 224] width 138 height 18
click at [396, 206] on button "Save Changes" at bounding box center [379, 200] width 80 height 18
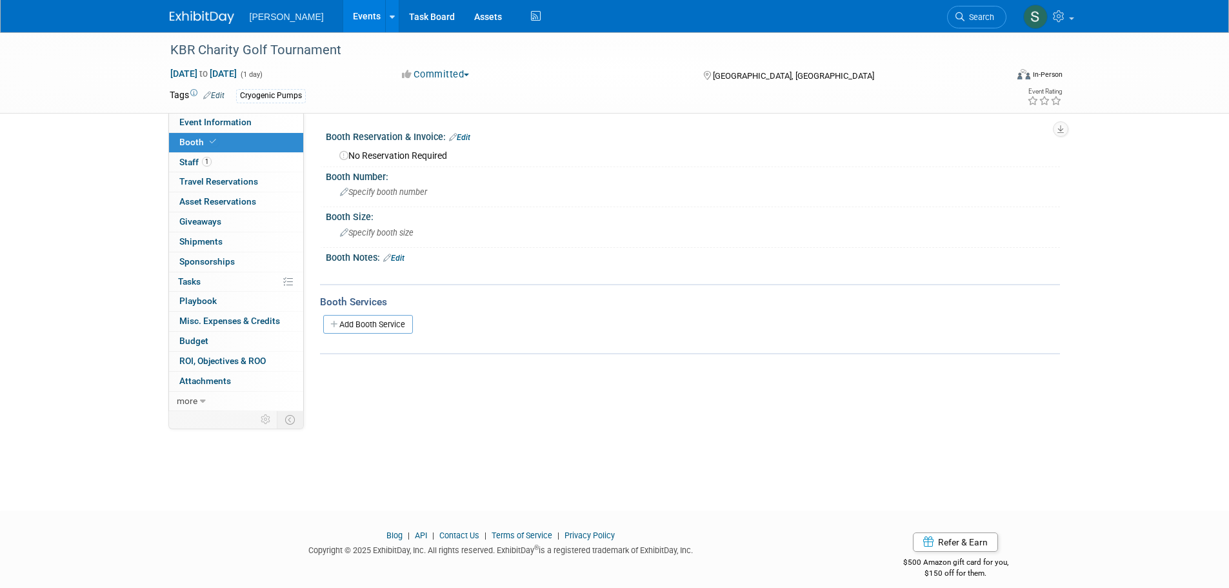
click at [345, 15] on link "Events" at bounding box center [366, 16] width 47 height 32
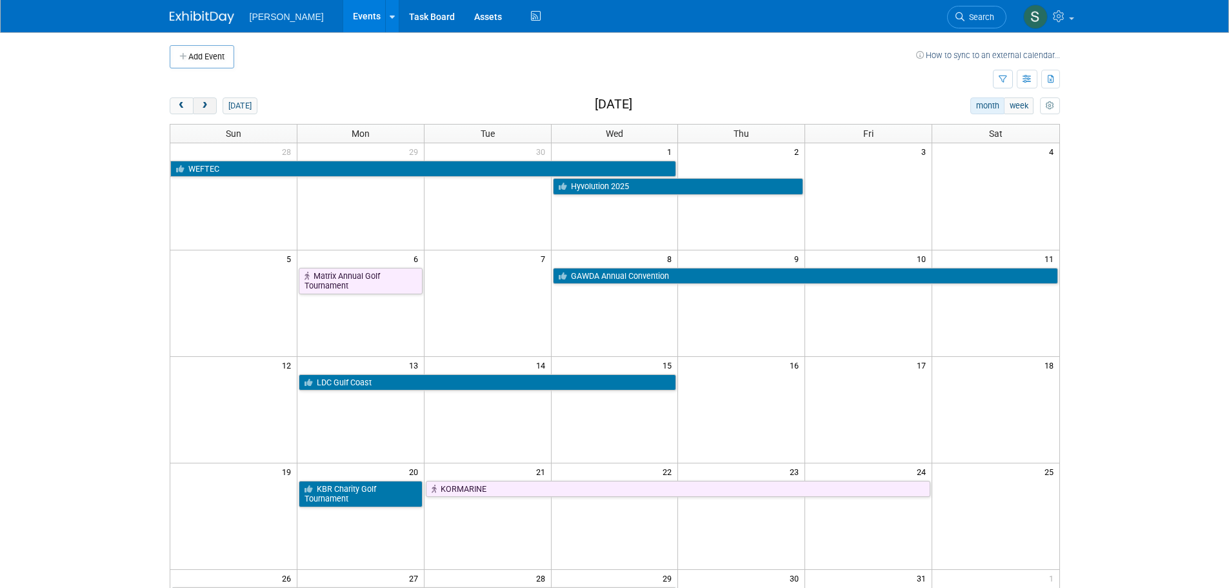
click at [201, 110] on span "next" at bounding box center [205, 106] width 10 height 8
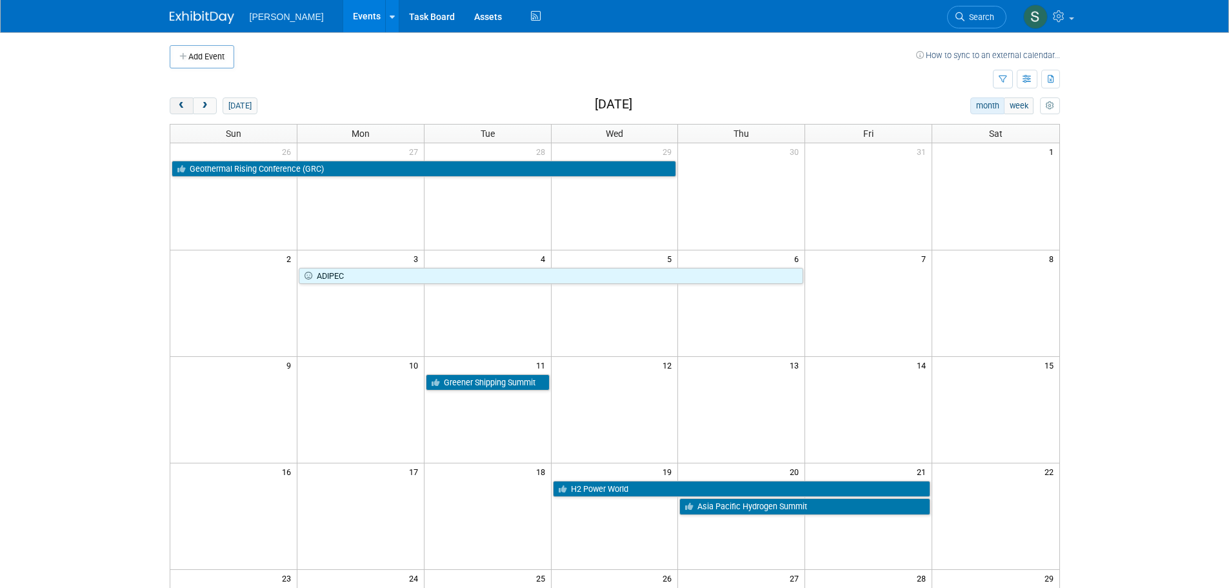
click at [183, 108] on span "prev" at bounding box center [182, 106] width 10 height 8
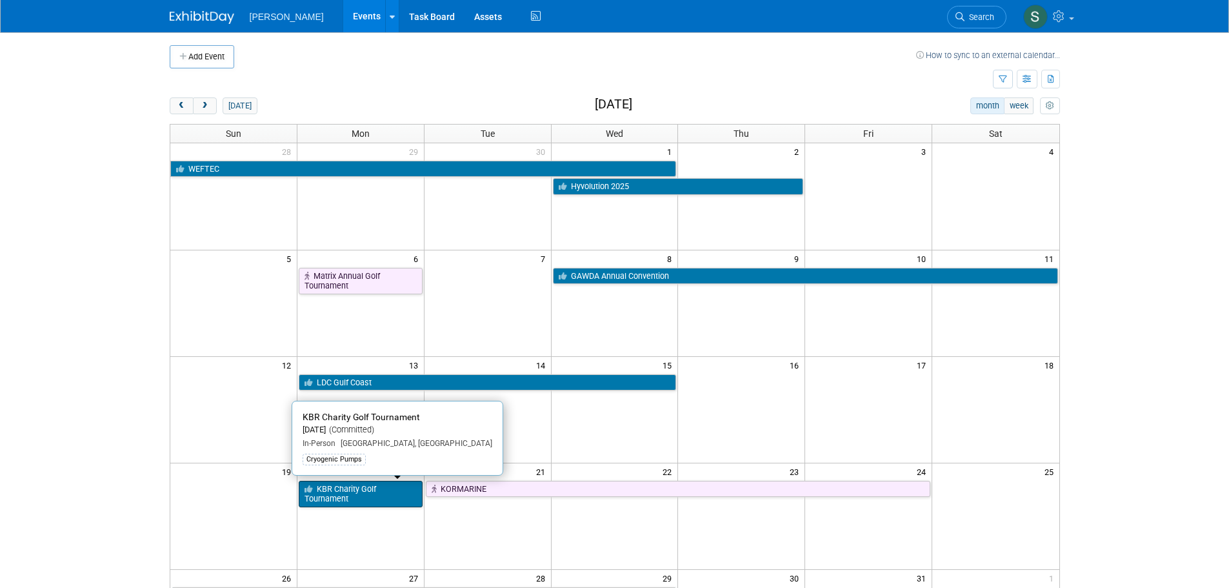
click at [373, 493] on link "KBR Charity Golf Tournament" at bounding box center [361, 494] width 124 height 26
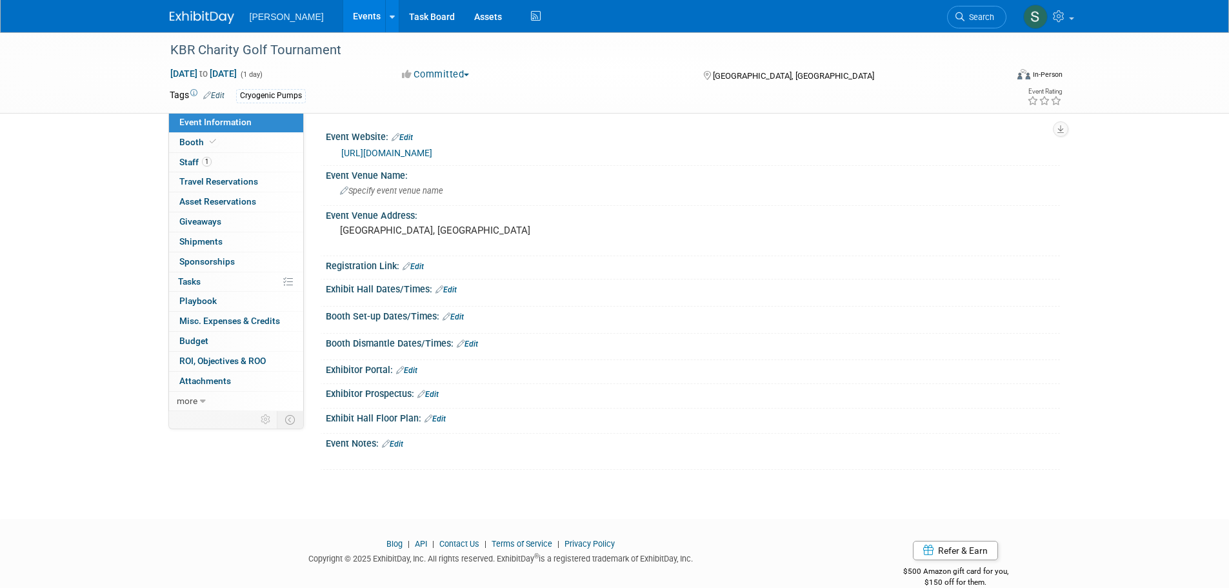
click at [220, 95] on link "Edit" at bounding box center [213, 95] width 21 height 9
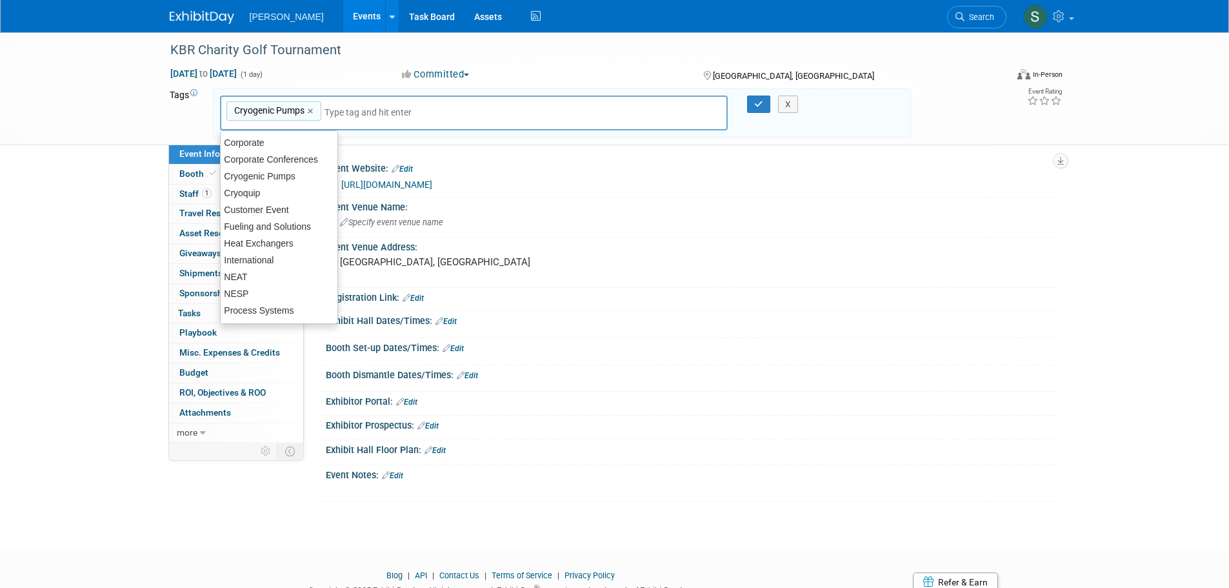
click at [439, 74] on button "Committed" at bounding box center [435, 75] width 77 height 14
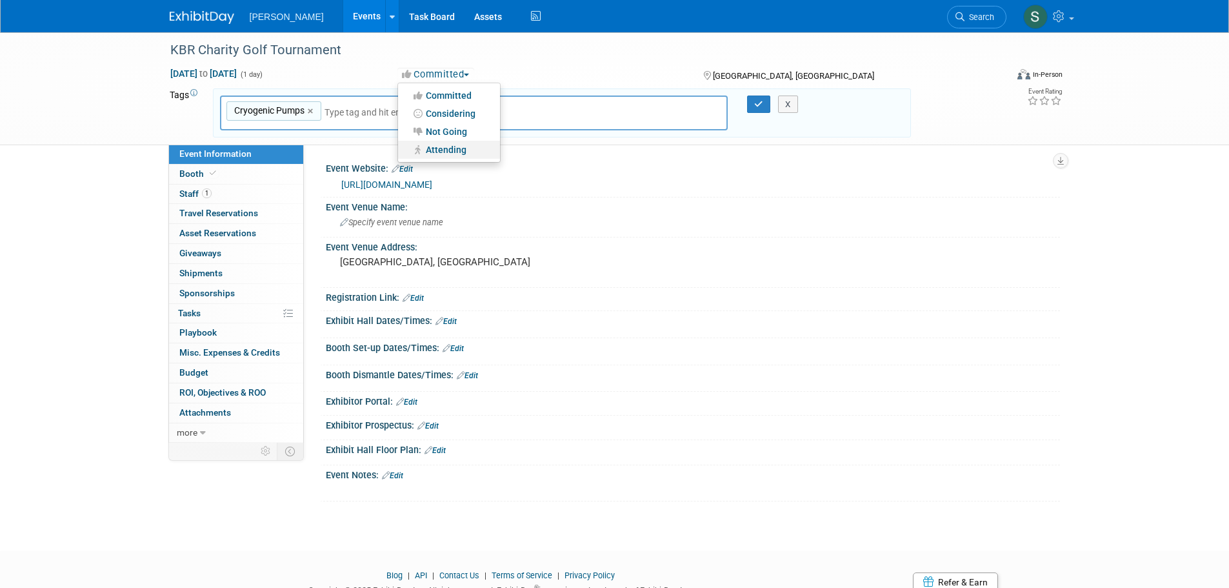
click at [443, 150] on link "Attending" at bounding box center [449, 150] width 102 height 18
click at [763, 102] on button "button" at bounding box center [758, 104] width 23 height 18
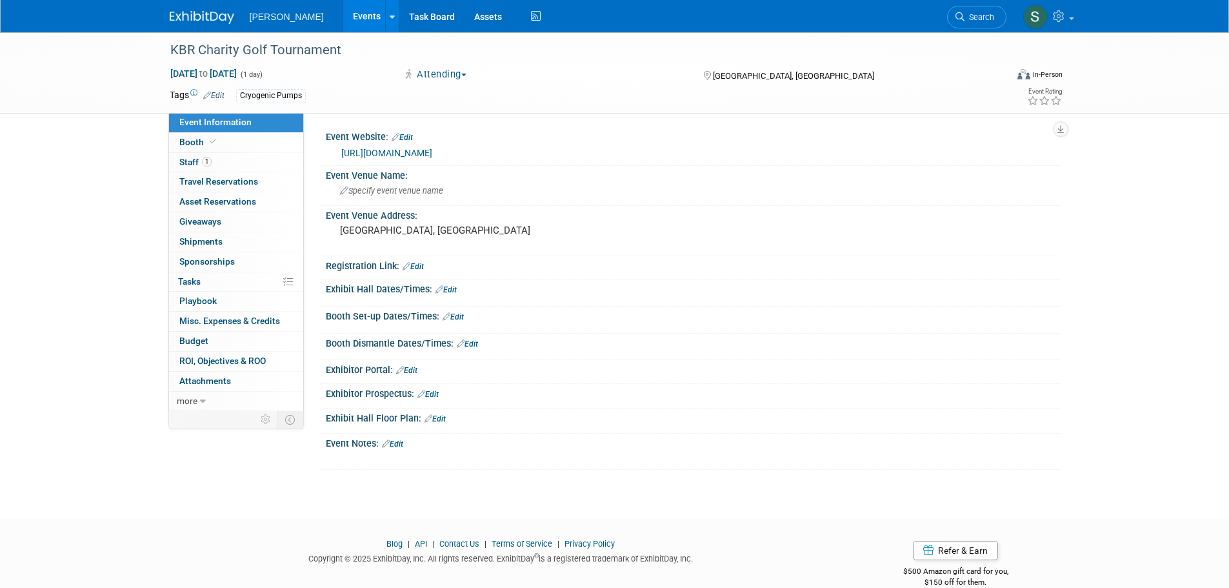
click at [356, 12] on link "Events" at bounding box center [366, 16] width 47 height 32
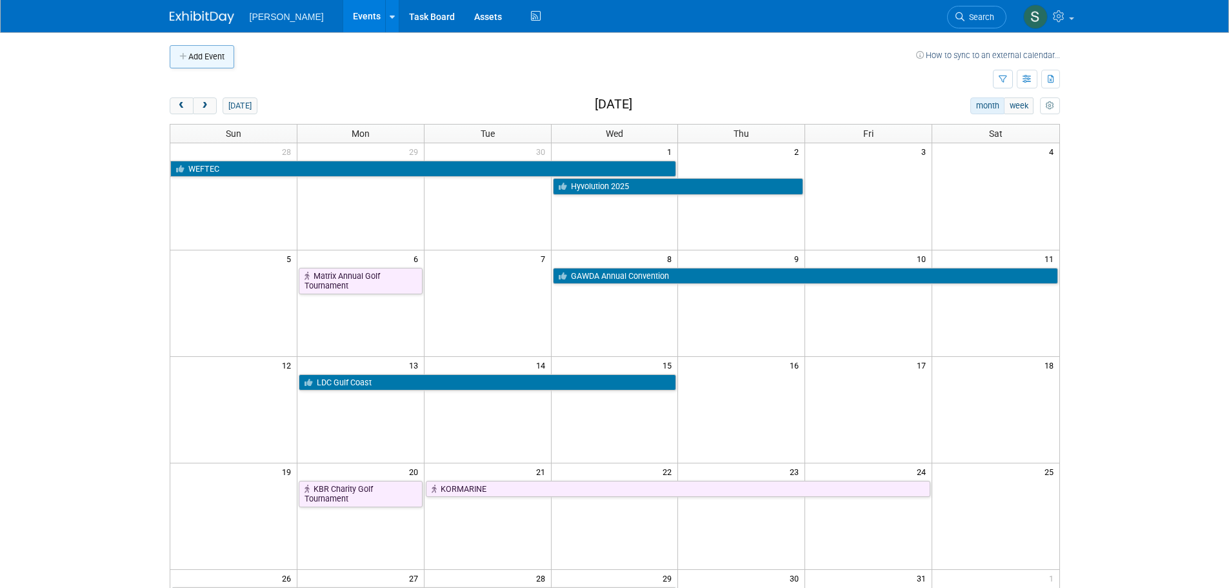
click at [221, 55] on button "Add Event" at bounding box center [202, 56] width 65 height 23
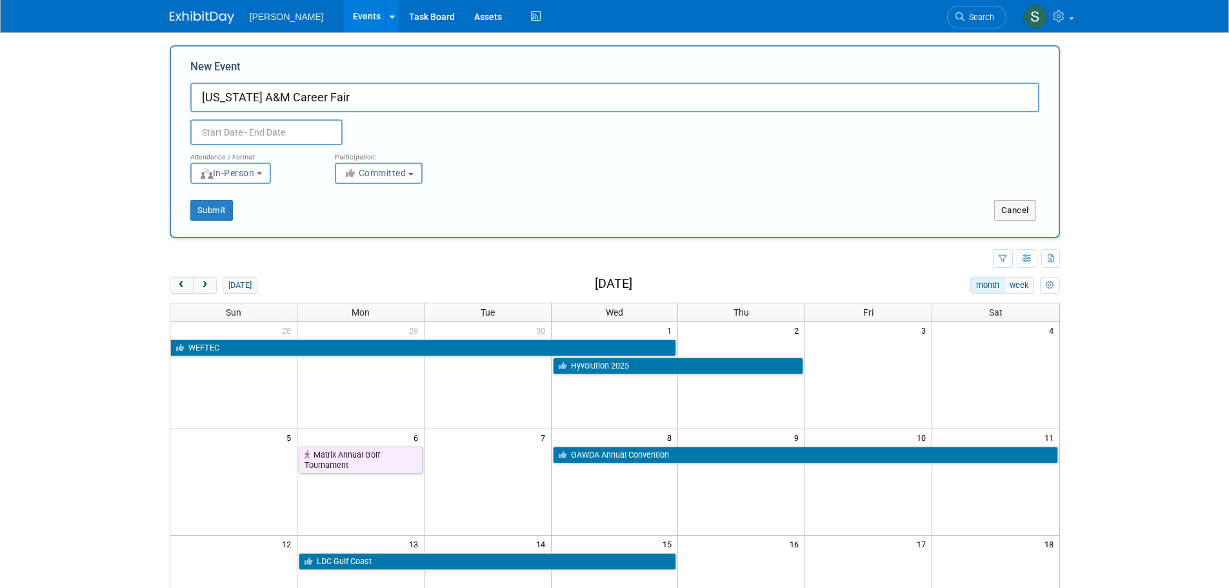
type input "[US_STATE] A&M Career Fair"
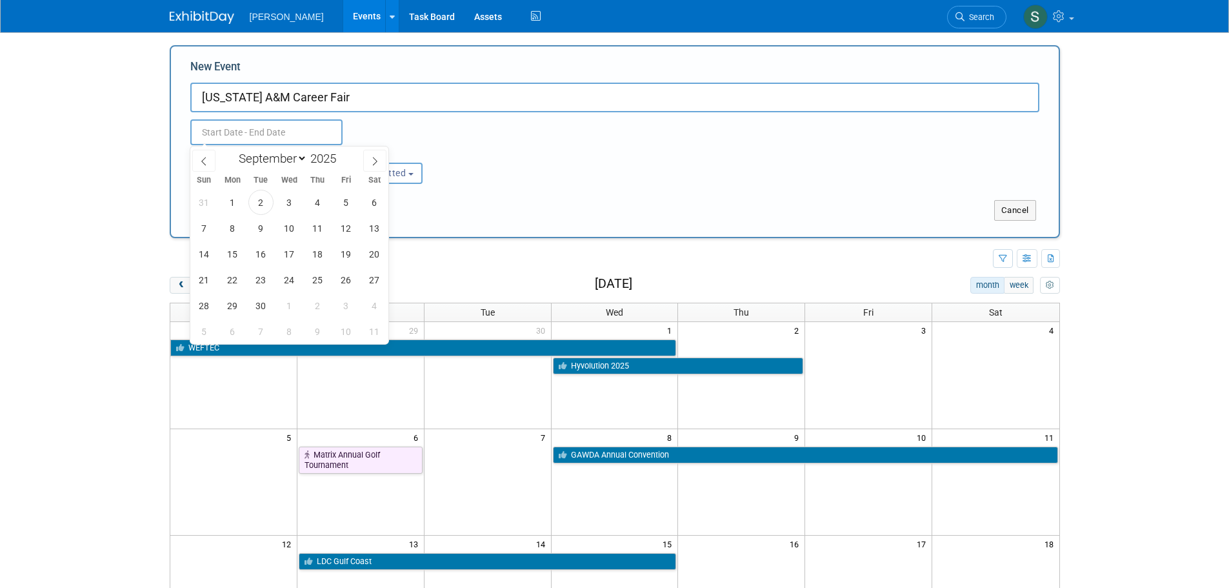
click at [217, 130] on input "text" at bounding box center [266, 132] width 152 height 26
click at [234, 229] on span "8" at bounding box center [232, 227] width 25 height 25
click at [354, 227] on span "12" at bounding box center [345, 227] width 25 height 25
type input "[DATE] to [DATE]"
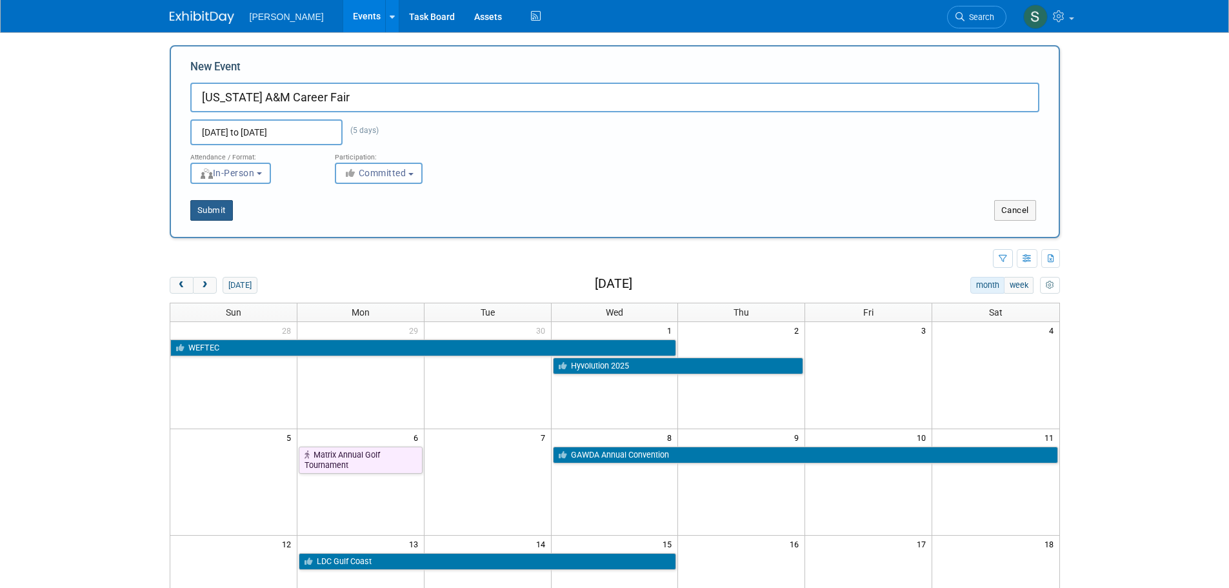
click at [210, 215] on button "Submit" at bounding box center [211, 210] width 43 height 21
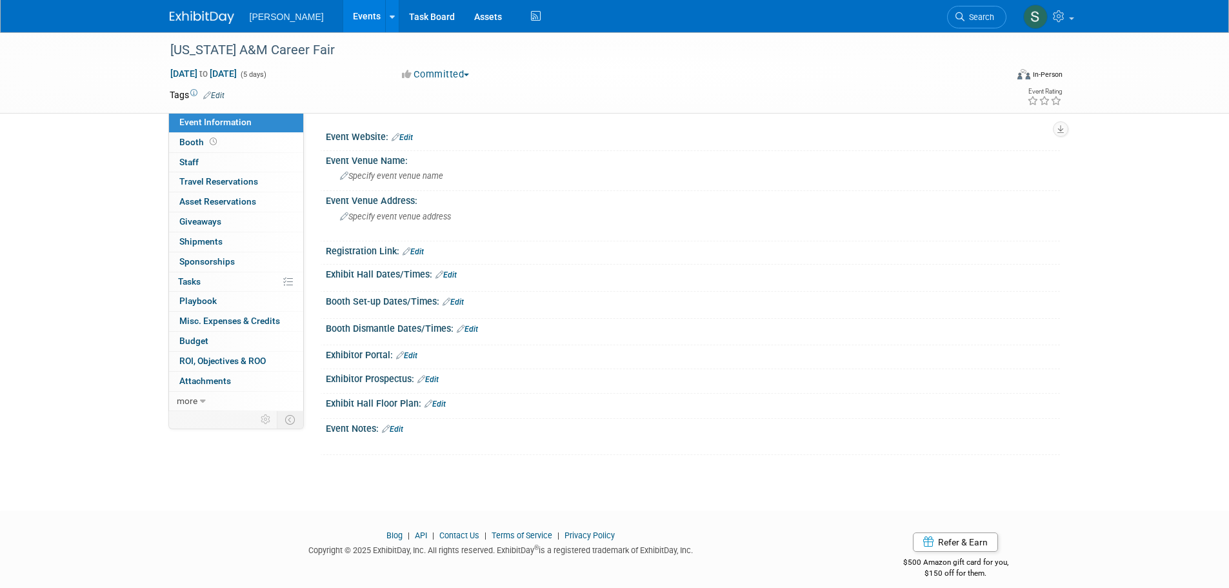
click at [218, 95] on link "Edit" at bounding box center [213, 95] width 21 height 9
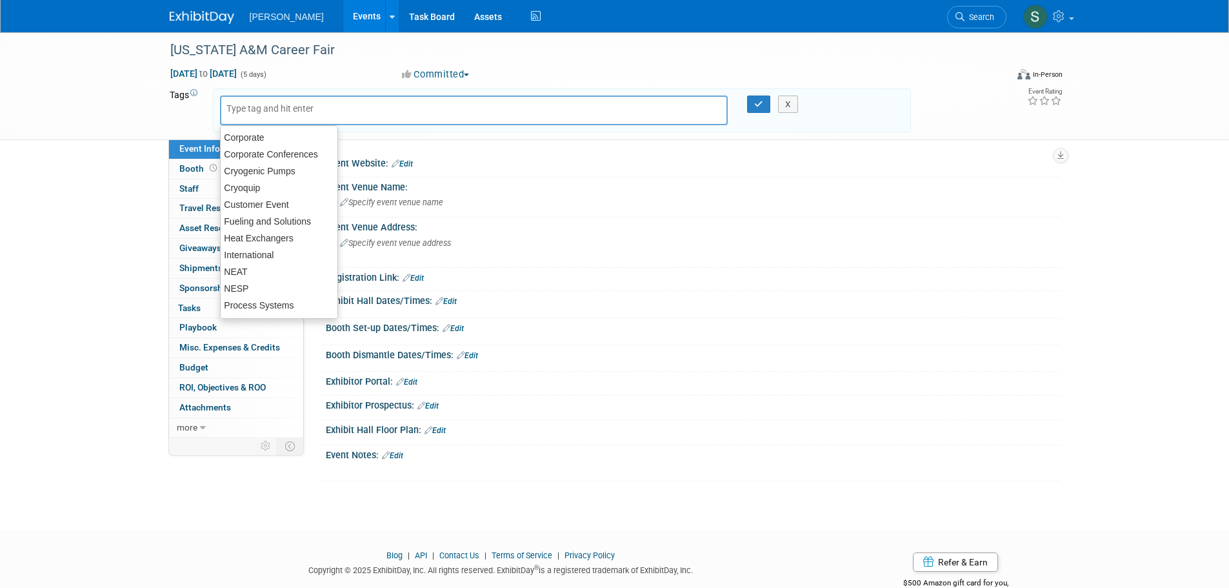
click at [259, 114] on input "text" at bounding box center [277, 108] width 103 height 13
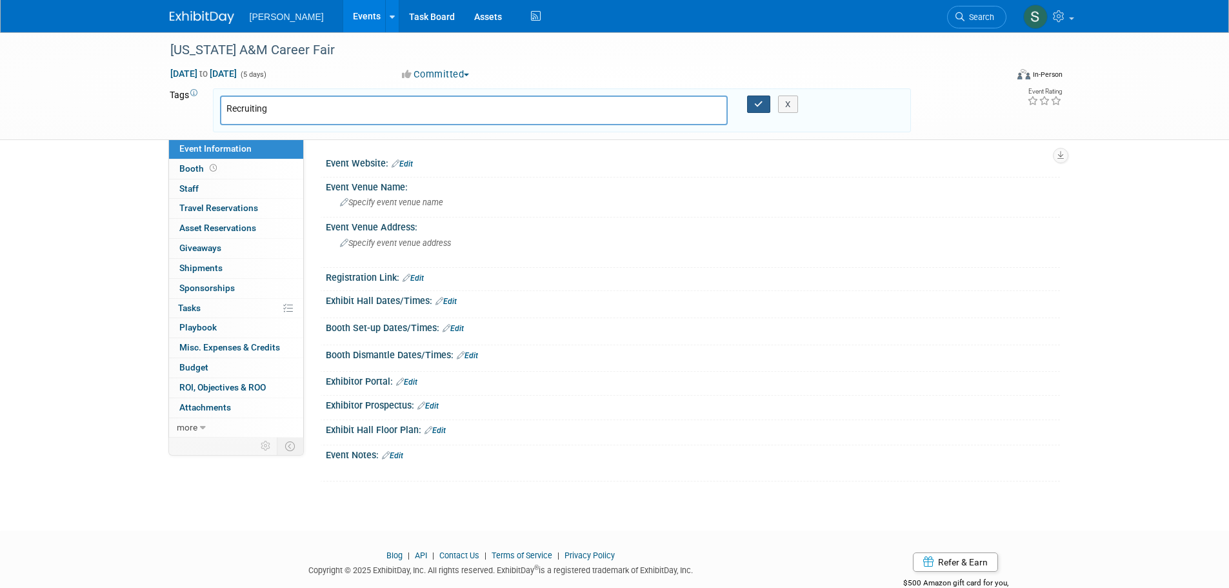
type input "Recruiting"
click at [760, 107] on icon "button" at bounding box center [758, 104] width 9 height 8
type input "Recruiting"
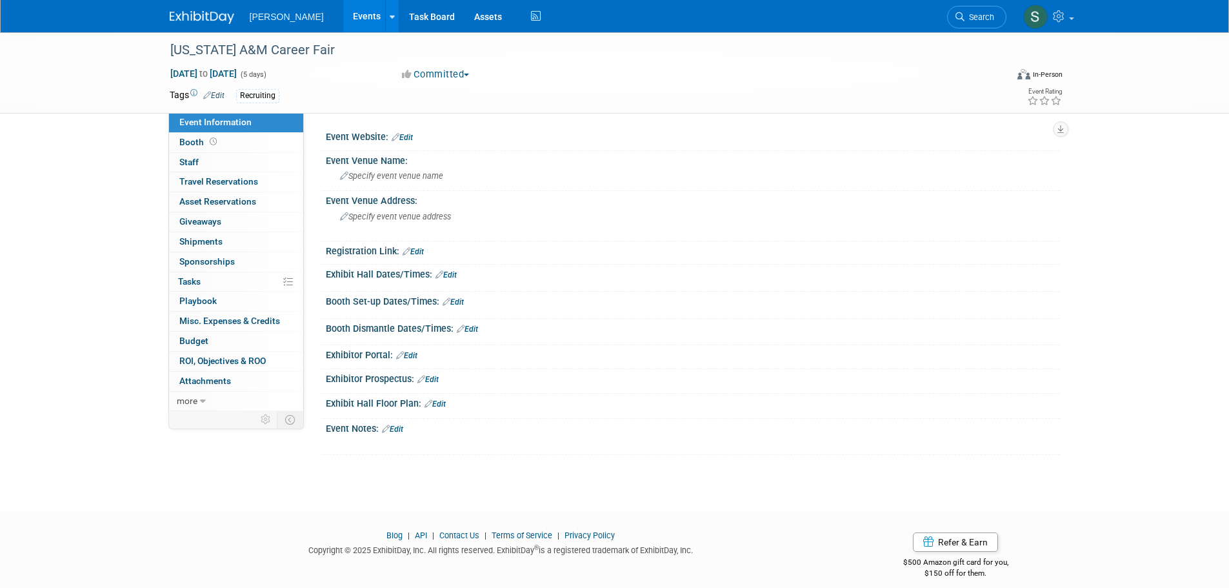
click at [406, 139] on link "Edit" at bounding box center [402, 137] width 21 height 9
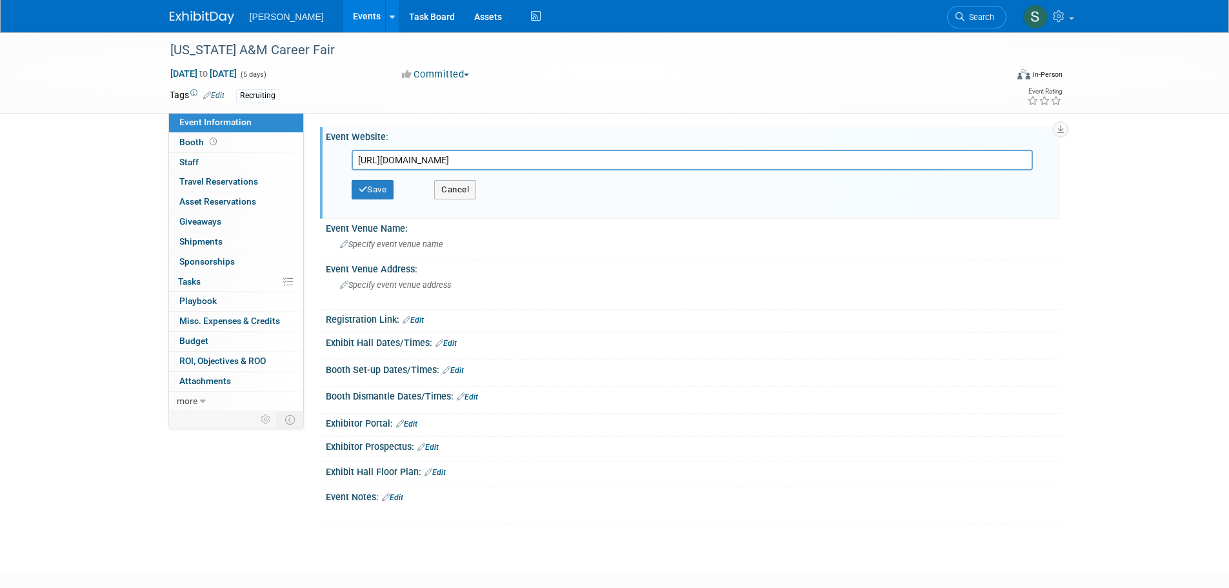
type input "https://careercenter.tamu.edu/events/career-fairs"
click at [370, 179] on div "Save Cancel" at bounding box center [696, 189] width 688 height 39
click at [374, 186] on button "Save" at bounding box center [373, 189] width 43 height 19
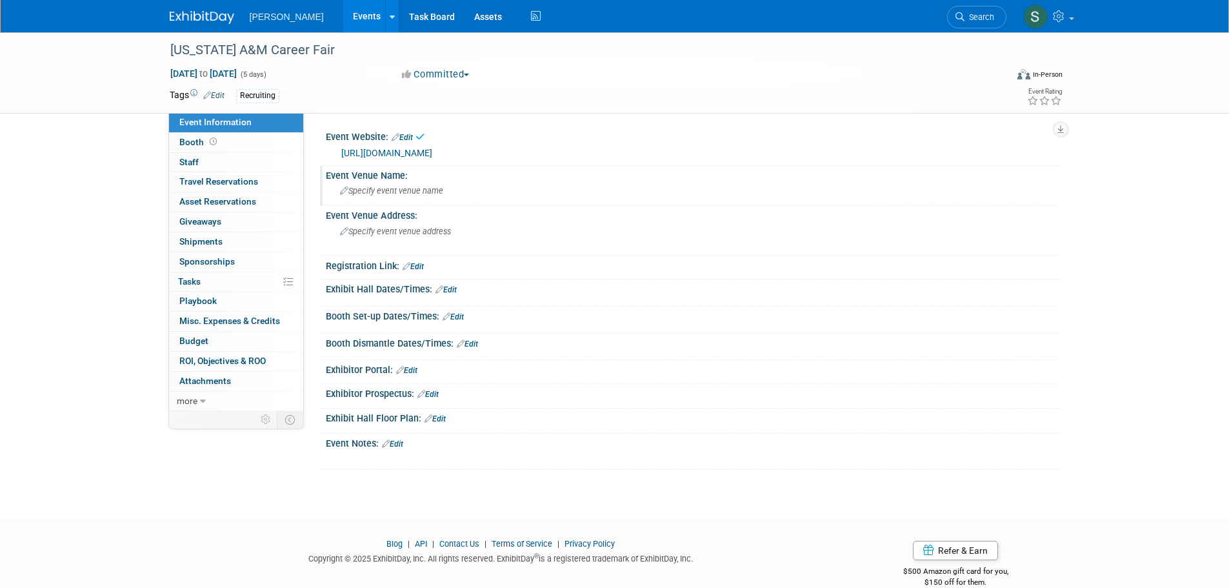
click at [414, 189] on span "Specify event venue name" at bounding box center [391, 191] width 103 height 10
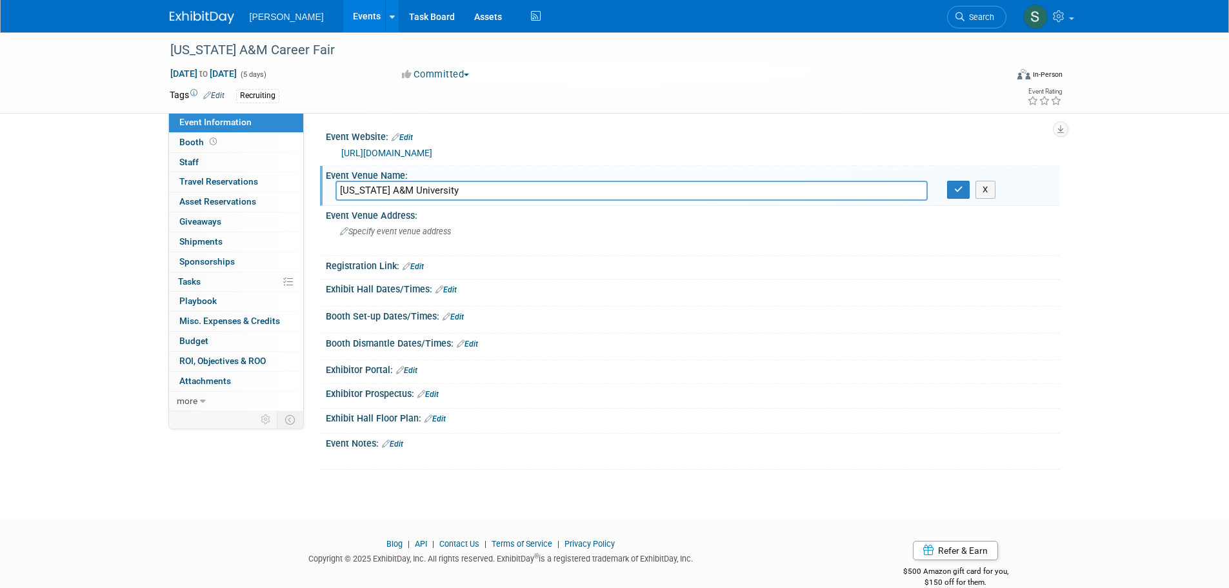
type input "Texas A&M University"
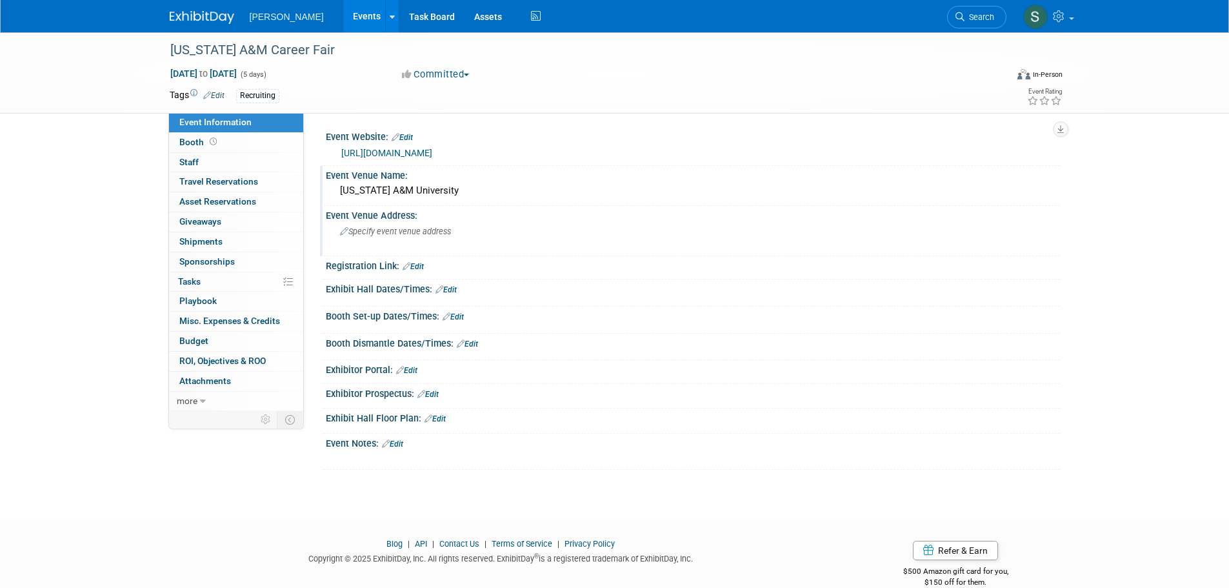
click at [399, 232] on span "Specify event venue address" at bounding box center [395, 231] width 111 height 10
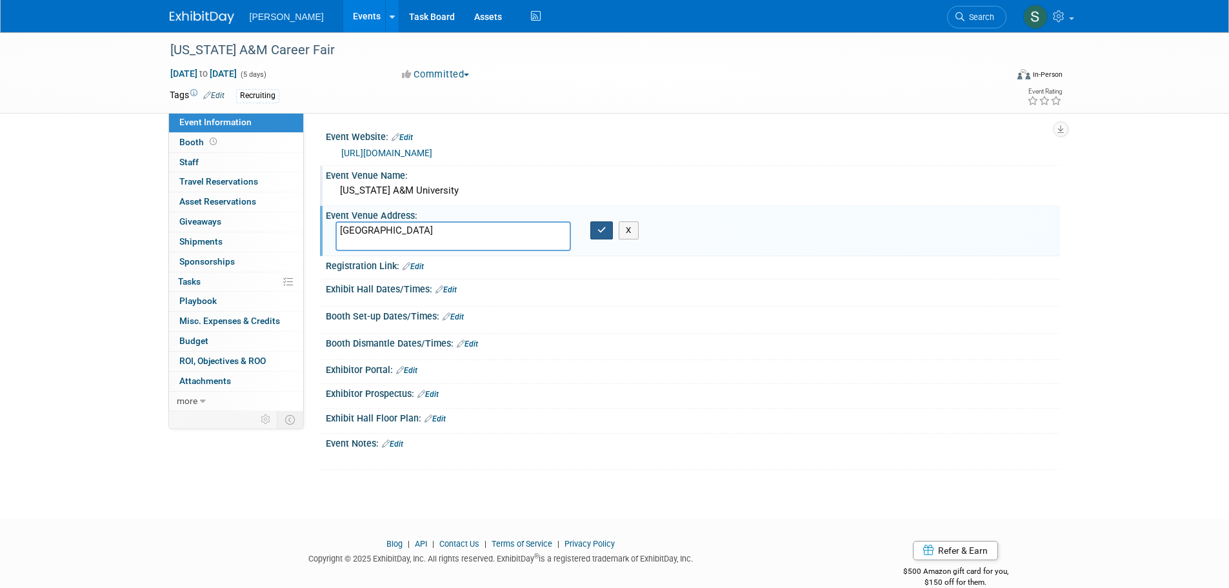
type textarea "College Station, TX 77843"
click at [599, 232] on icon "button" at bounding box center [601, 230] width 9 height 8
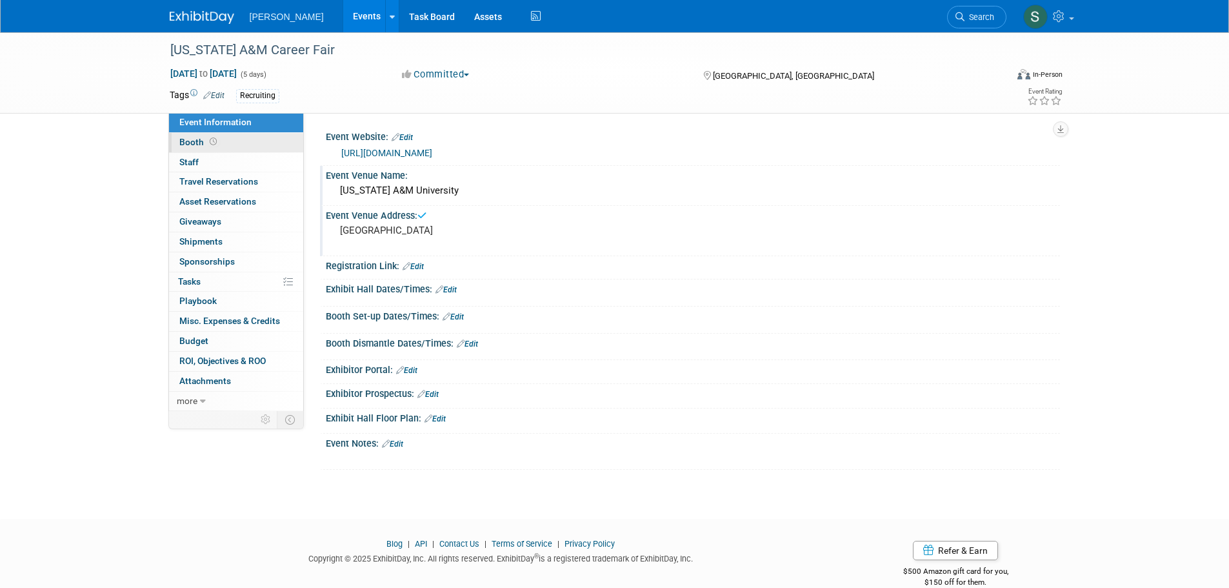
click at [263, 143] on link "Booth" at bounding box center [236, 142] width 134 height 19
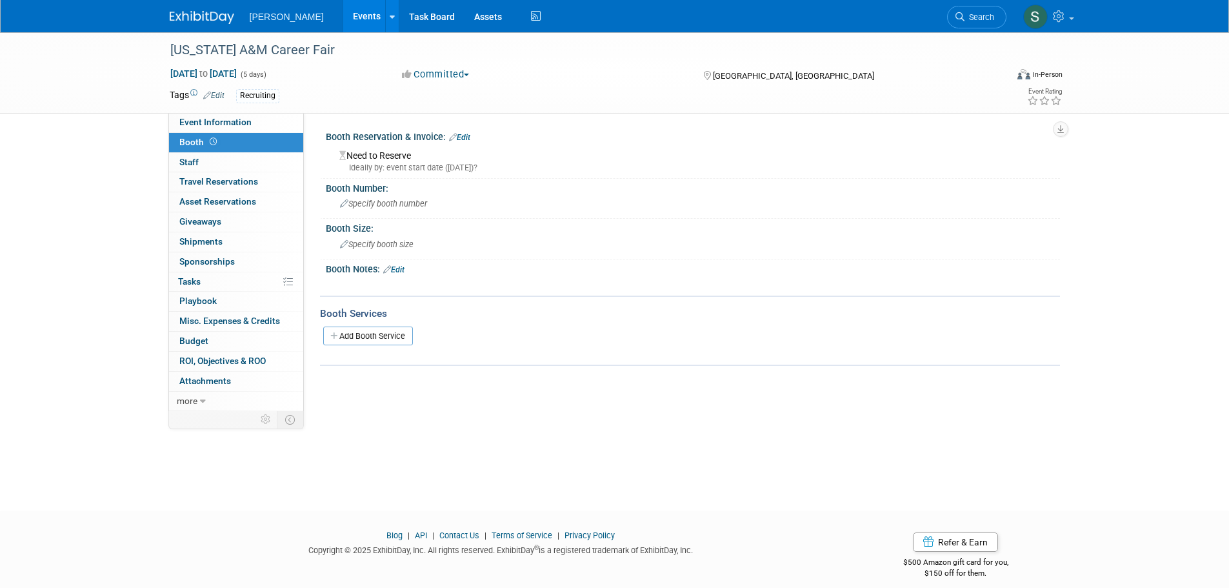
click at [454, 139] on icon at bounding box center [453, 137] width 8 height 8
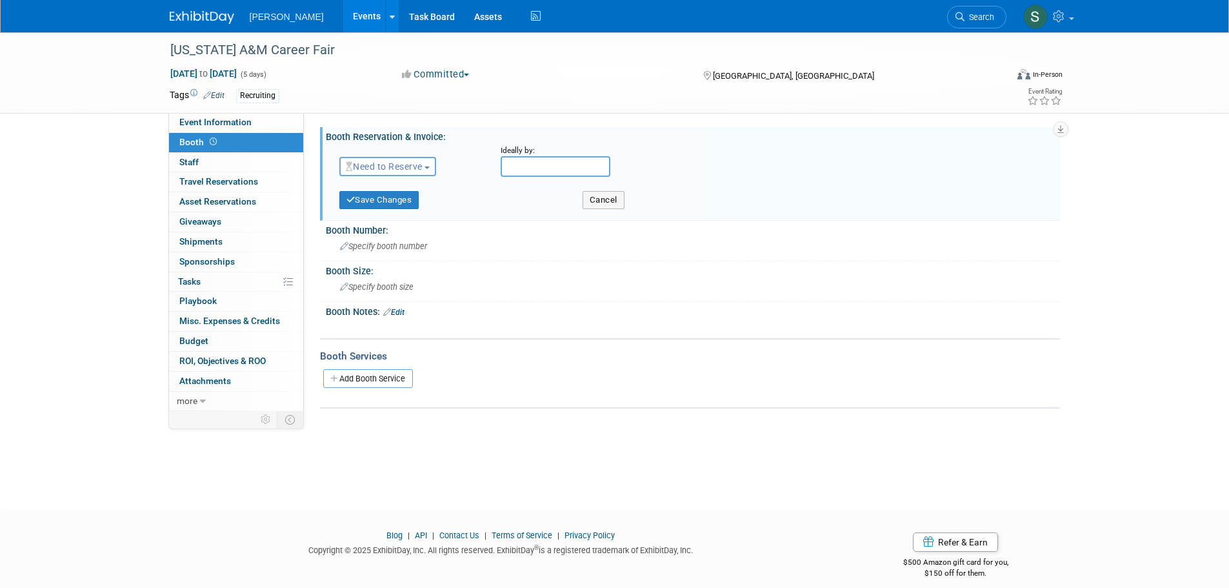
click at [392, 168] on span "Need to Reserve" at bounding box center [384, 166] width 77 height 10
click at [397, 207] on link "Reserved" at bounding box center [409, 206] width 138 height 18
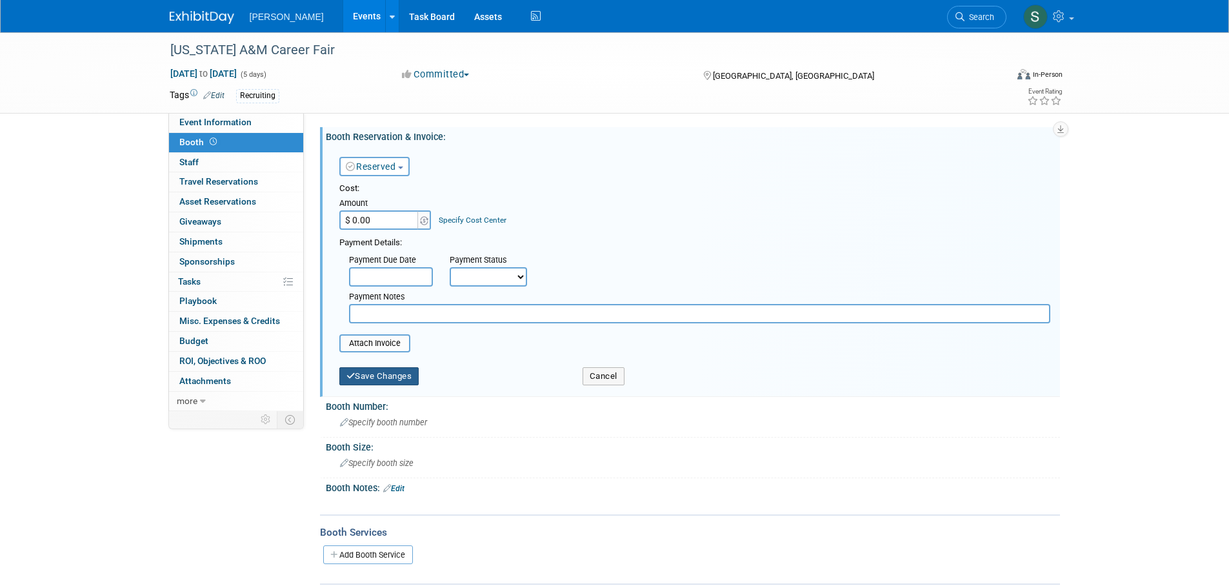
click at [386, 373] on button "Save Changes" at bounding box center [379, 376] width 80 height 18
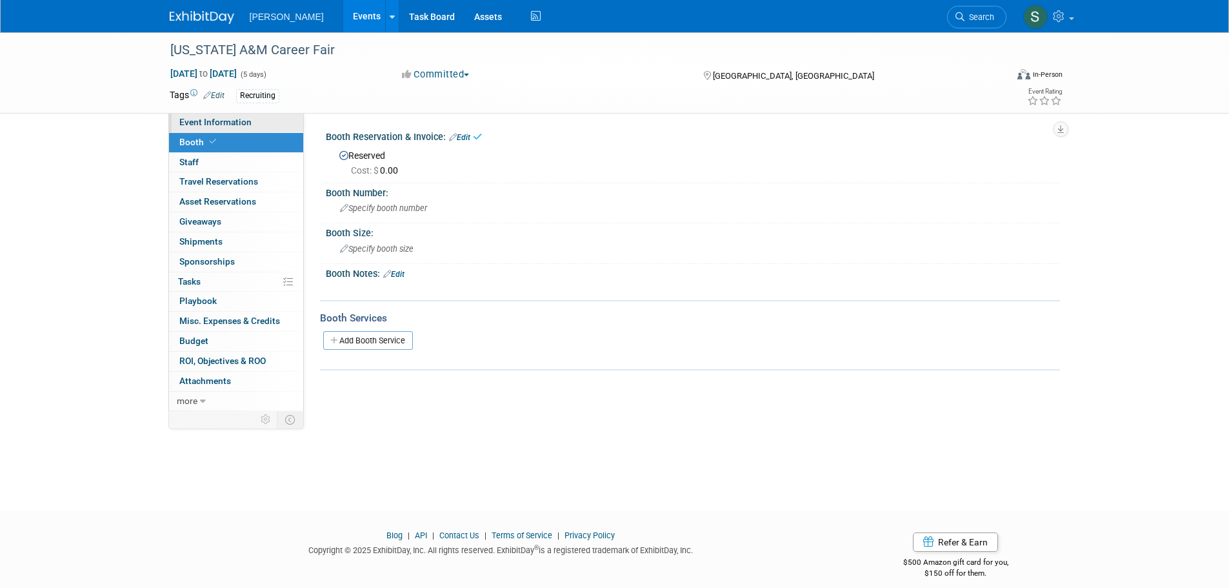
click at [255, 124] on link "Event Information" at bounding box center [236, 122] width 134 height 19
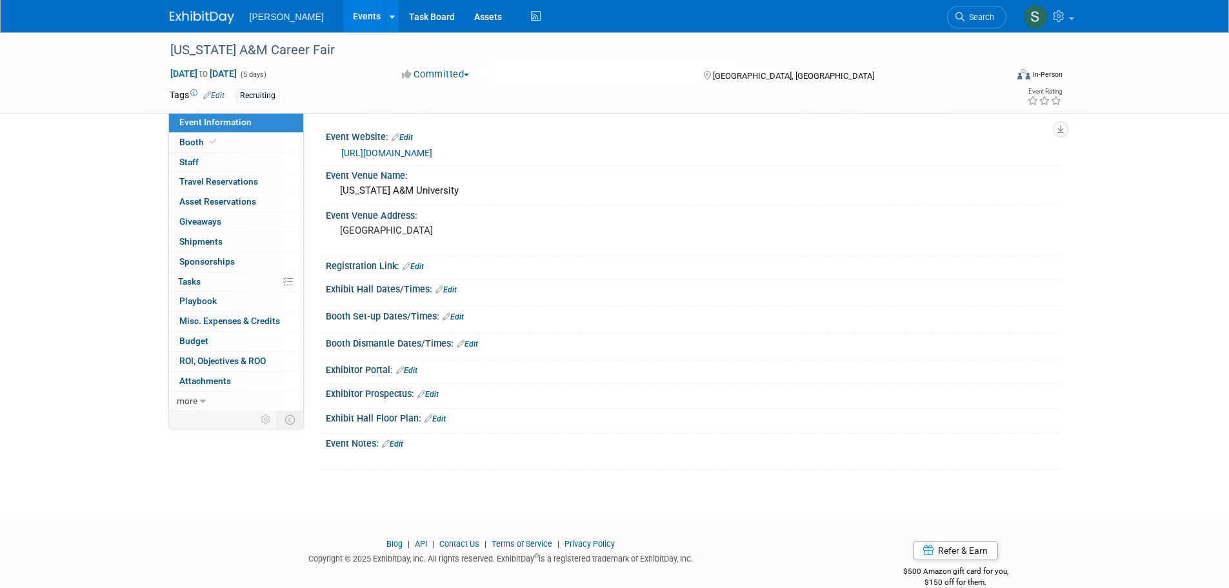
click at [397, 444] on link "Edit" at bounding box center [392, 443] width 21 height 9
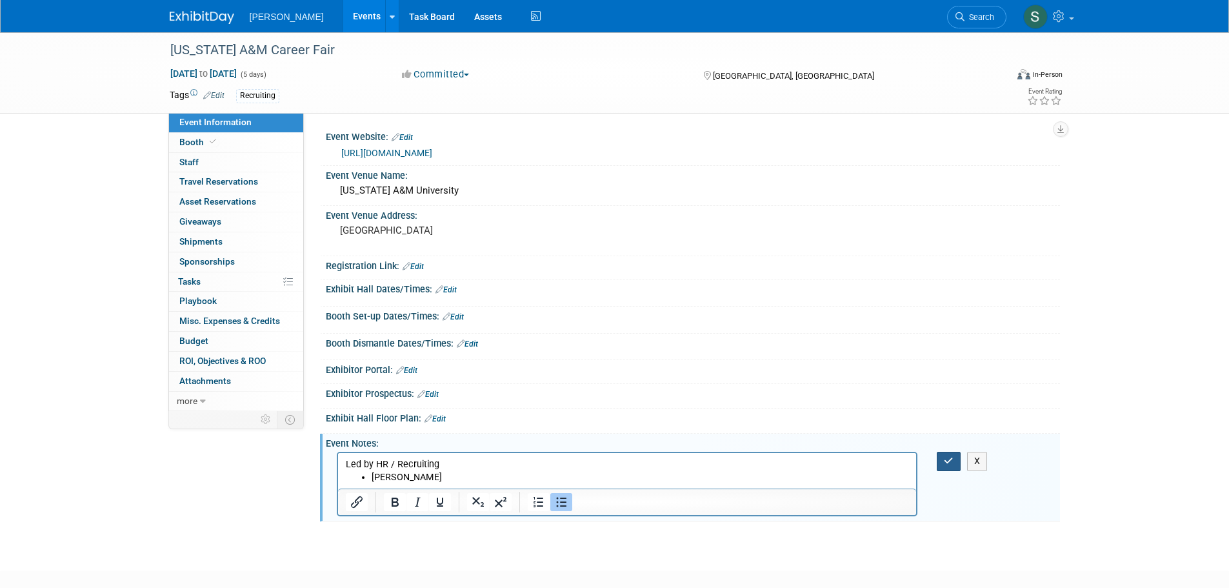
click at [949, 460] on icon "button" at bounding box center [949, 460] width 10 height 9
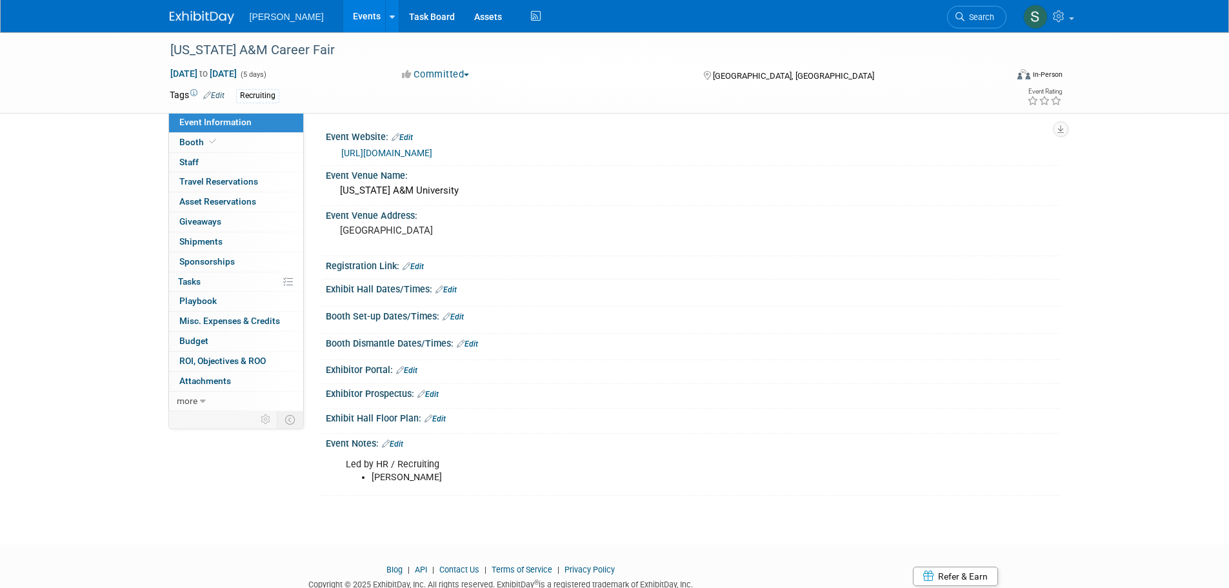
click at [355, 17] on link "Events" at bounding box center [366, 16] width 47 height 32
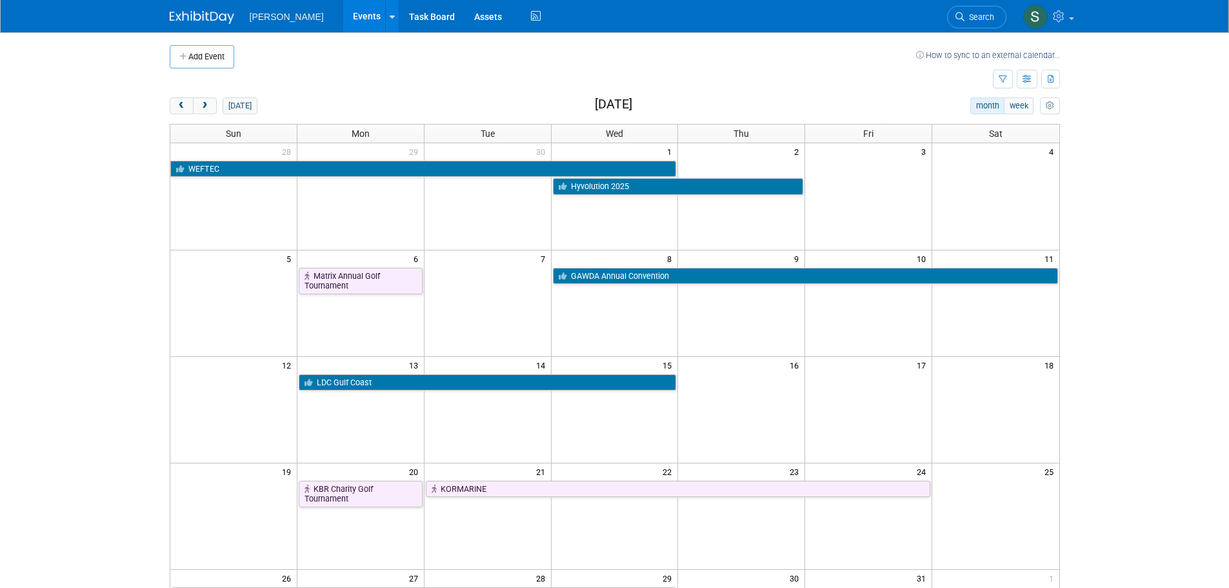
click at [254, 103] on div "[DATE] month week [DATE]" at bounding box center [615, 105] width 890 height 17
click at [248, 107] on button "[DATE]" at bounding box center [240, 105] width 34 height 17
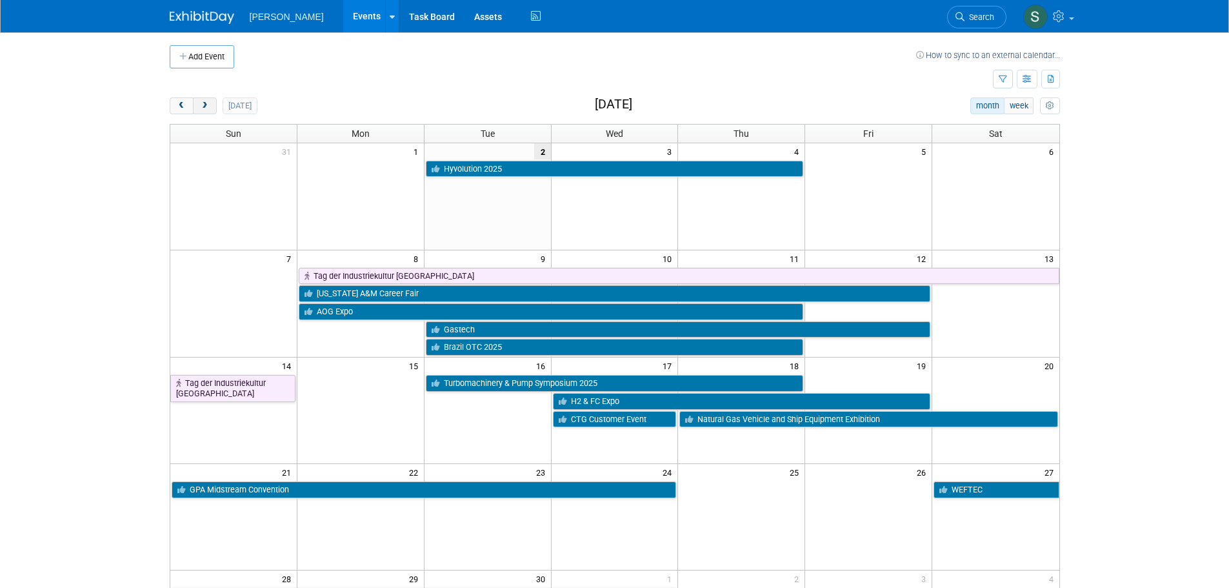
click at [206, 106] on span "next" at bounding box center [205, 106] width 10 height 8
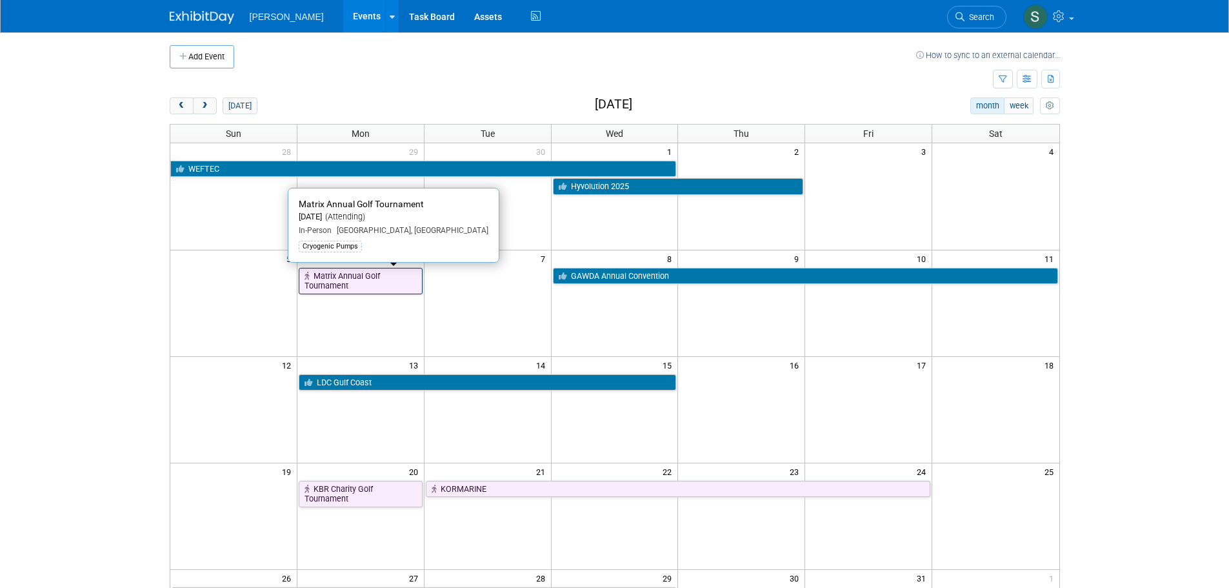
click at [365, 281] on link "Matrix Annual Golf Tournament" at bounding box center [361, 281] width 124 height 26
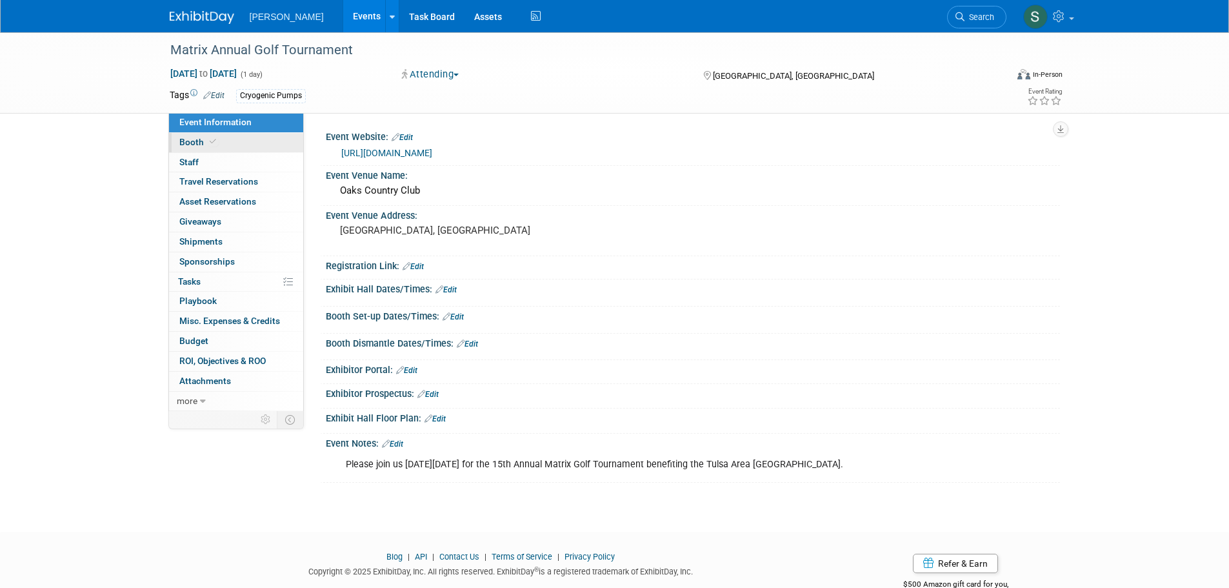
click at [237, 134] on link "Booth" at bounding box center [236, 142] width 134 height 19
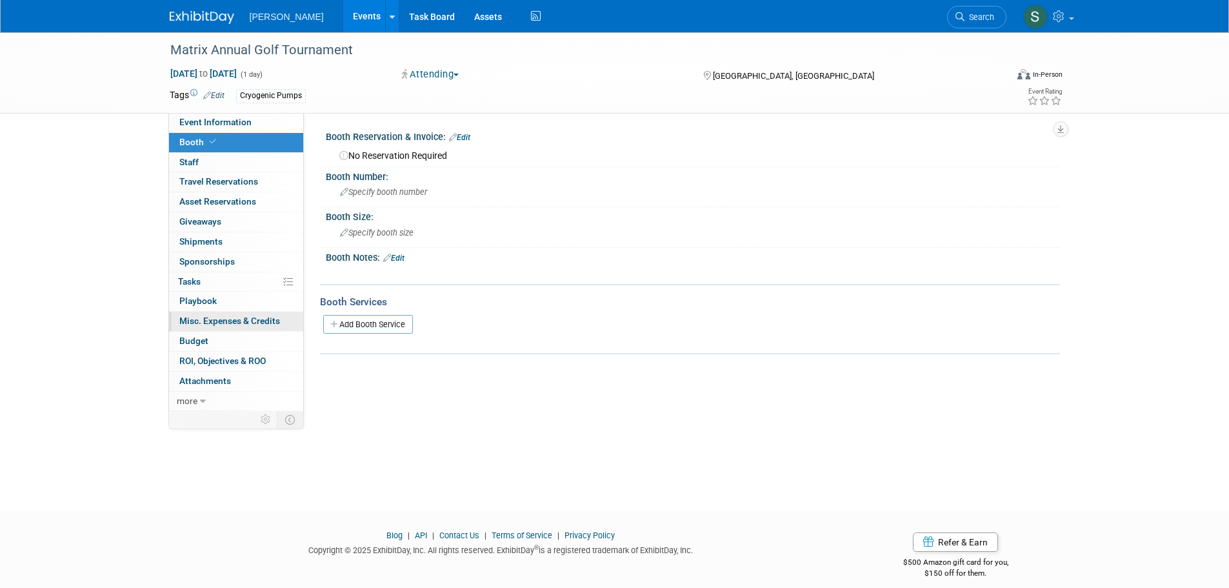
click at [243, 322] on span "Misc. Expenses & Credits 0" at bounding box center [229, 320] width 101 height 10
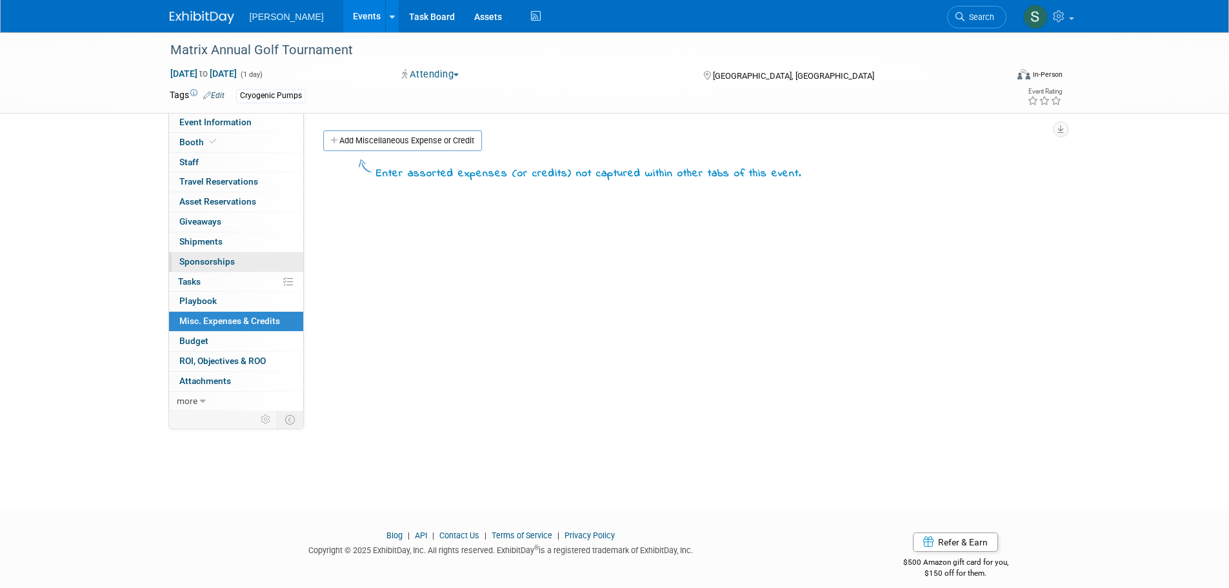
click at [234, 263] on link "0 Sponsorships 0" at bounding box center [236, 261] width 134 height 19
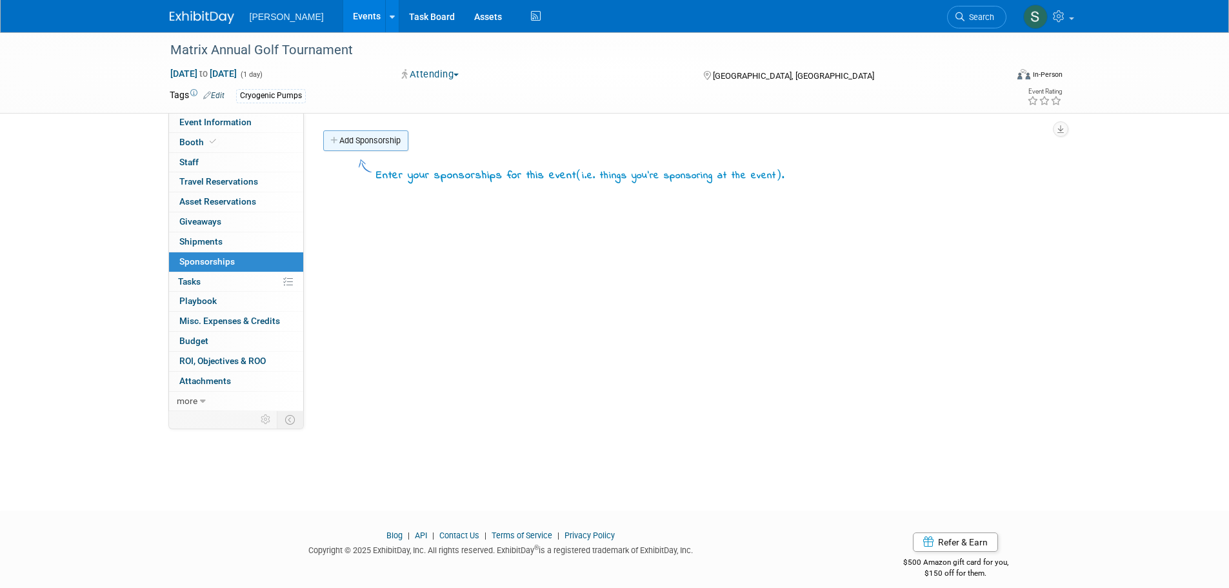
click at [375, 141] on link "Add Sponsorship" at bounding box center [365, 140] width 85 height 21
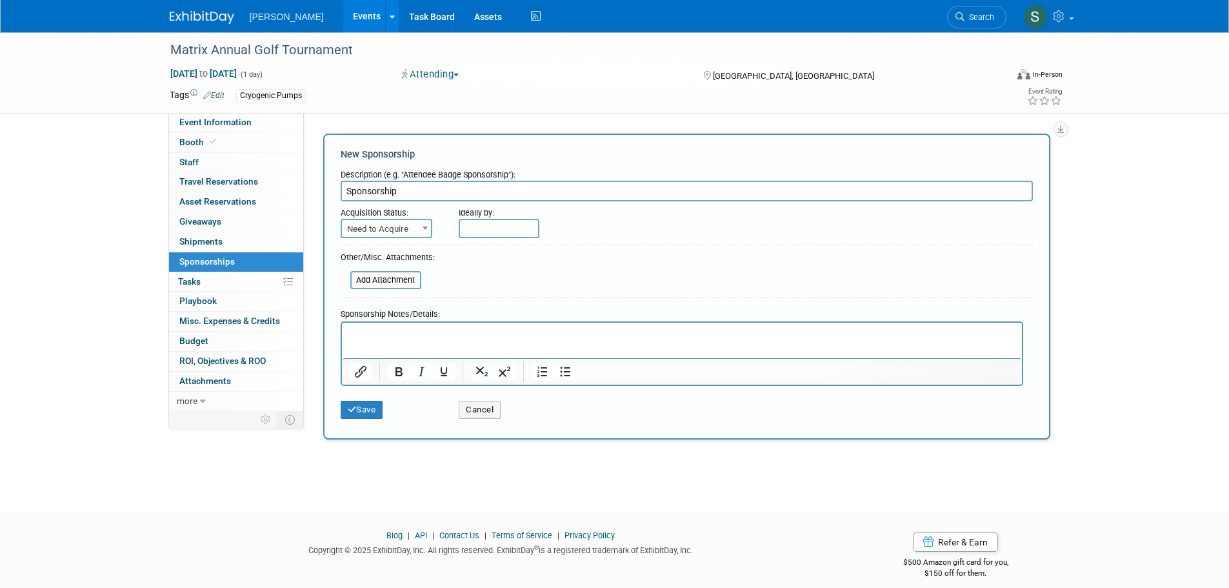
type input "Sponsorship"
click at [408, 235] on span "Need to Acquire" at bounding box center [386, 229] width 89 height 18
select select "2"
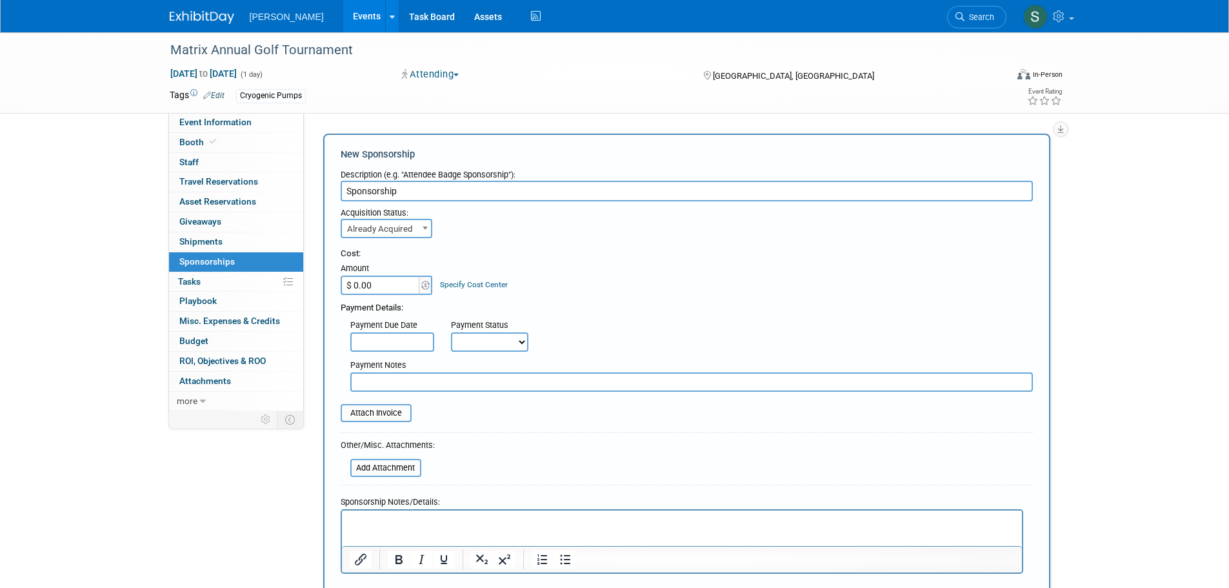
click at [391, 288] on input "$ 0.00" at bounding box center [381, 284] width 81 height 19
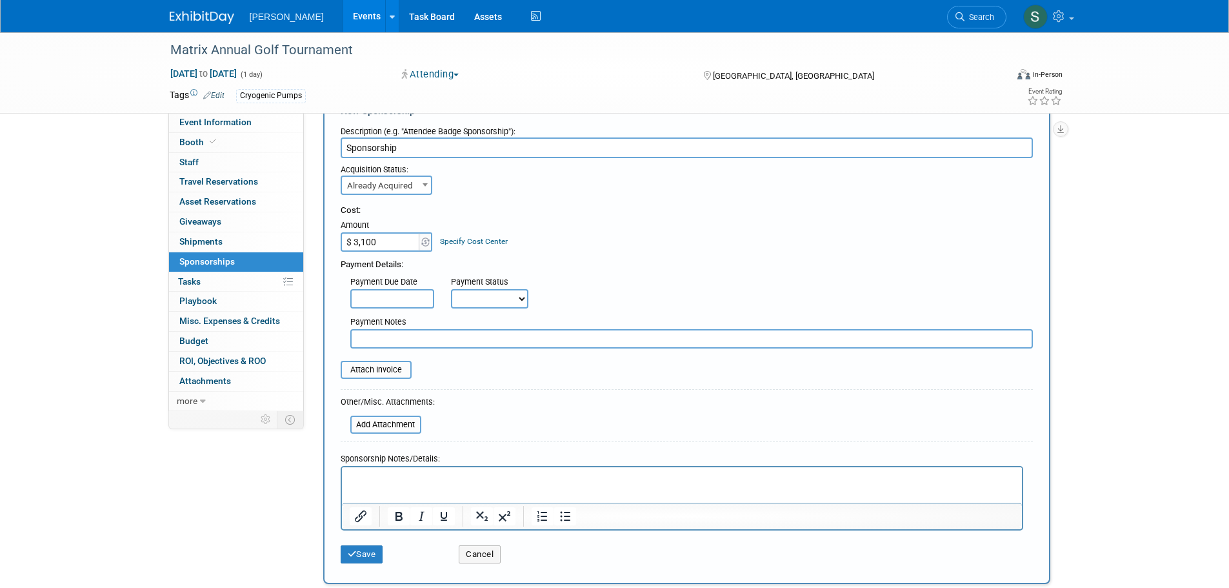
scroll to position [65, 0]
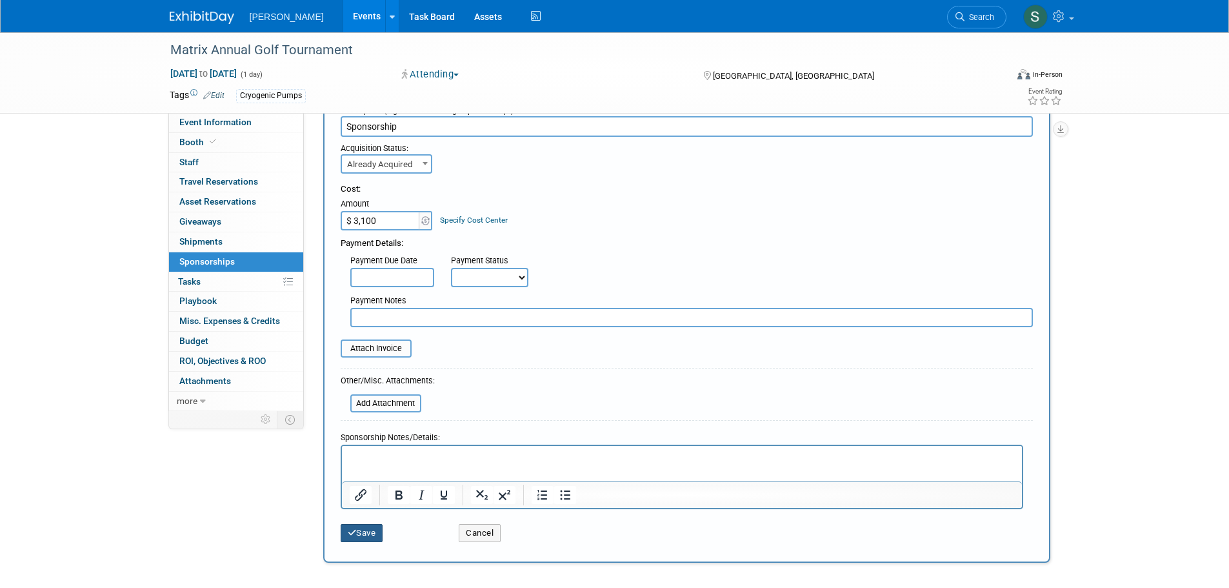
type input "$ 3,100.00"
click at [363, 535] on button "Save" at bounding box center [362, 533] width 43 height 18
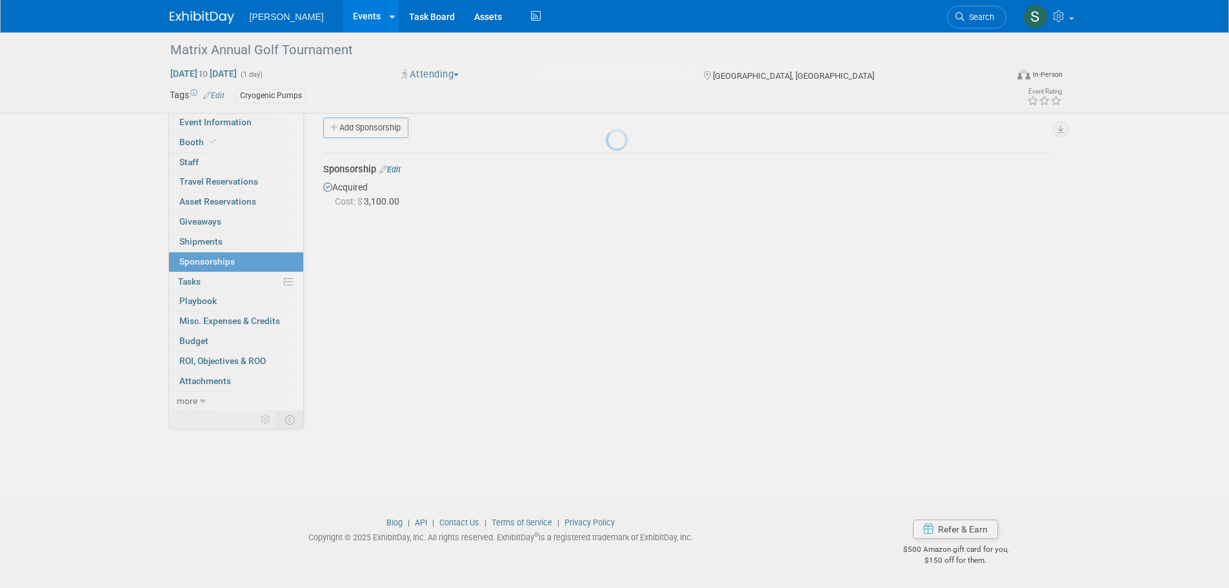
scroll to position [13, 0]
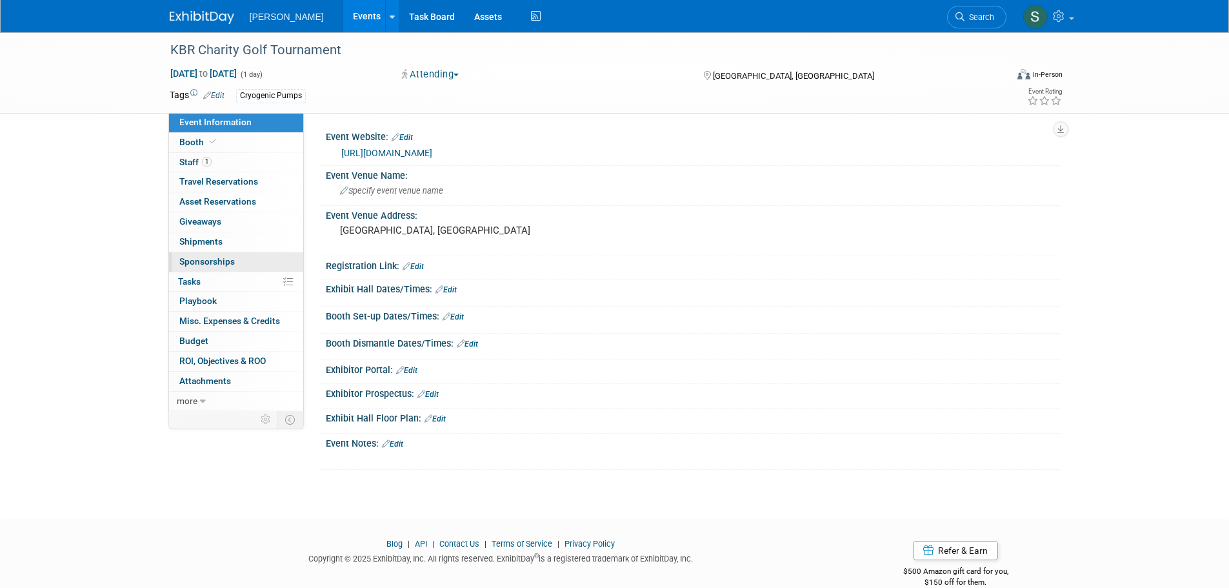
click at [219, 263] on span "Sponsorships 0" at bounding box center [206, 261] width 55 height 10
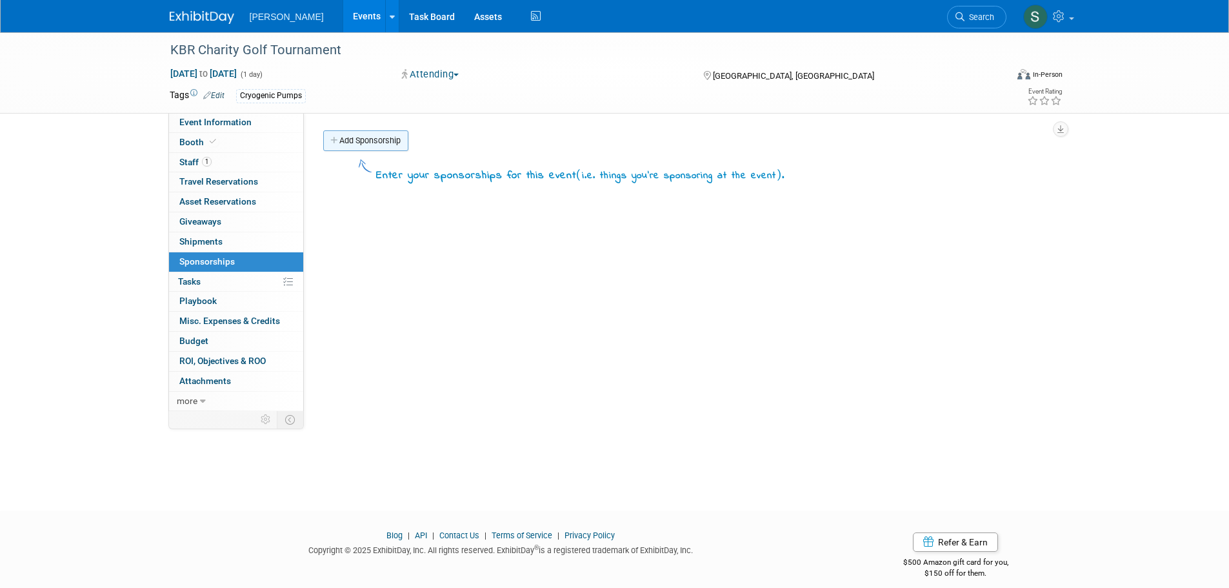
click at [370, 139] on link "Add Sponsorship" at bounding box center [365, 140] width 85 height 21
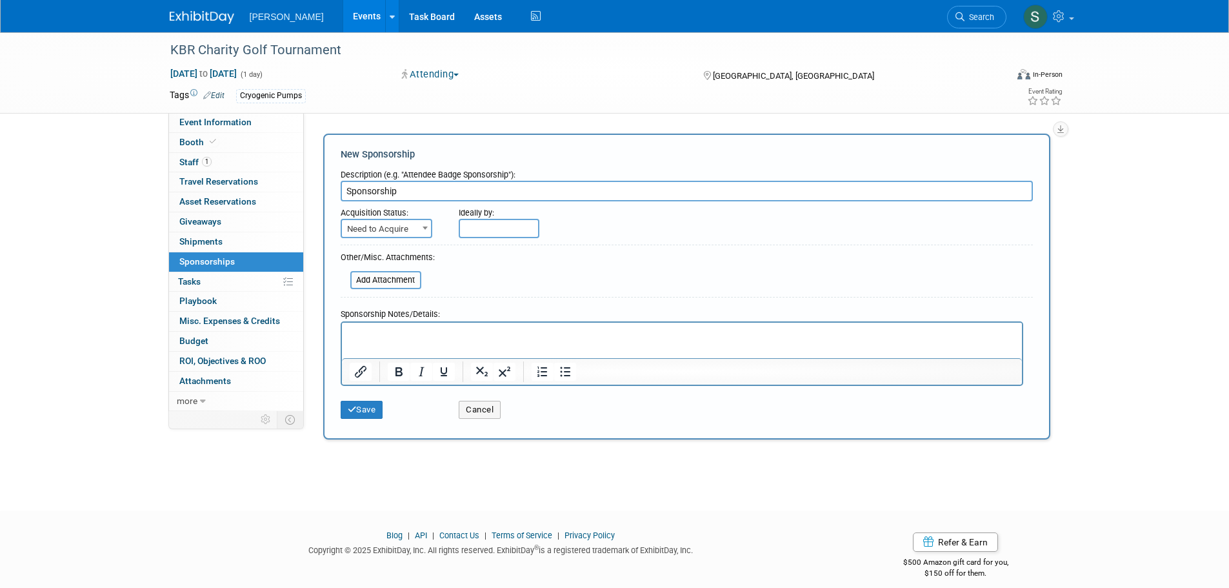
type input "Sponsorship"
click at [390, 221] on span "Need to Acquire" at bounding box center [386, 229] width 89 height 18
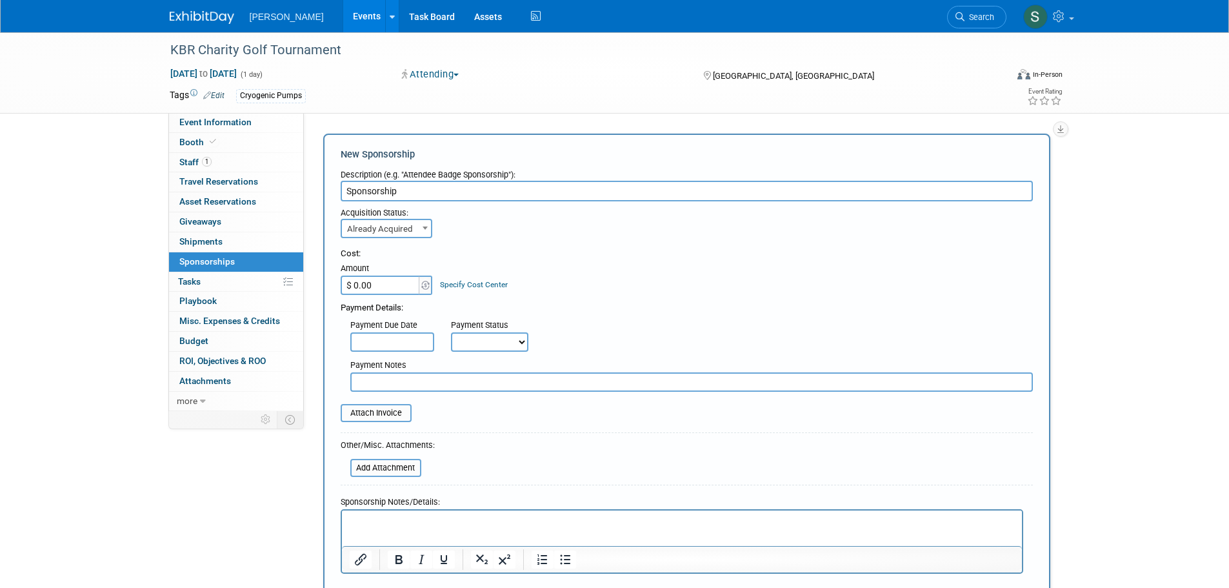
select select "2"
click at [376, 283] on input "$ 0.00" at bounding box center [381, 284] width 81 height 19
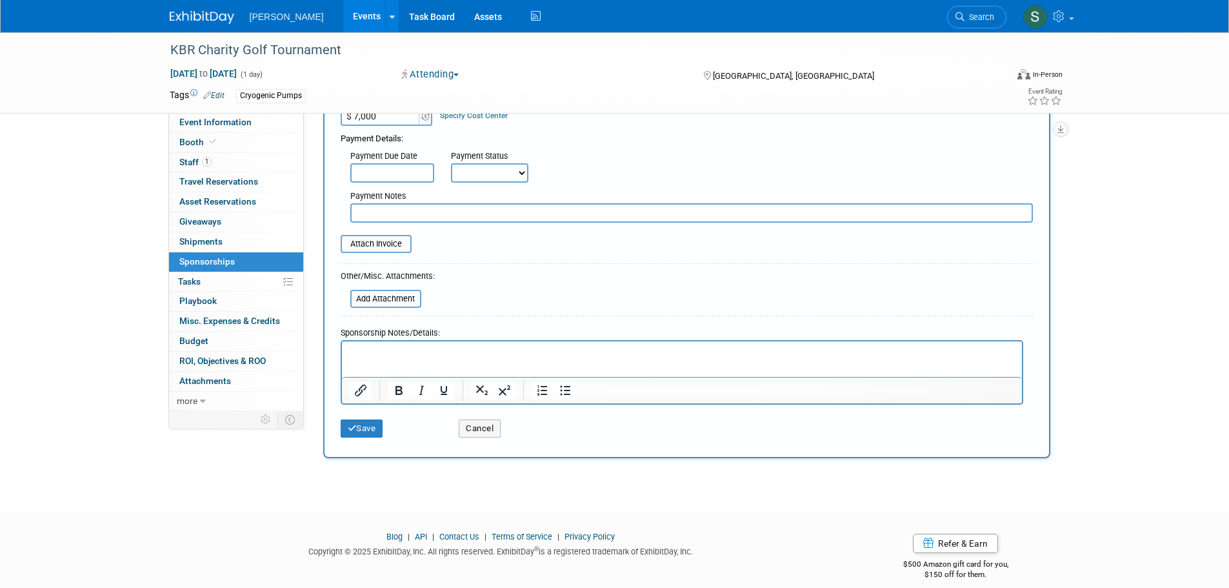
scroll to position [184, 0]
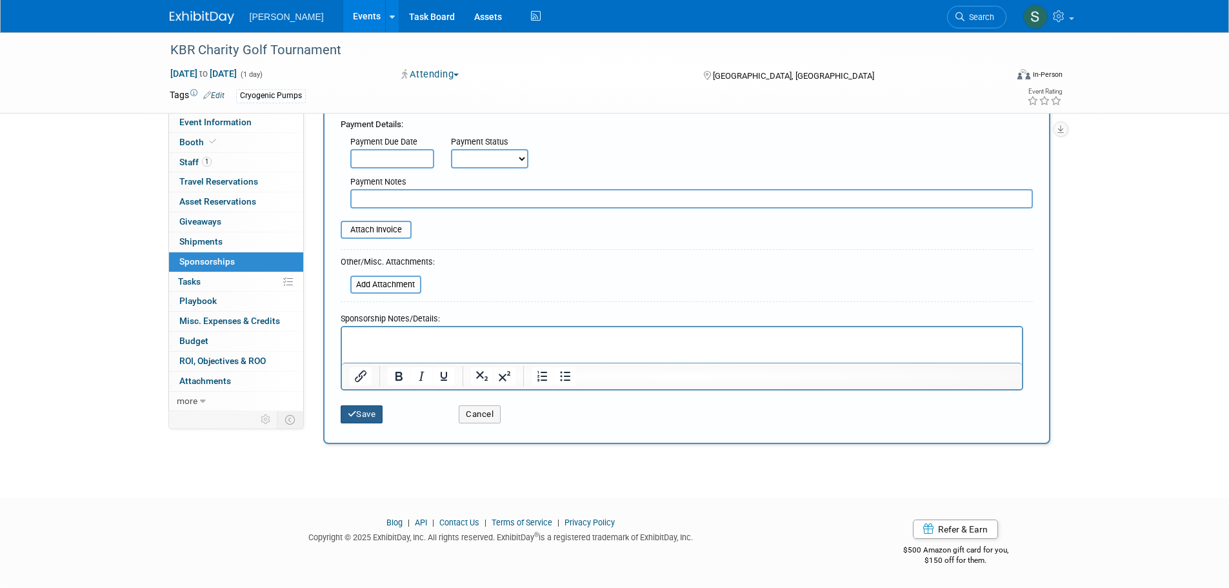
type input "$ 7,000.00"
click at [368, 413] on button "Save" at bounding box center [362, 414] width 43 height 18
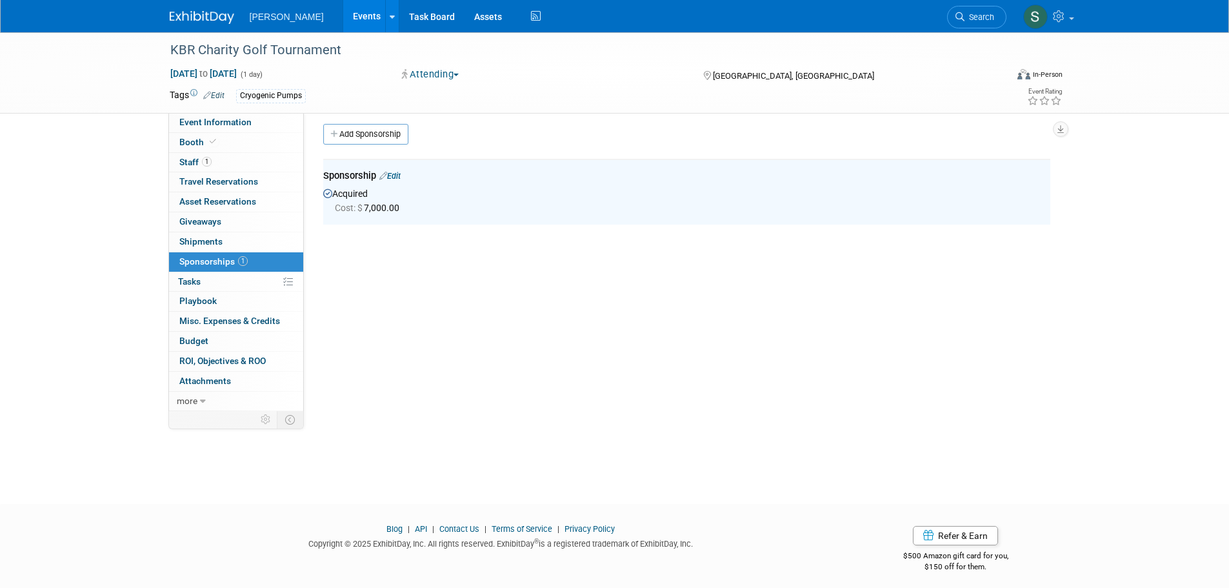
scroll to position [0, 0]
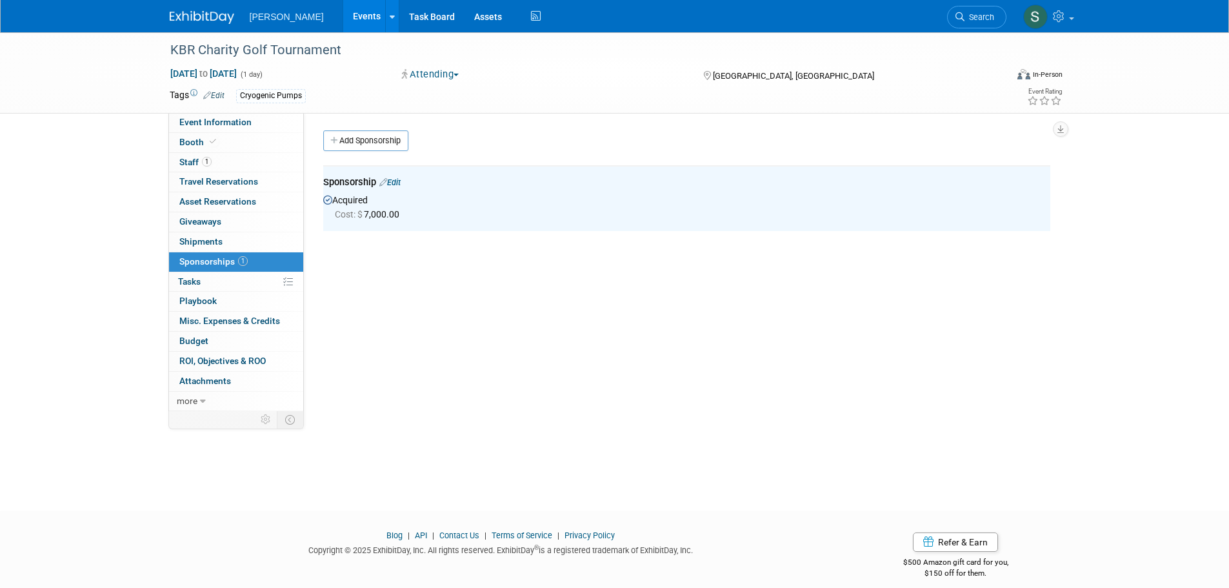
click at [472, 292] on div "Event Website: Edit https://charitygolf.kbr.com/ Event Venue Name: Specify even…" at bounding box center [682, 262] width 756 height 298
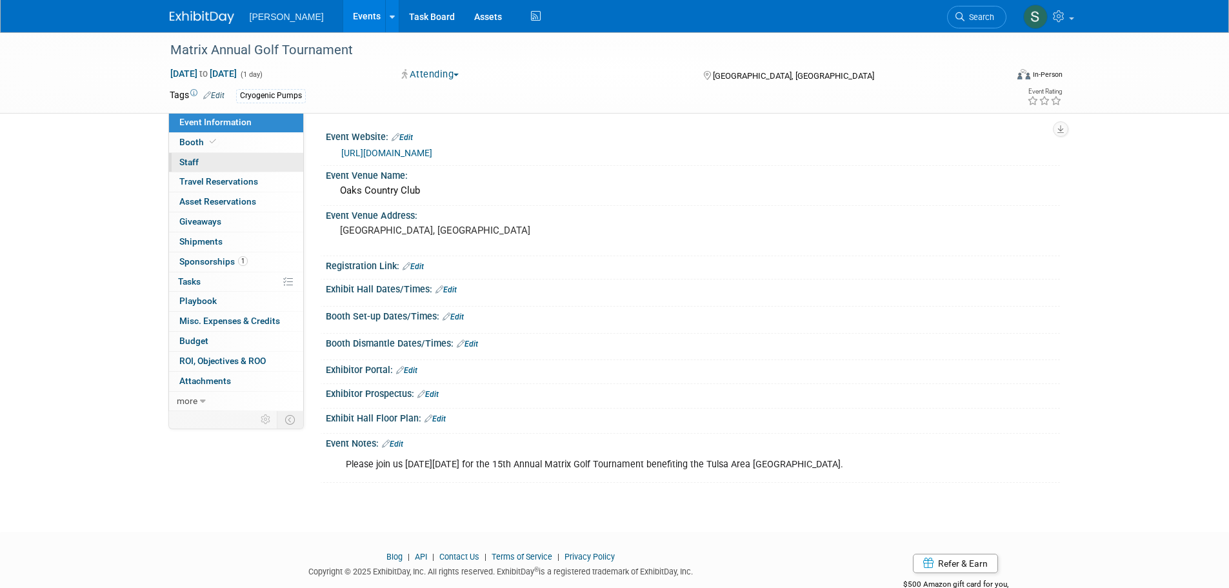
click at [248, 166] on link "0 Staff 0" at bounding box center [236, 162] width 134 height 19
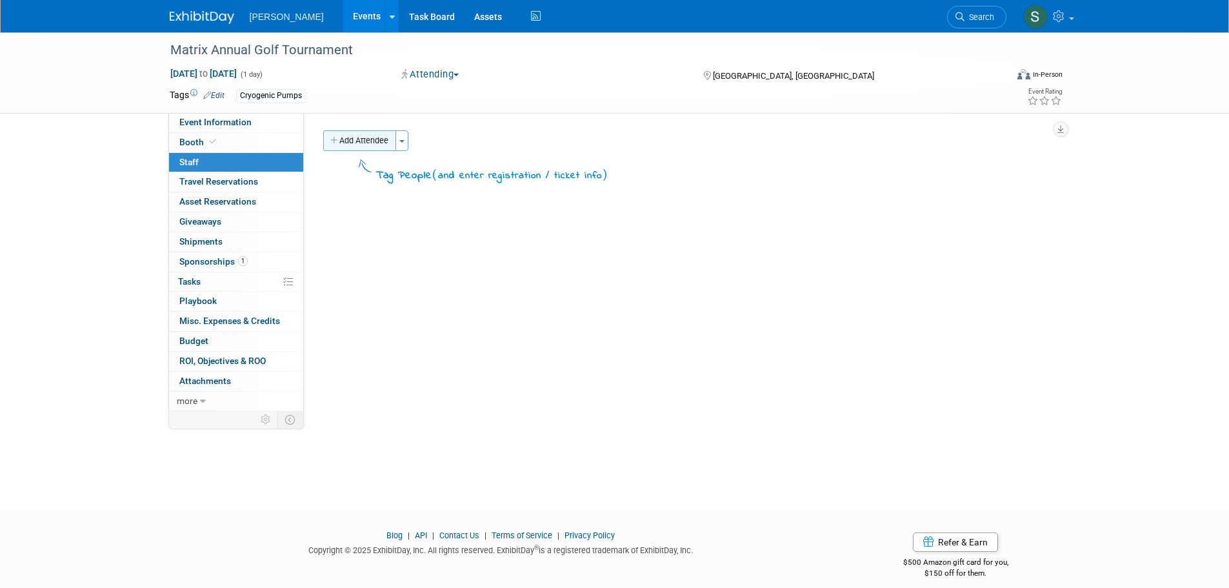
click at [381, 137] on button "Add Attendee" at bounding box center [359, 140] width 73 height 21
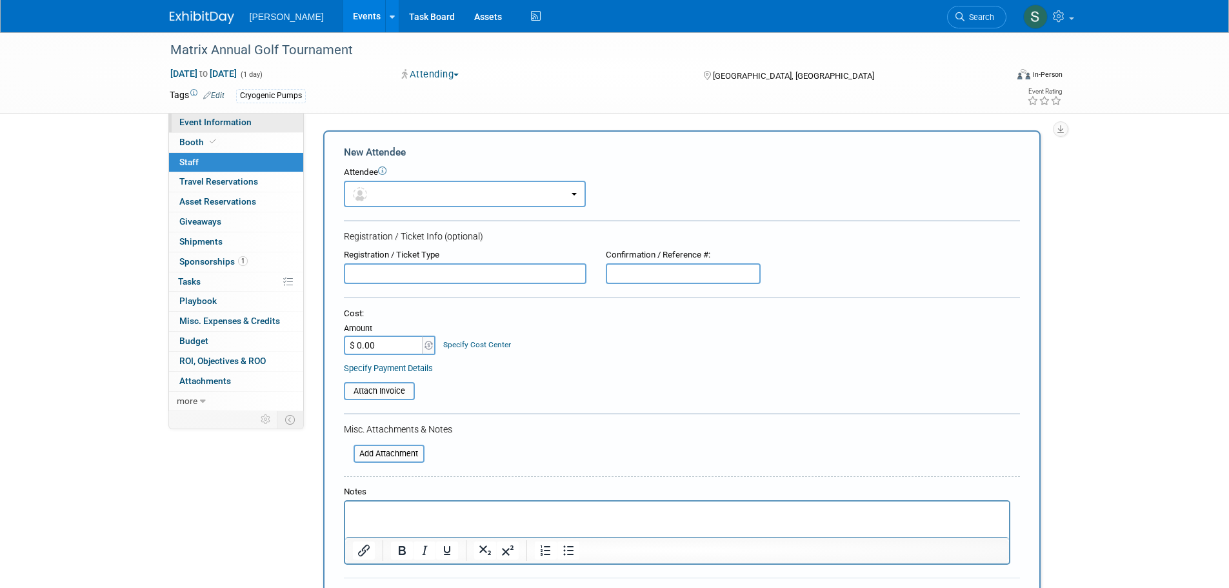
click at [281, 132] on link "Event Information" at bounding box center [236, 122] width 134 height 19
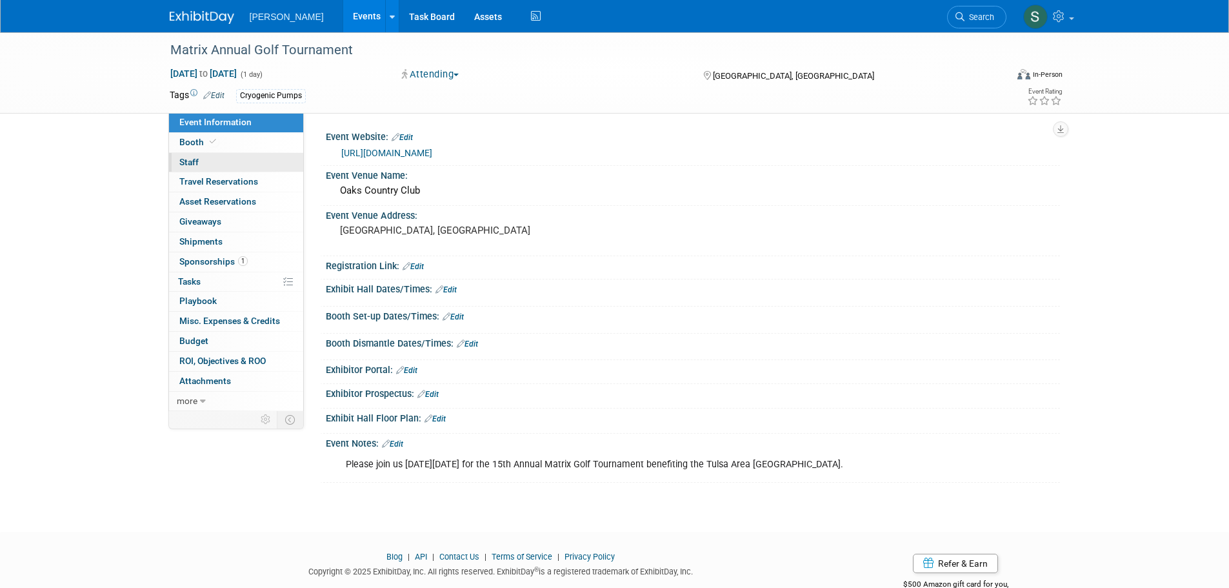
click at [284, 163] on link "0 Staff 0" at bounding box center [236, 162] width 134 height 19
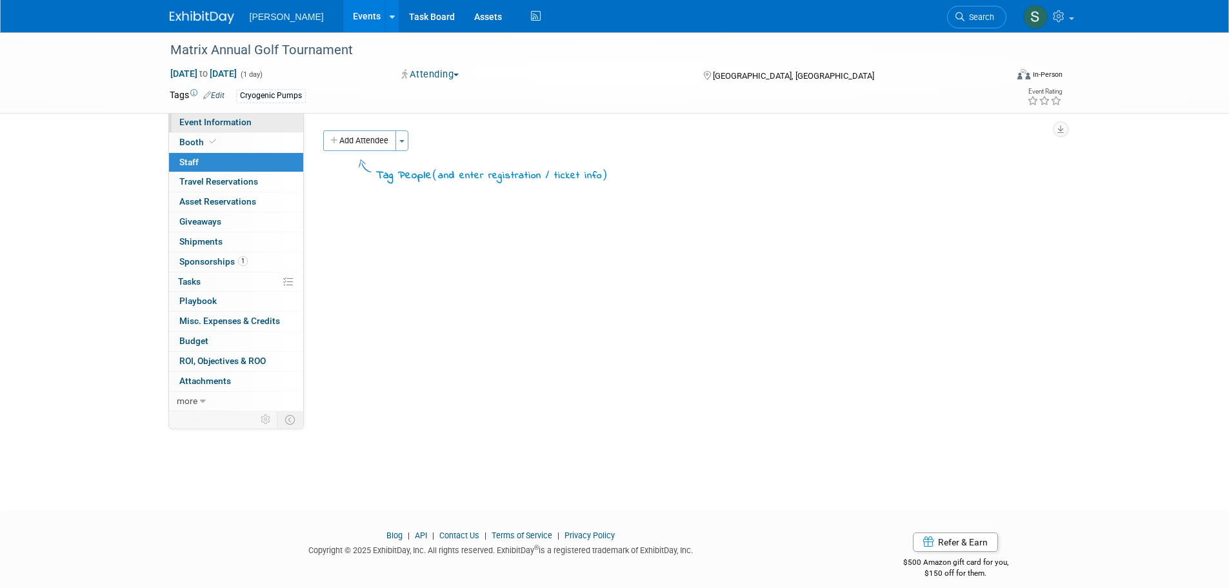
click at [281, 124] on link "Event Information" at bounding box center [236, 122] width 134 height 19
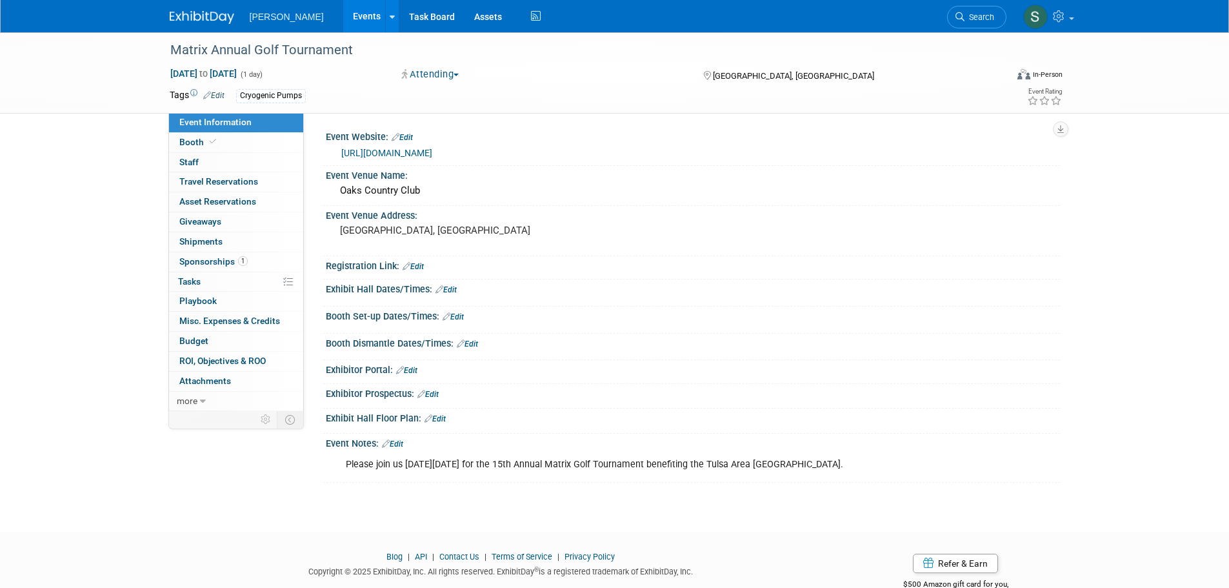
scroll to position [34, 0]
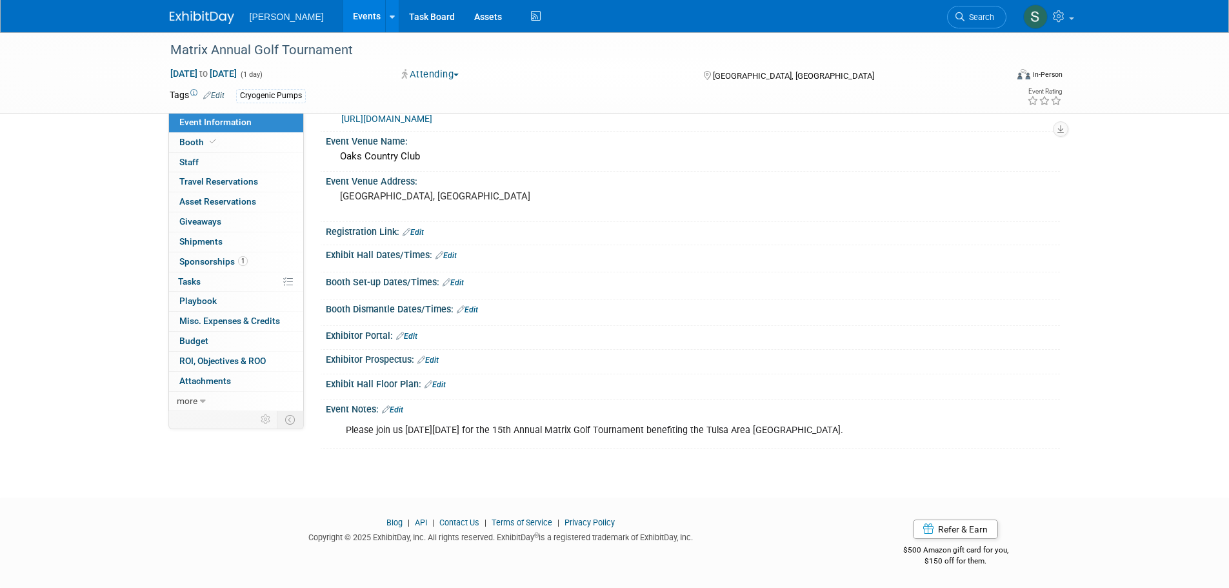
click at [396, 405] on link "Edit" at bounding box center [392, 409] width 21 height 9
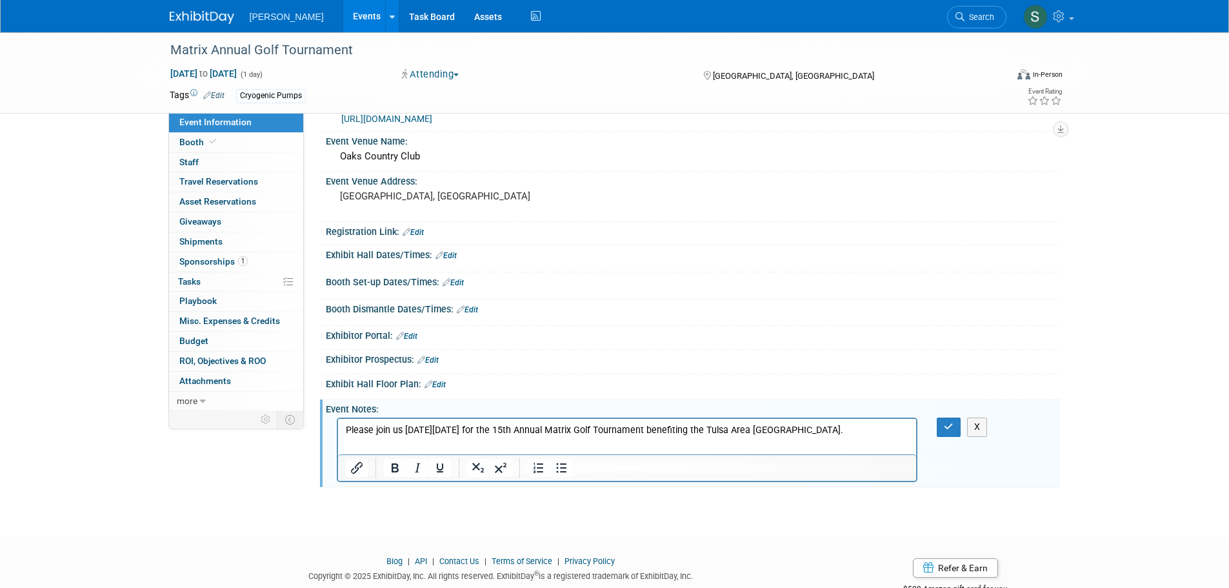
scroll to position [0, 0]
click at [284, 159] on link "0 Staff 0" at bounding box center [236, 162] width 134 height 19
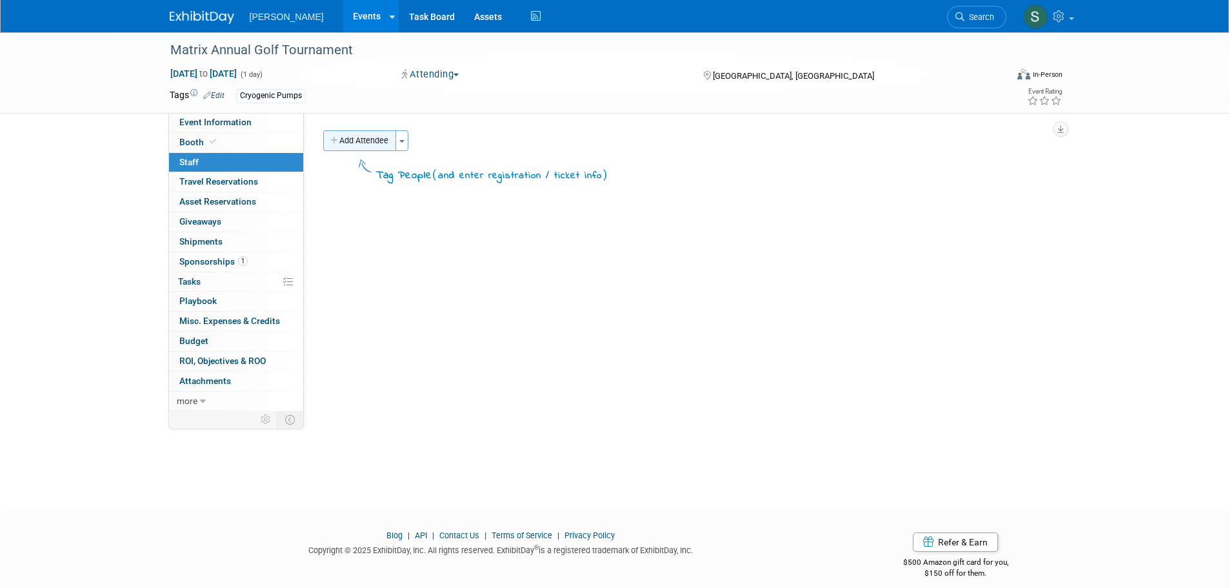
click at [367, 140] on button "Add Attendee" at bounding box center [359, 140] width 73 height 21
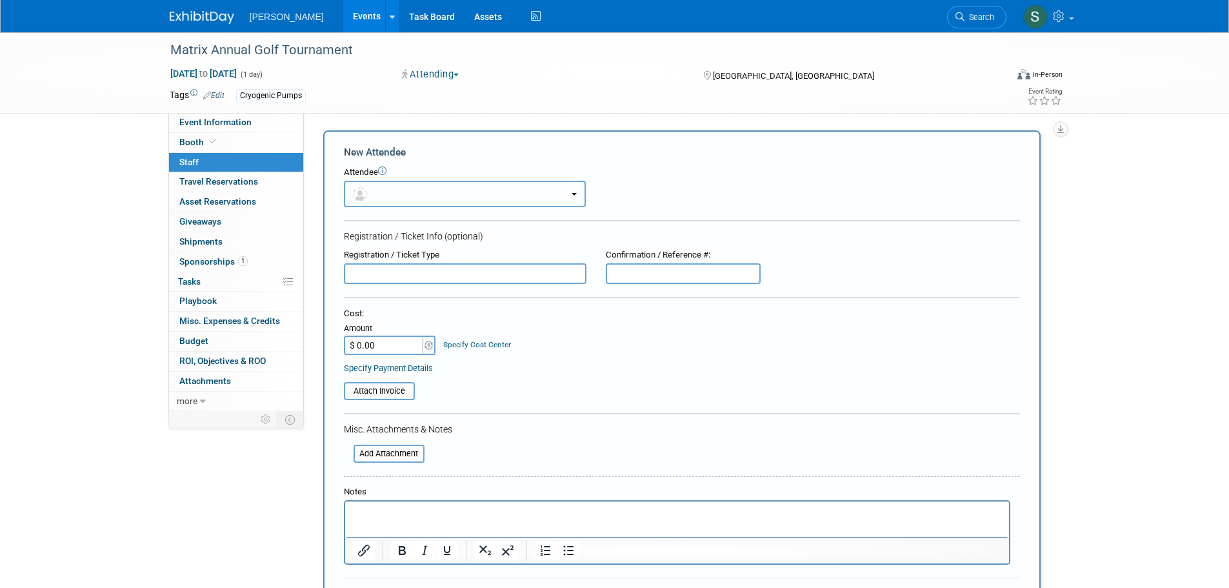
click at [413, 191] on button "button" at bounding box center [465, 194] width 242 height 26
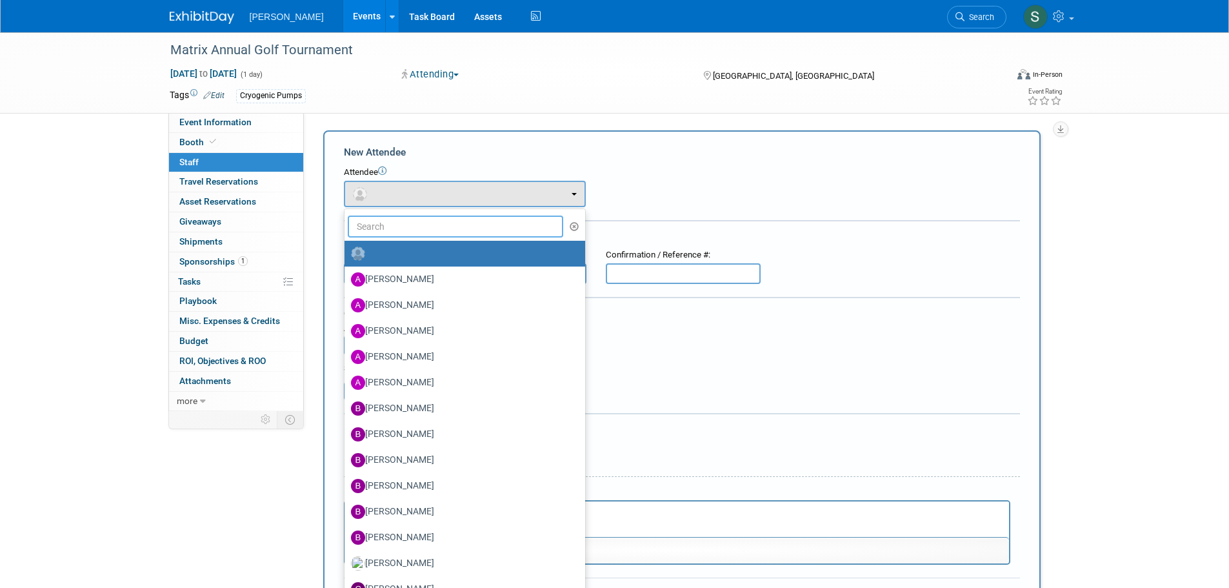
click at [435, 224] on input "text" at bounding box center [456, 226] width 216 height 22
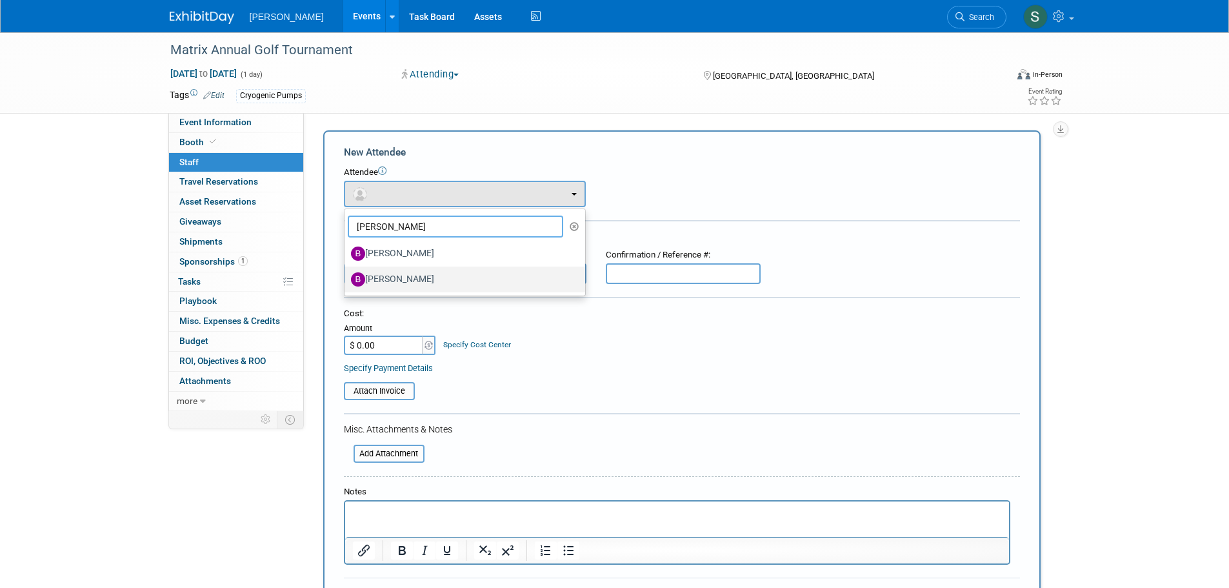
type input "[PERSON_NAME]"
click at [477, 280] on label "[PERSON_NAME]" at bounding box center [461, 279] width 221 height 21
click at [346, 280] on input "[PERSON_NAME]" at bounding box center [342, 277] width 8 height 8
select select "9e8e871b-1550-4261-a094-841ef0c63a19"
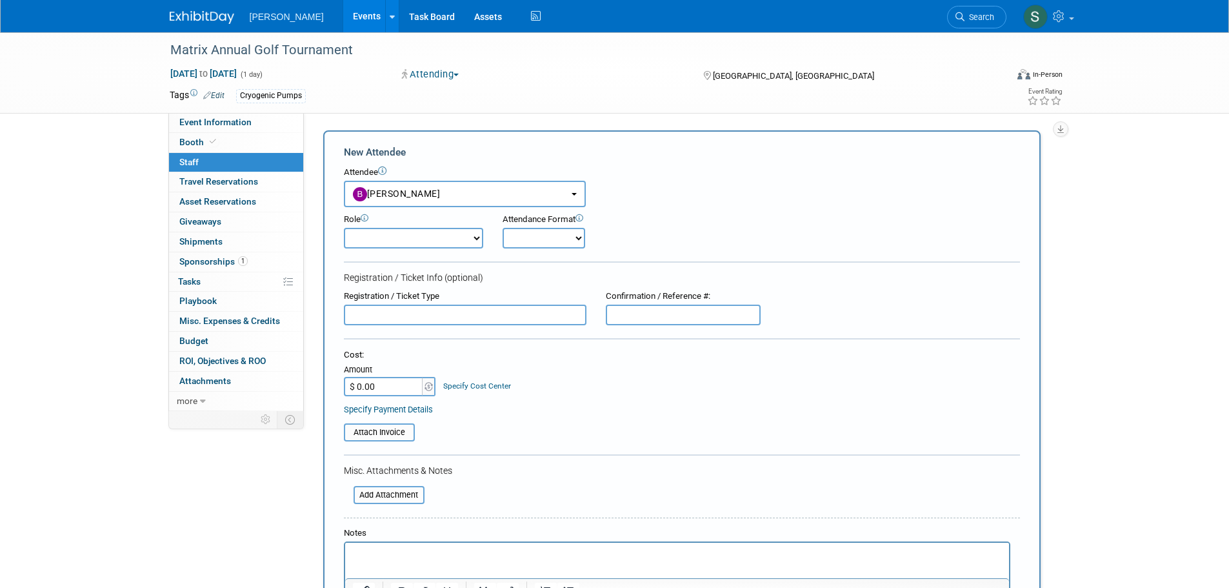
click at [456, 240] on select "Demonstrator Host Planner Presenter Sales Representative Set-up/Dismantle Crew …" at bounding box center [413, 238] width 139 height 21
select select "4"
click at [344, 228] on select "Demonstrator Host Planner Presenter Sales Representative Set-up/Dismantle Crew …" at bounding box center [413, 238] width 139 height 21
drag, startPoint x: 557, startPoint y: 230, endPoint x: 557, endPoint y: 241, distance: 11.0
click at [557, 230] on select "Onsite Remote" at bounding box center [543, 238] width 83 height 21
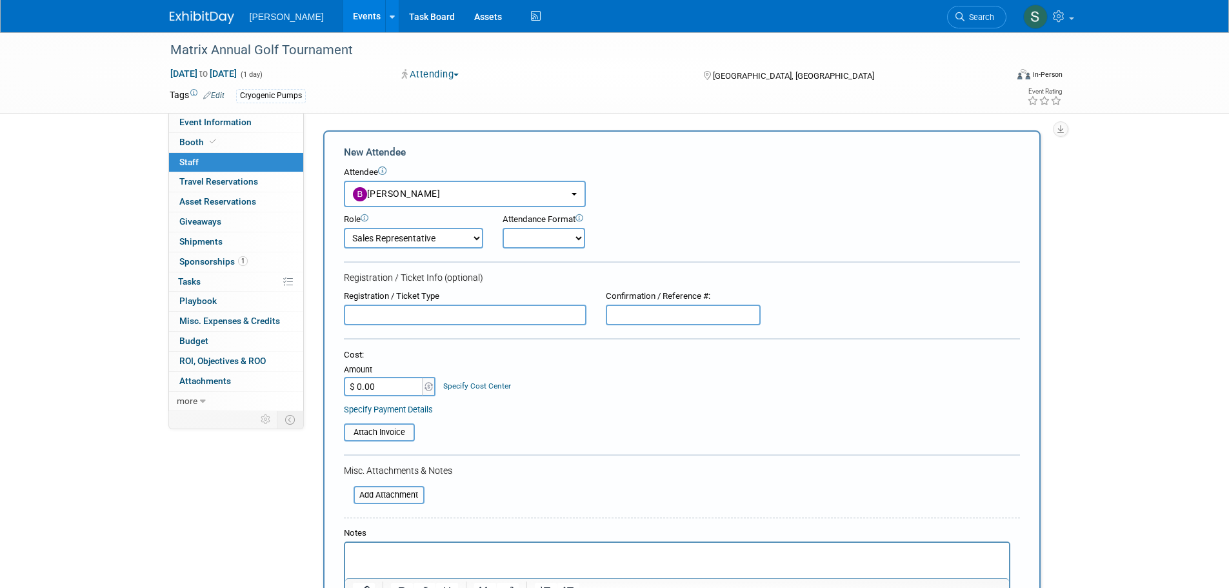
select select "1"
click at [502, 228] on select "Onsite Remote" at bounding box center [543, 238] width 83 height 21
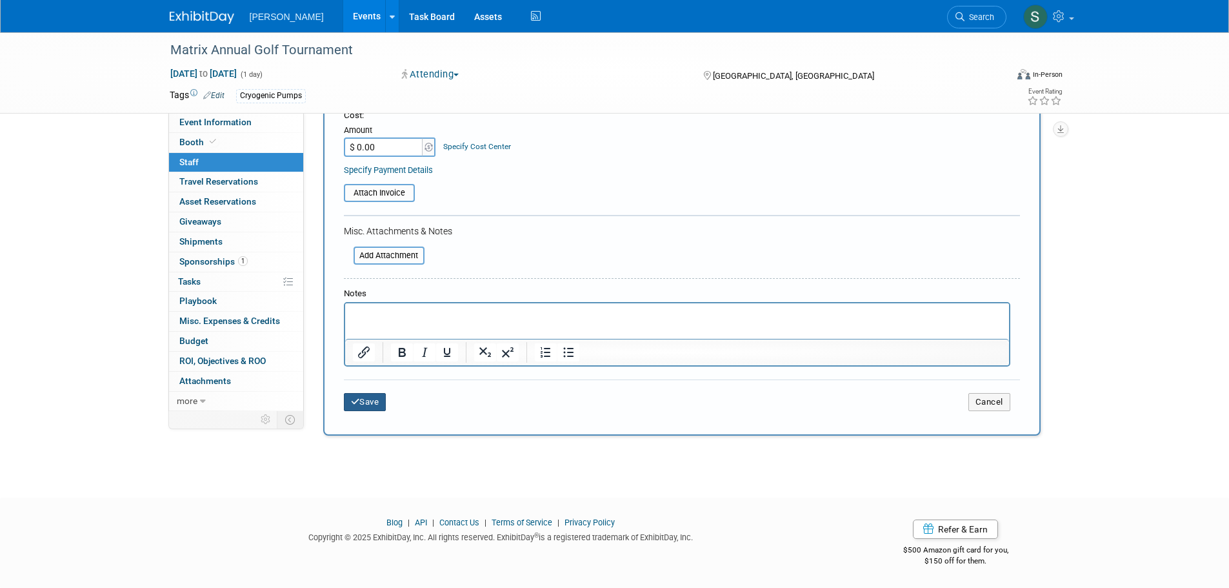
click at [373, 404] on button "Save" at bounding box center [365, 402] width 43 height 18
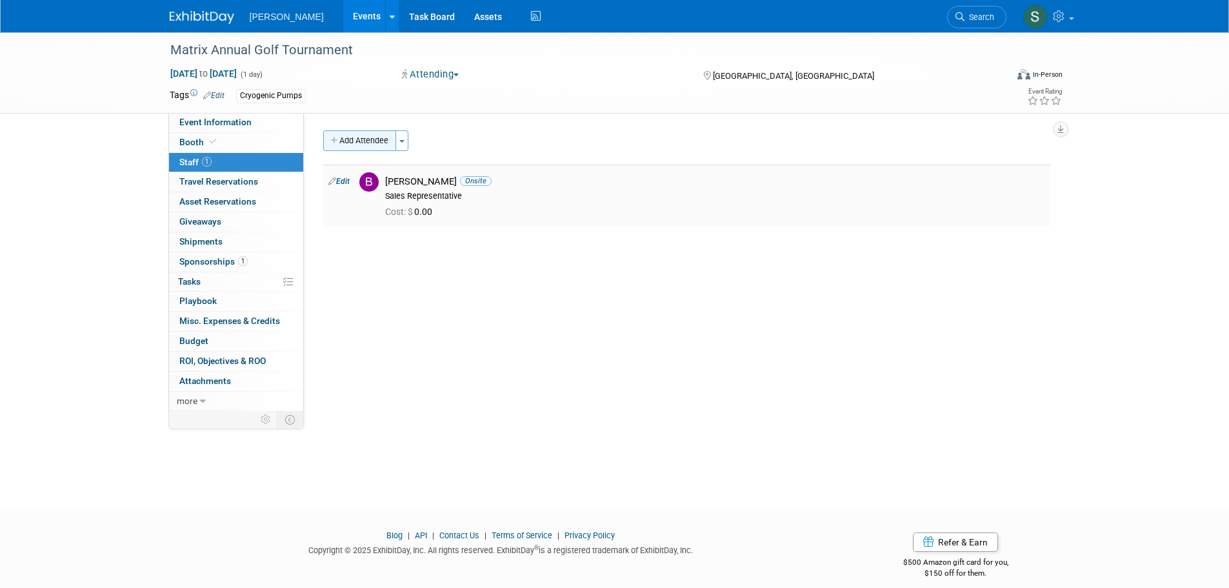
click at [368, 142] on button "Add Attendee" at bounding box center [359, 140] width 73 height 21
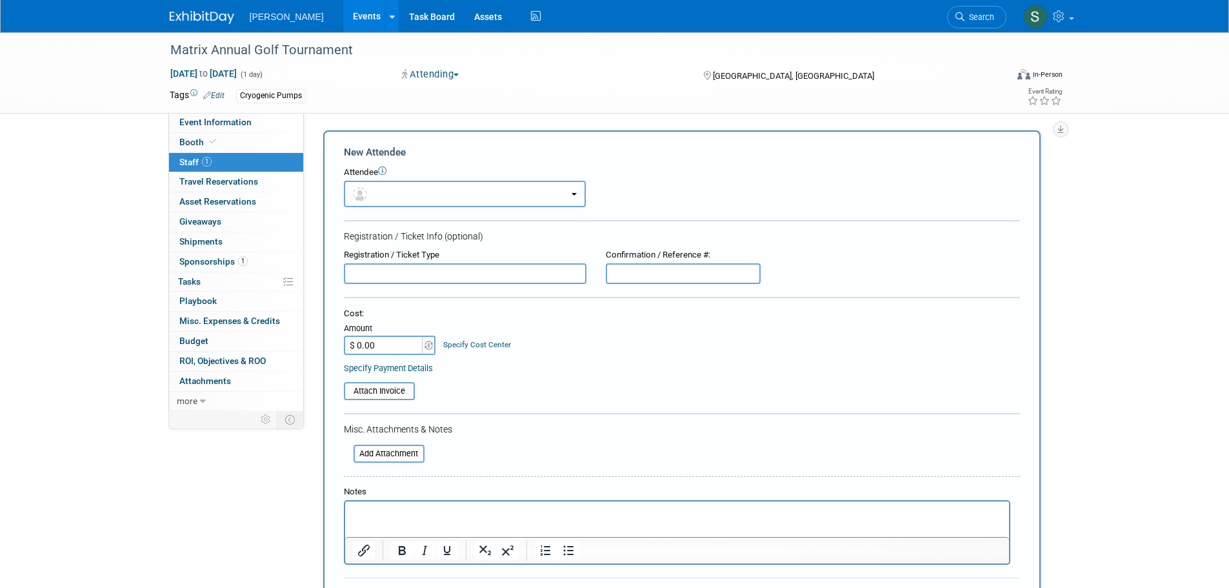
click at [431, 193] on button "button" at bounding box center [465, 194] width 242 height 26
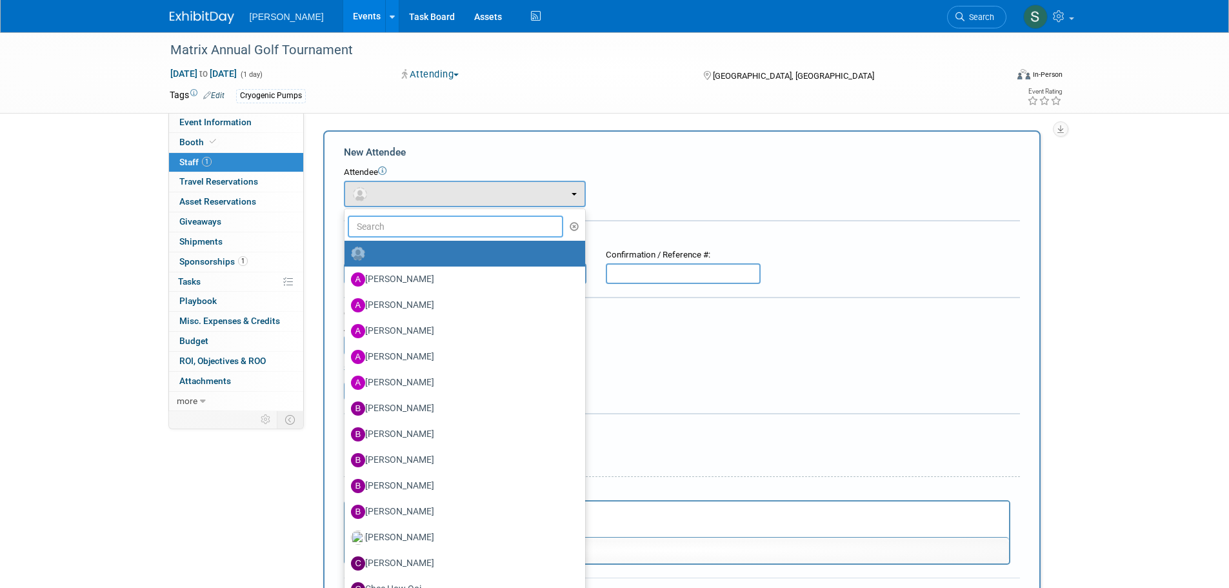
click at [428, 228] on input "text" at bounding box center [456, 226] width 216 height 22
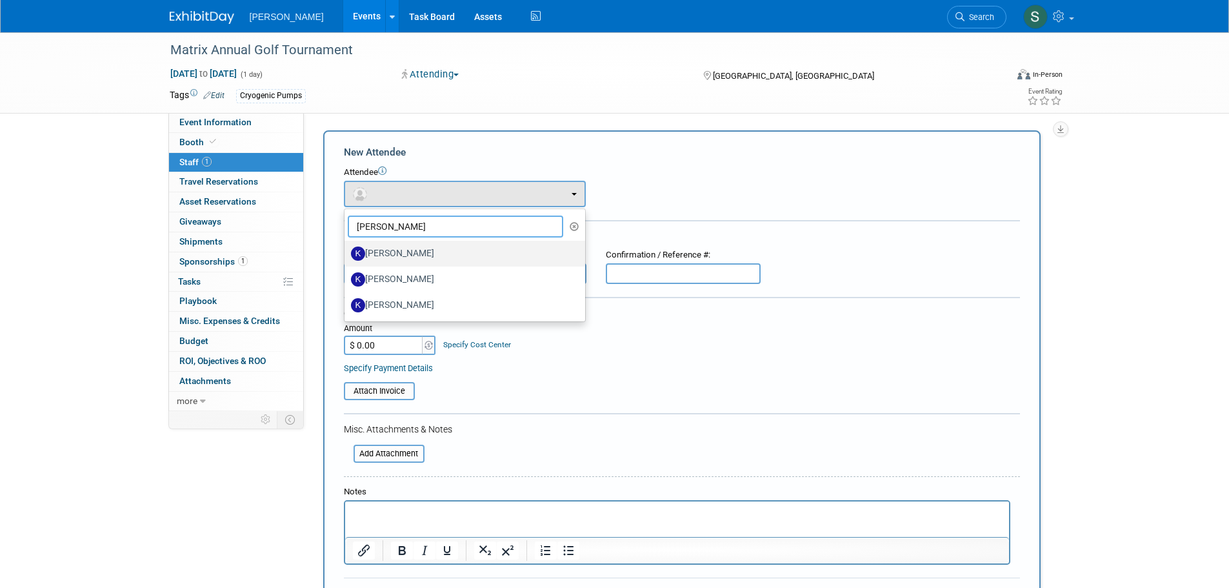
type input "kevin"
click at [428, 258] on label "[PERSON_NAME]" at bounding box center [461, 253] width 221 height 21
click at [346, 256] on input "[PERSON_NAME]" at bounding box center [342, 252] width 8 height 8
select select "5d106654-0d62-41e6-a259-f559eb201223"
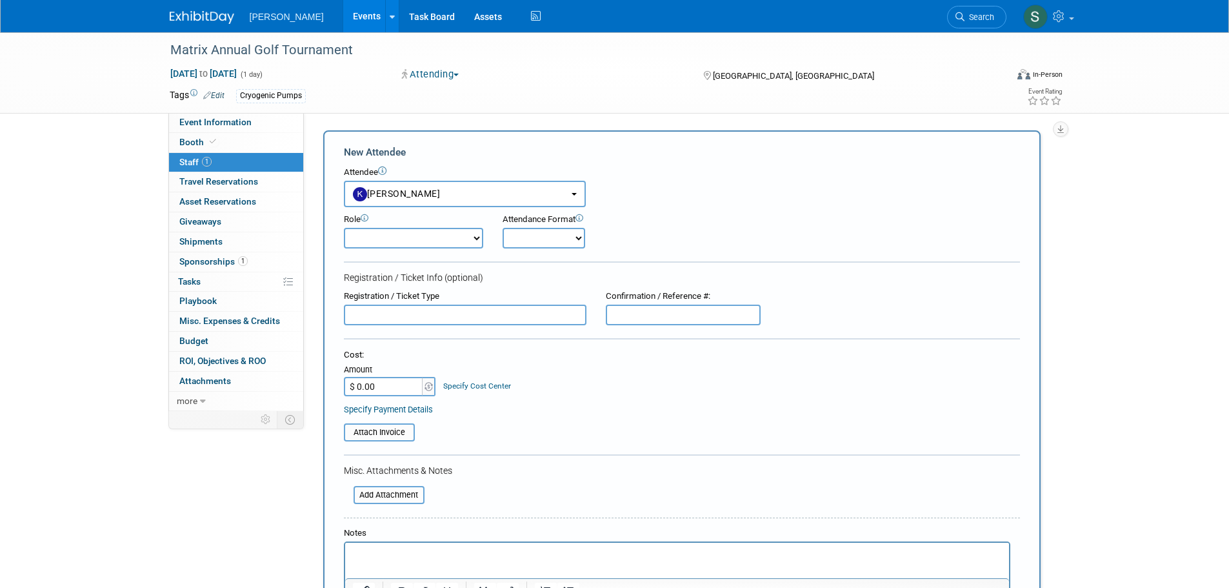
drag, startPoint x: 424, startPoint y: 237, endPoint x: 424, endPoint y: 245, distance: 7.7
click at [424, 237] on select "Demonstrator Host Planner Presenter Sales Representative Set-up/Dismantle Crew …" at bounding box center [413, 238] width 139 height 21
select select "4"
click at [344, 228] on select "Demonstrator Host Planner Presenter Sales Representative Set-up/Dismantle Crew …" at bounding box center [413, 238] width 139 height 21
click at [546, 230] on select "Onsite Remote" at bounding box center [543, 238] width 83 height 21
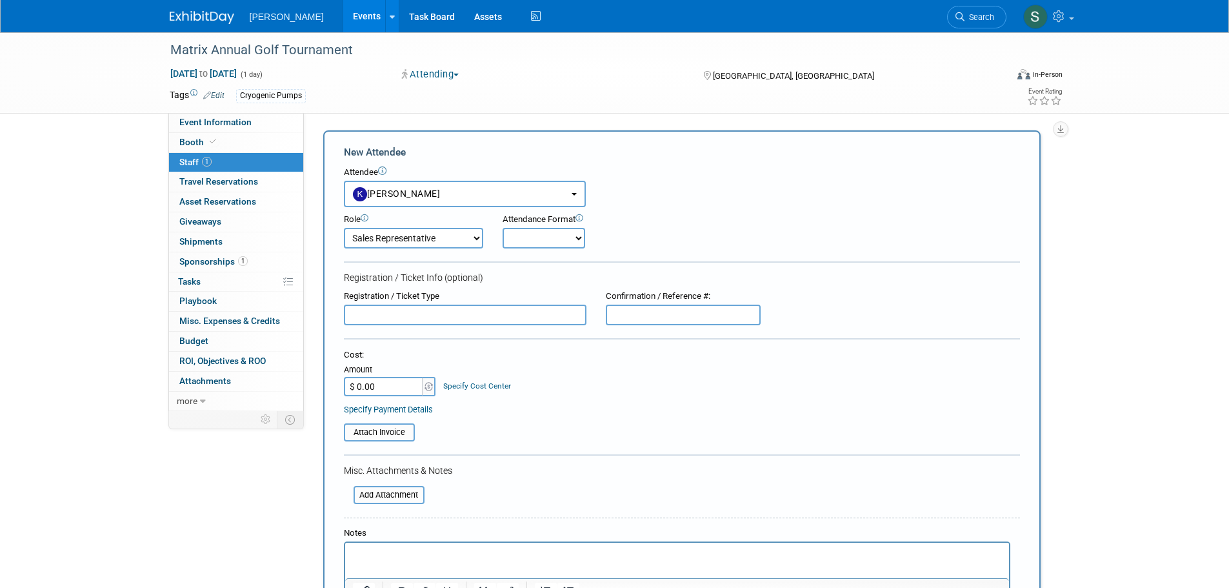
select select "1"
click at [502, 228] on select "Onsite Remote" at bounding box center [543, 238] width 83 height 21
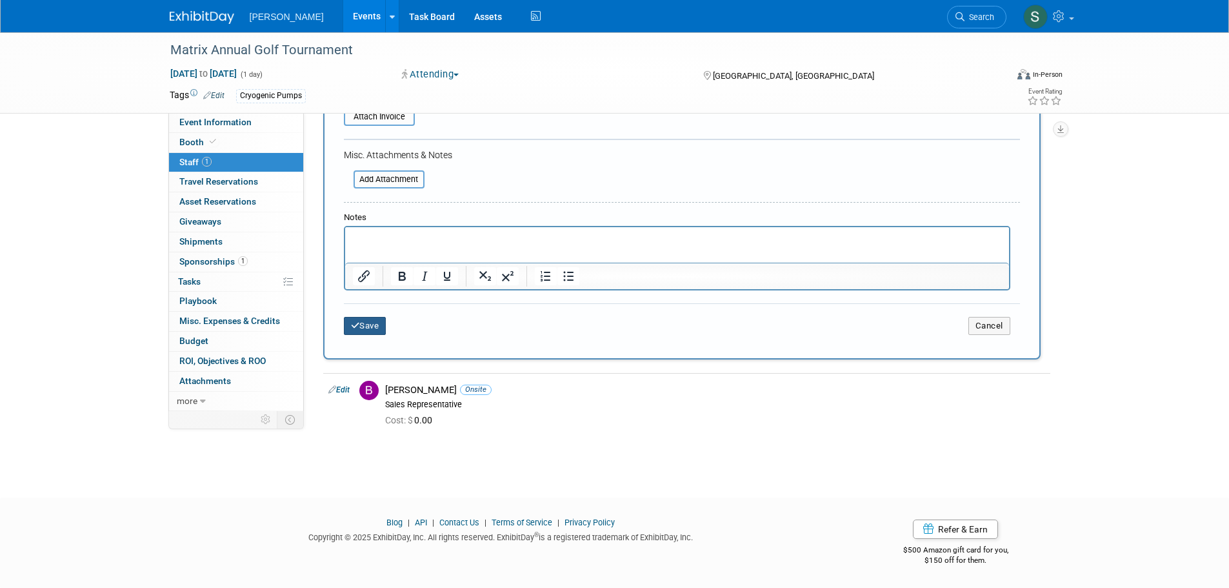
click at [377, 326] on button "Save" at bounding box center [365, 326] width 43 height 18
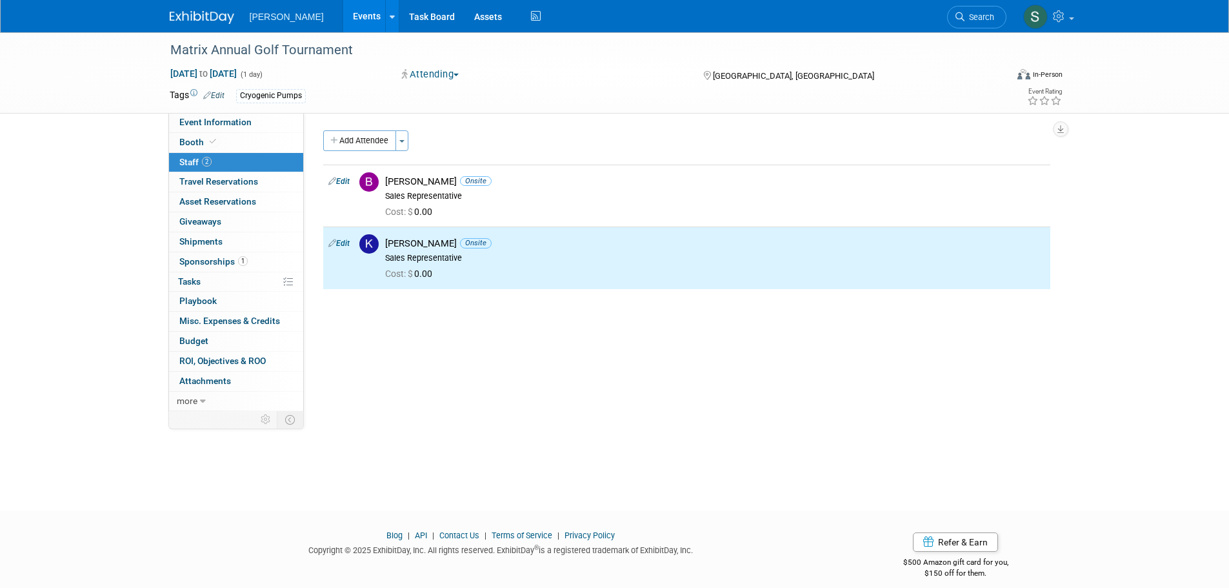
click at [381, 394] on div "Event Website: Edit https://matrixservicecompany.com/united-way-golf-tournament…" at bounding box center [682, 262] width 756 height 298
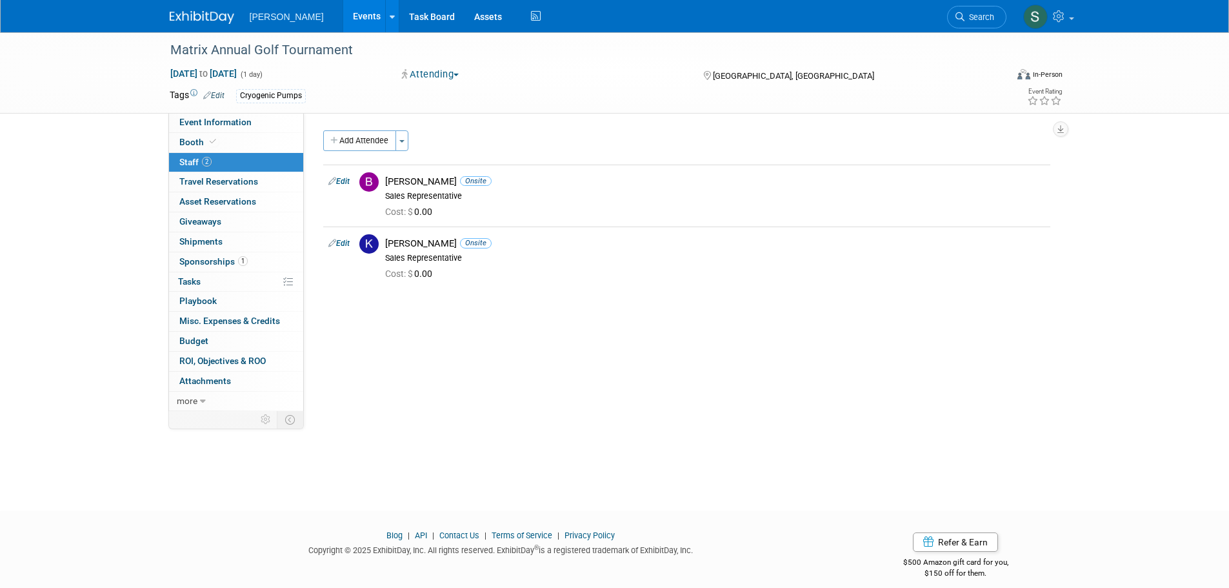
click at [344, 12] on link "Events" at bounding box center [366, 16] width 47 height 32
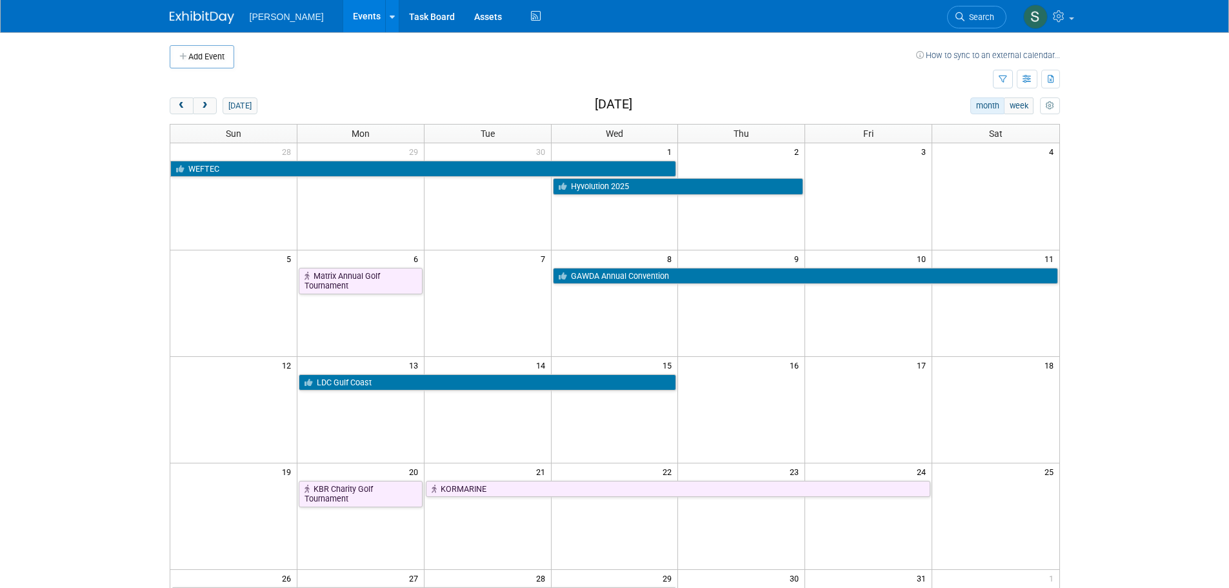
drag, startPoint x: 211, startPoint y: 108, endPoint x: 312, endPoint y: 91, distance: 102.6
click at [312, 91] on div "Add Event How to sync to an external calendar... New Event Duplicate Event Warn…" at bounding box center [614, 420] width 909 height 777
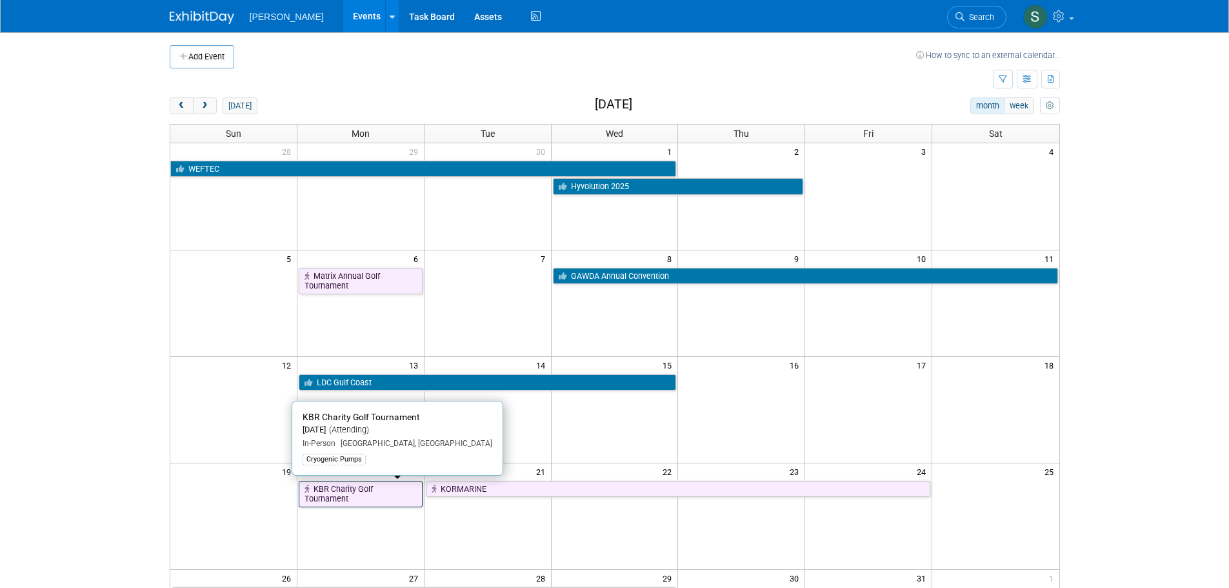
click at [374, 499] on link "KBR Charity Golf Tournament" at bounding box center [361, 494] width 124 height 26
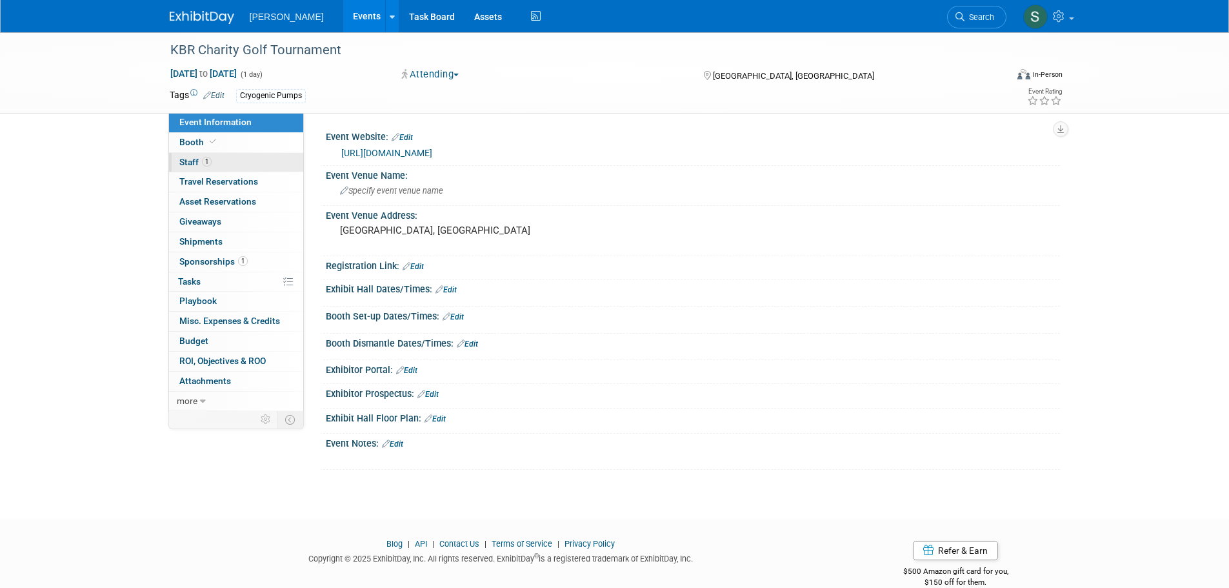
click at [266, 154] on link "1 Staff 1" at bounding box center [236, 162] width 134 height 19
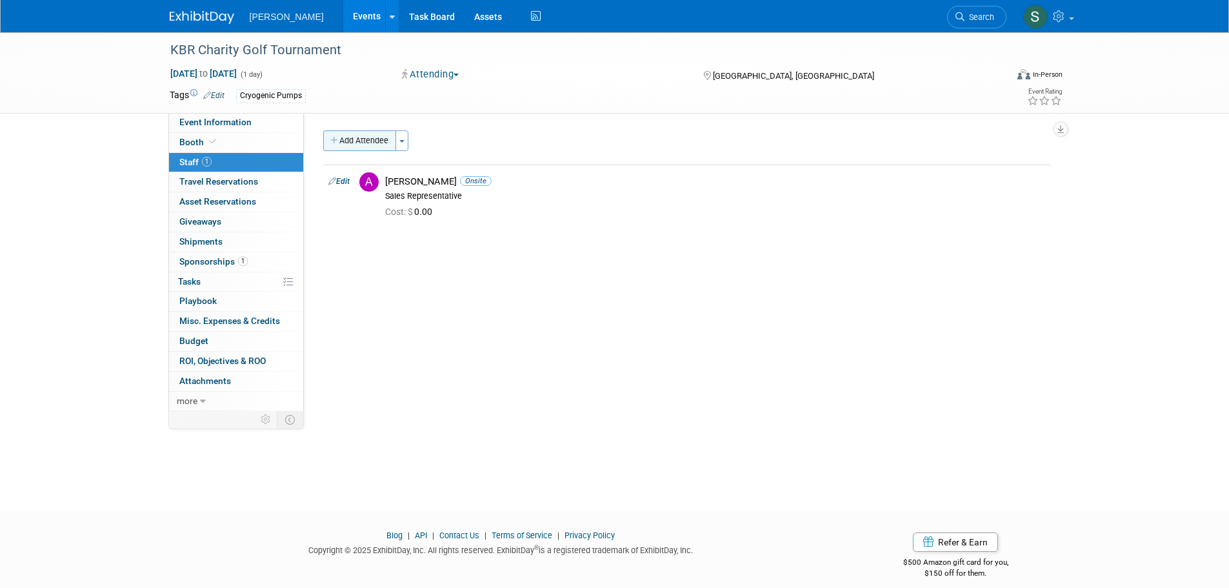
click at [377, 132] on button "Add Attendee" at bounding box center [359, 140] width 73 height 21
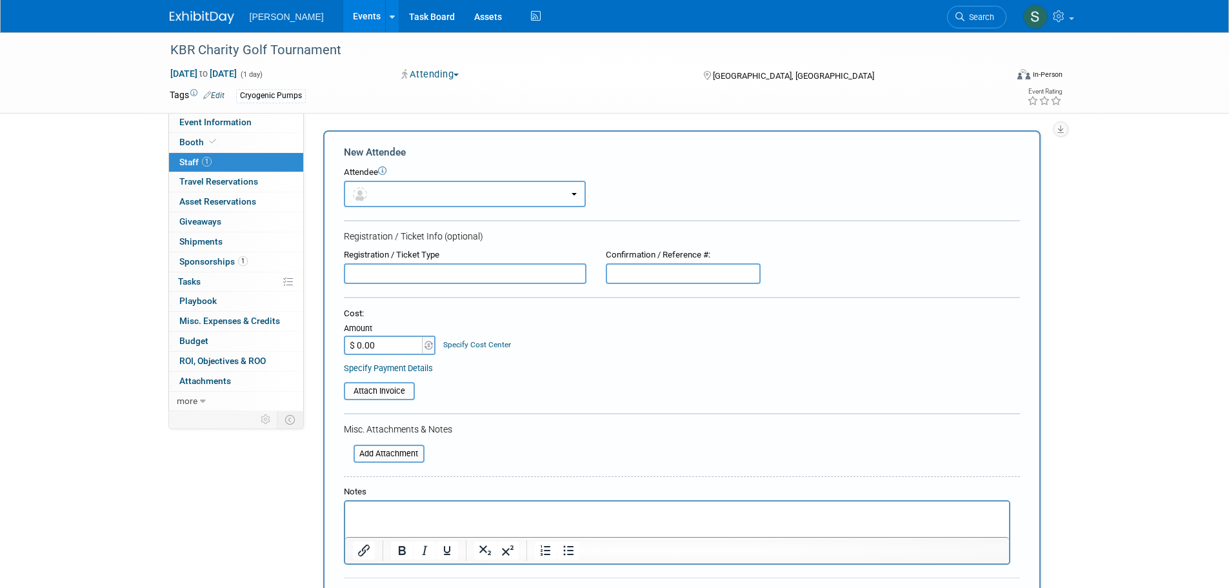
click at [404, 192] on button "button" at bounding box center [465, 194] width 242 height 26
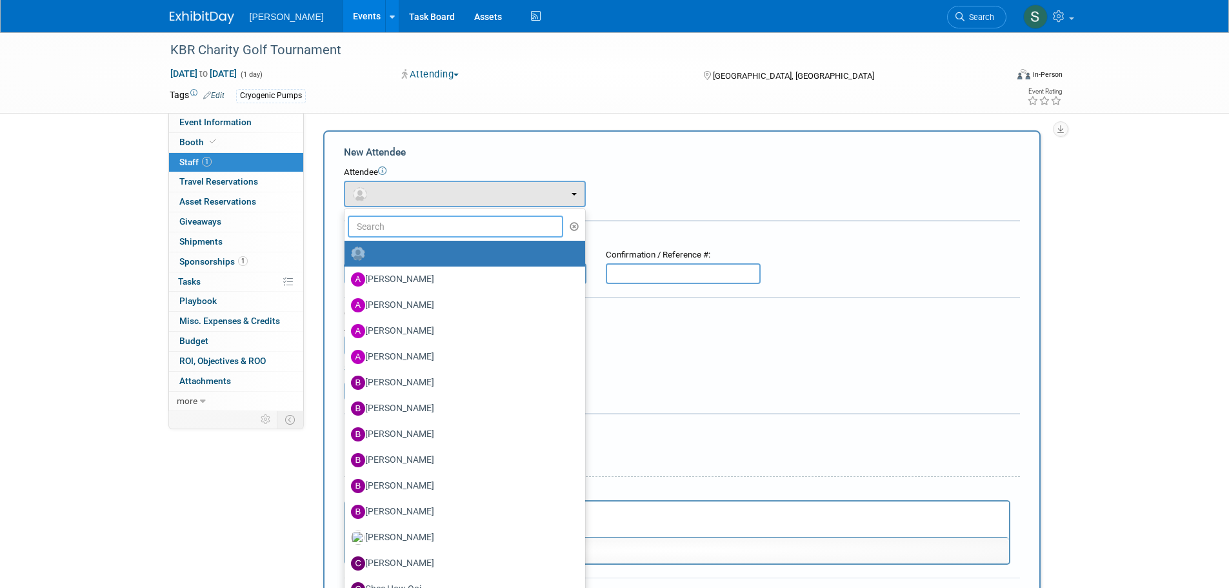
click at [417, 229] on input "text" at bounding box center [456, 226] width 216 height 22
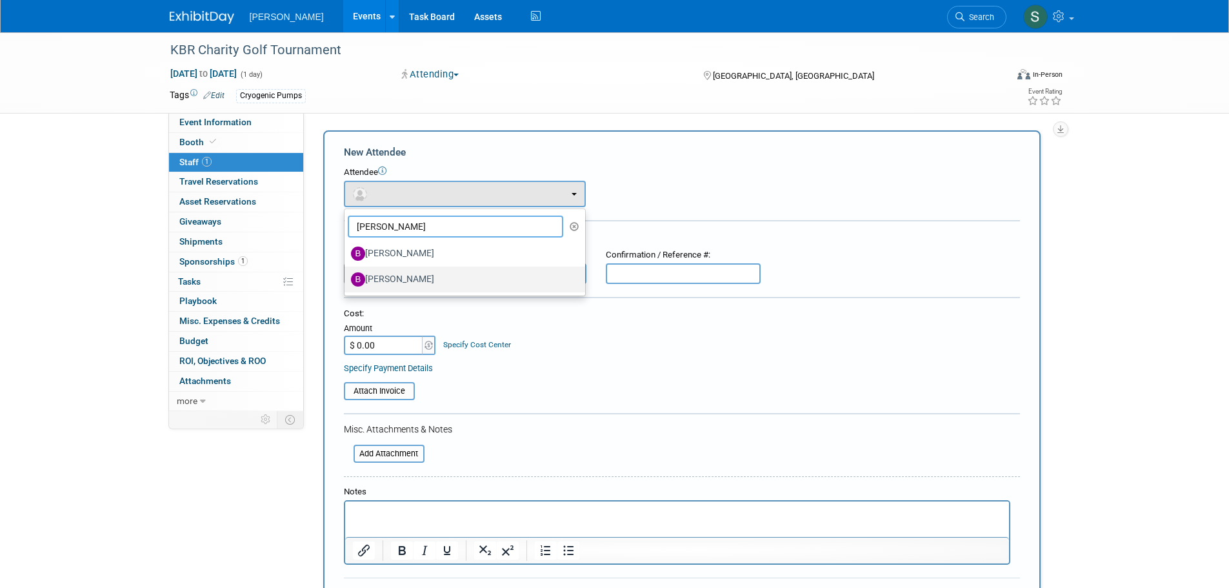
type input "[PERSON_NAME]"
click at [450, 283] on label "[PERSON_NAME]" at bounding box center [461, 279] width 221 height 21
click at [346, 282] on input "[PERSON_NAME]" at bounding box center [342, 277] width 8 height 8
select select "9e8e871b-1550-4261-a094-841ef0c63a19"
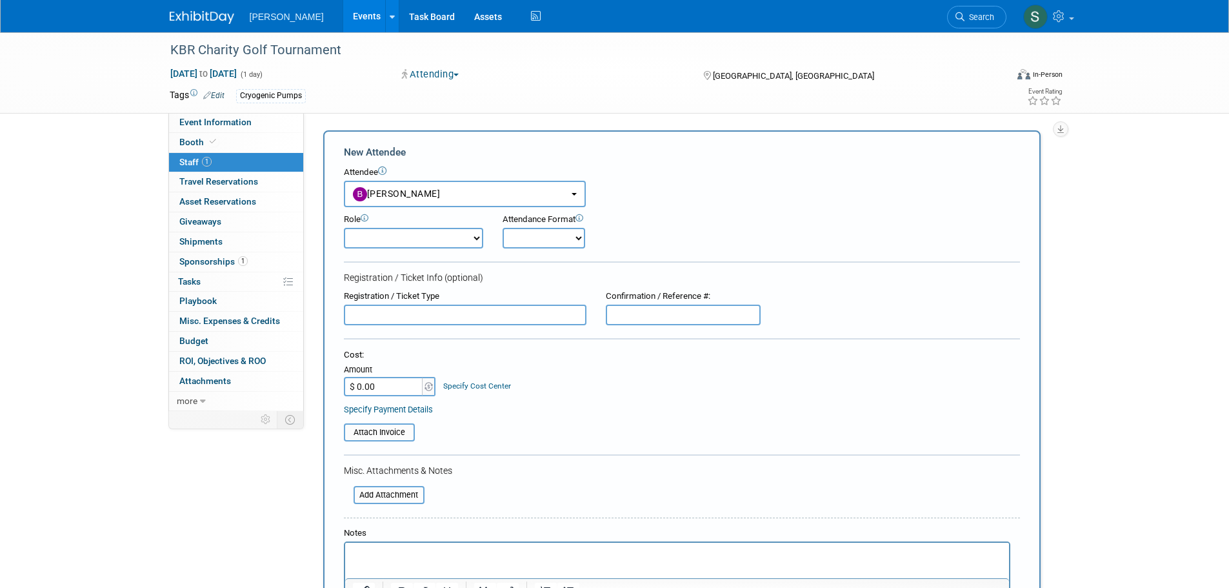
click at [430, 241] on select "Demonstrator Host Planner Presenter Sales Representative Set-up/Dismantle Crew …" at bounding box center [413, 238] width 139 height 21
select select "4"
click at [344, 228] on select "Demonstrator Host Planner Presenter Sales Representative Set-up/Dismantle Crew …" at bounding box center [413, 238] width 139 height 21
click at [542, 232] on select "Onsite Remote" at bounding box center [543, 238] width 83 height 21
select select "1"
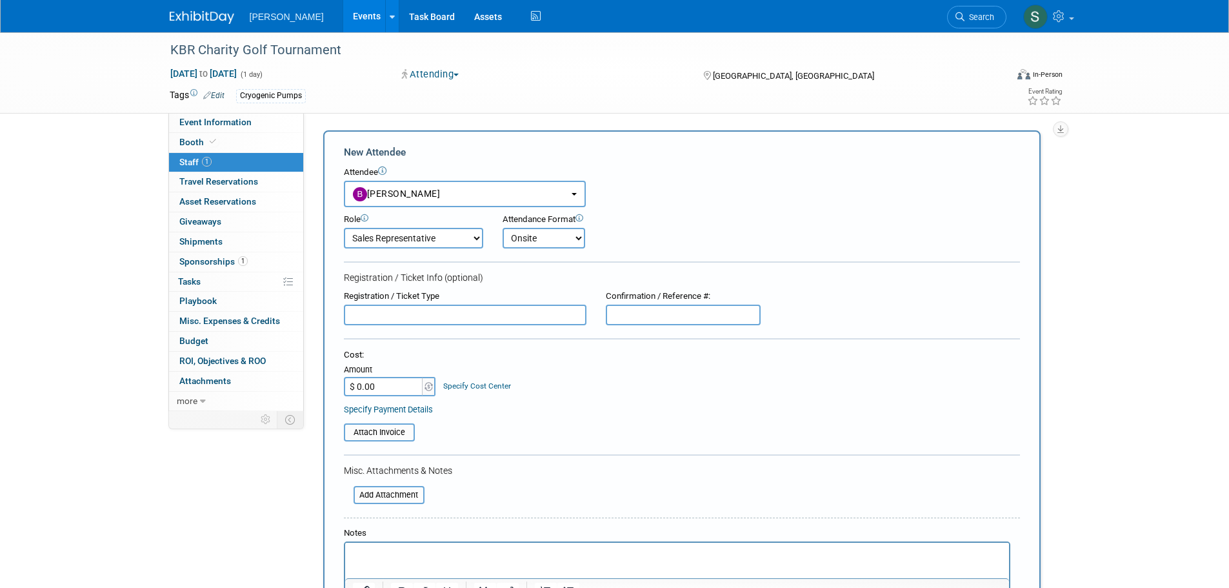
click at [502, 228] on select "Onsite Remote" at bounding box center [543, 238] width 83 height 21
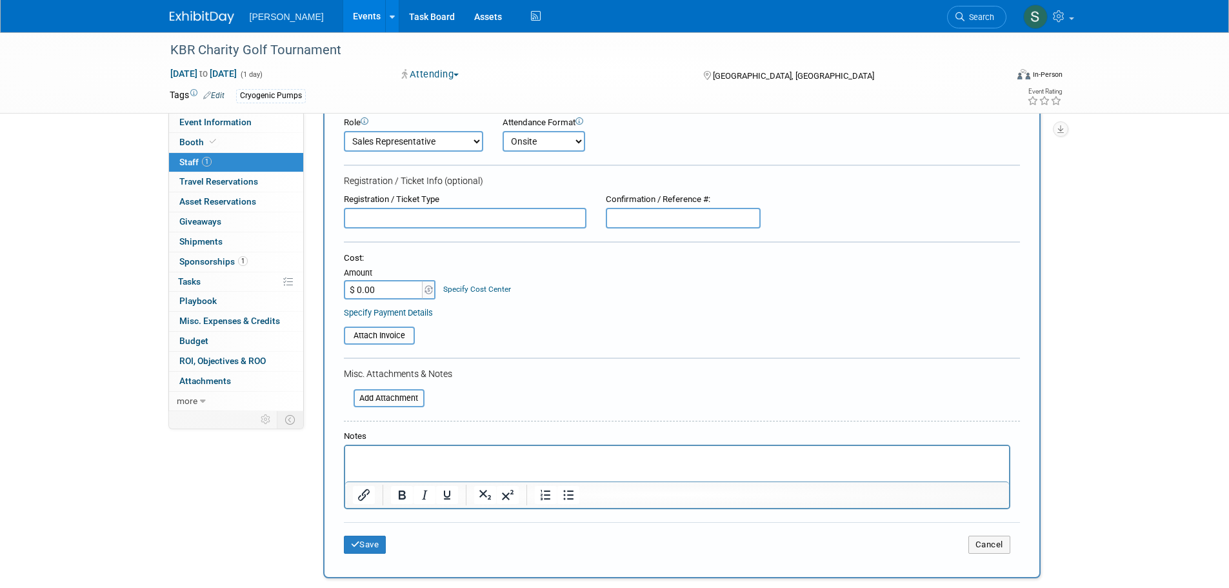
scroll to position [194, 0]
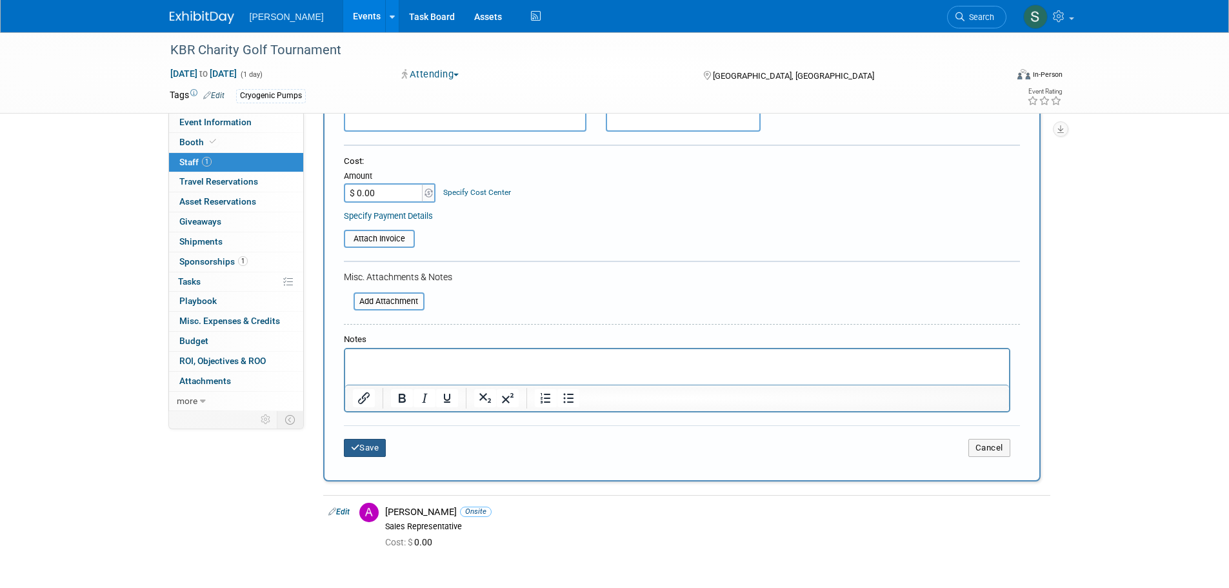
click at [379, 449] on button "Save" at bounding box center [365, 448] width 43 height 18
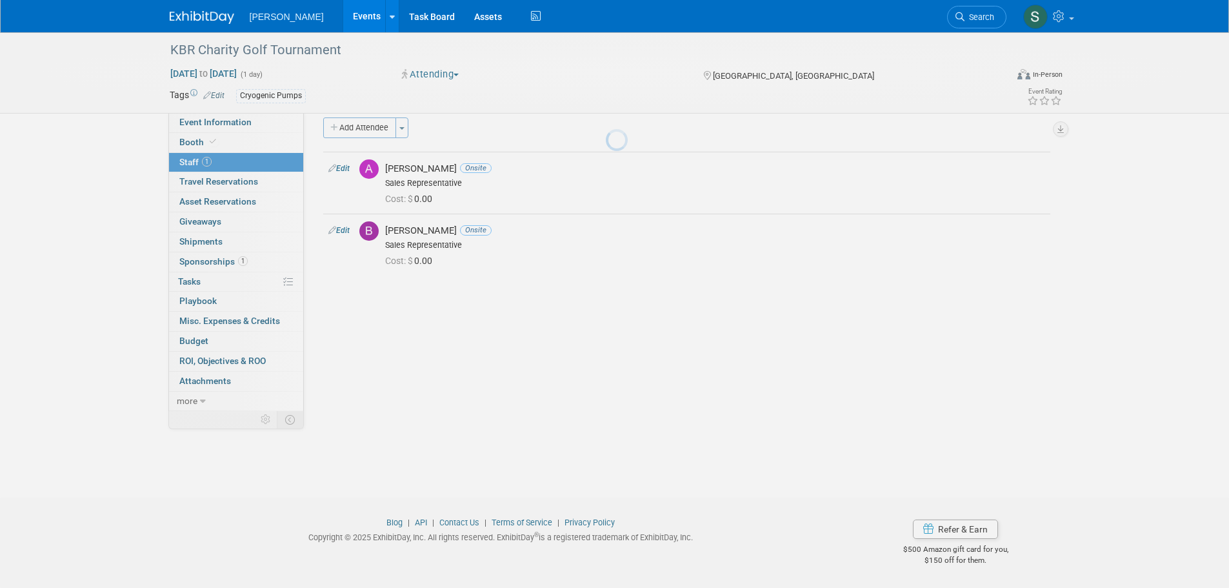
scroll to position [13, 0]
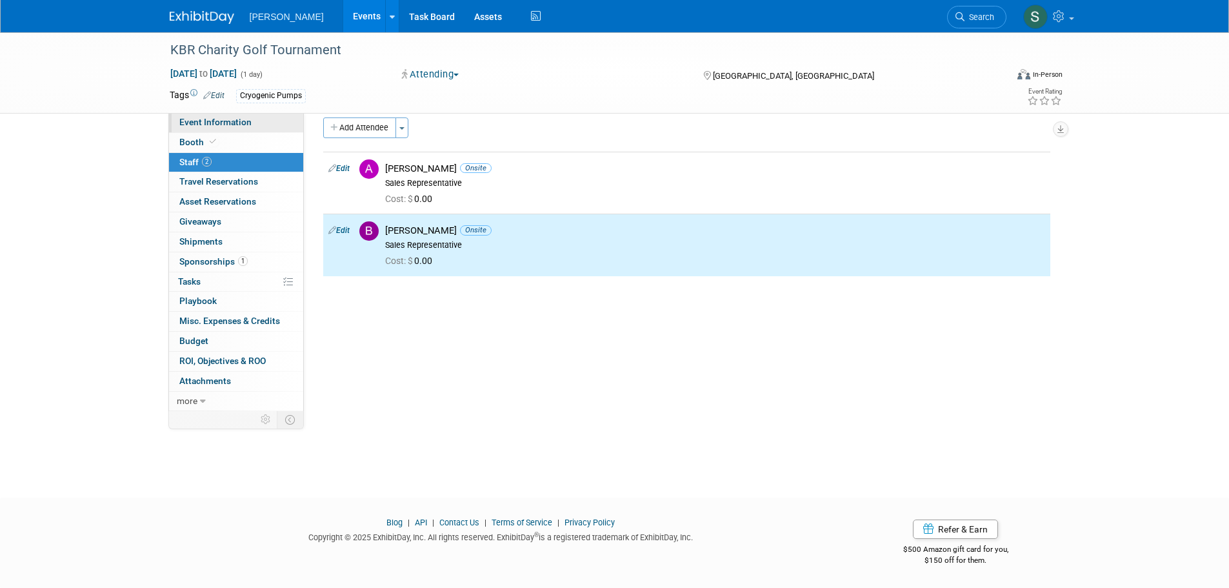
click at [273, 125] on link "Event Information" at bounding box center [236, 122] width 134 height 19
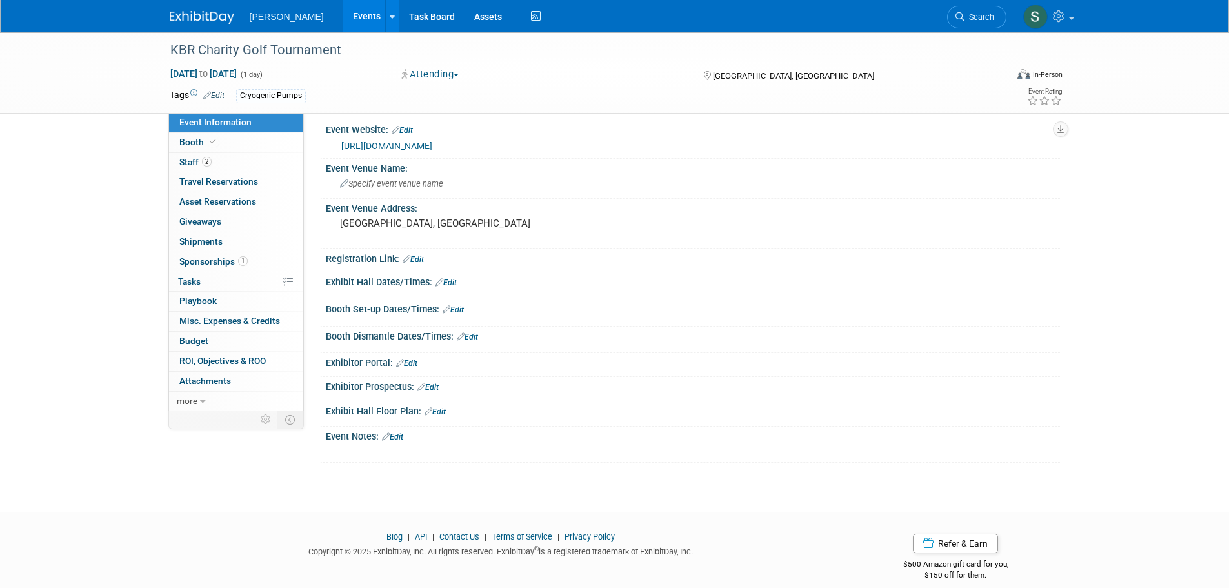
scroll to position [0, 0]
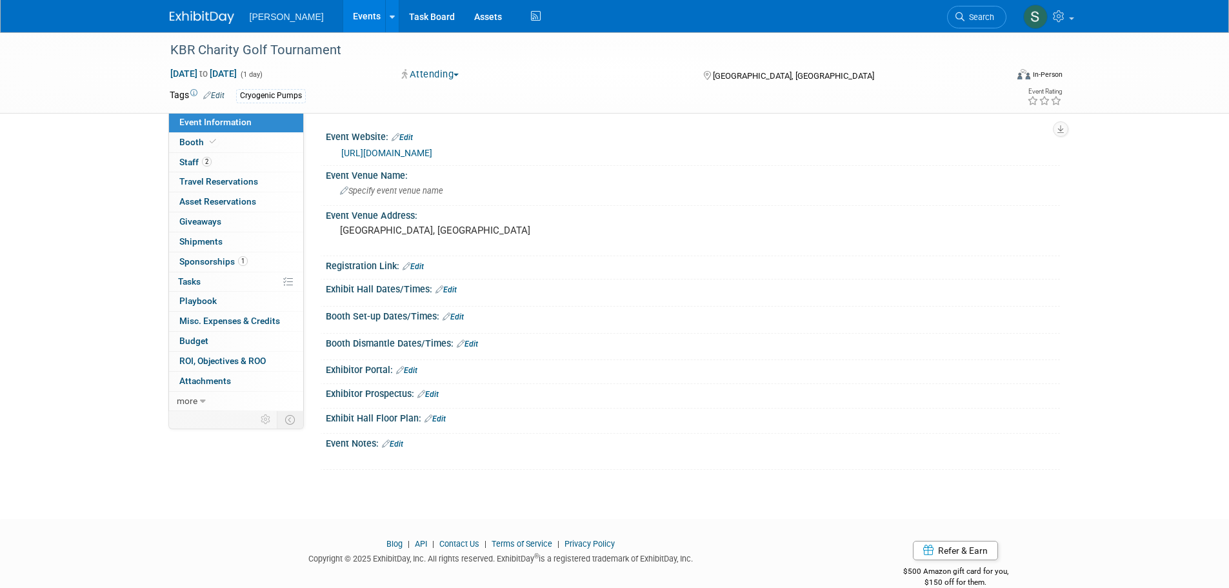
click at [243, 457] on div "Event Information Event Info Booth Booth 2 Staff 2 Staff 0 Travel Reservations …" at bounding box center [614, 250] width 909 height 437
